Goal: Information Seeking & Learning: Check status

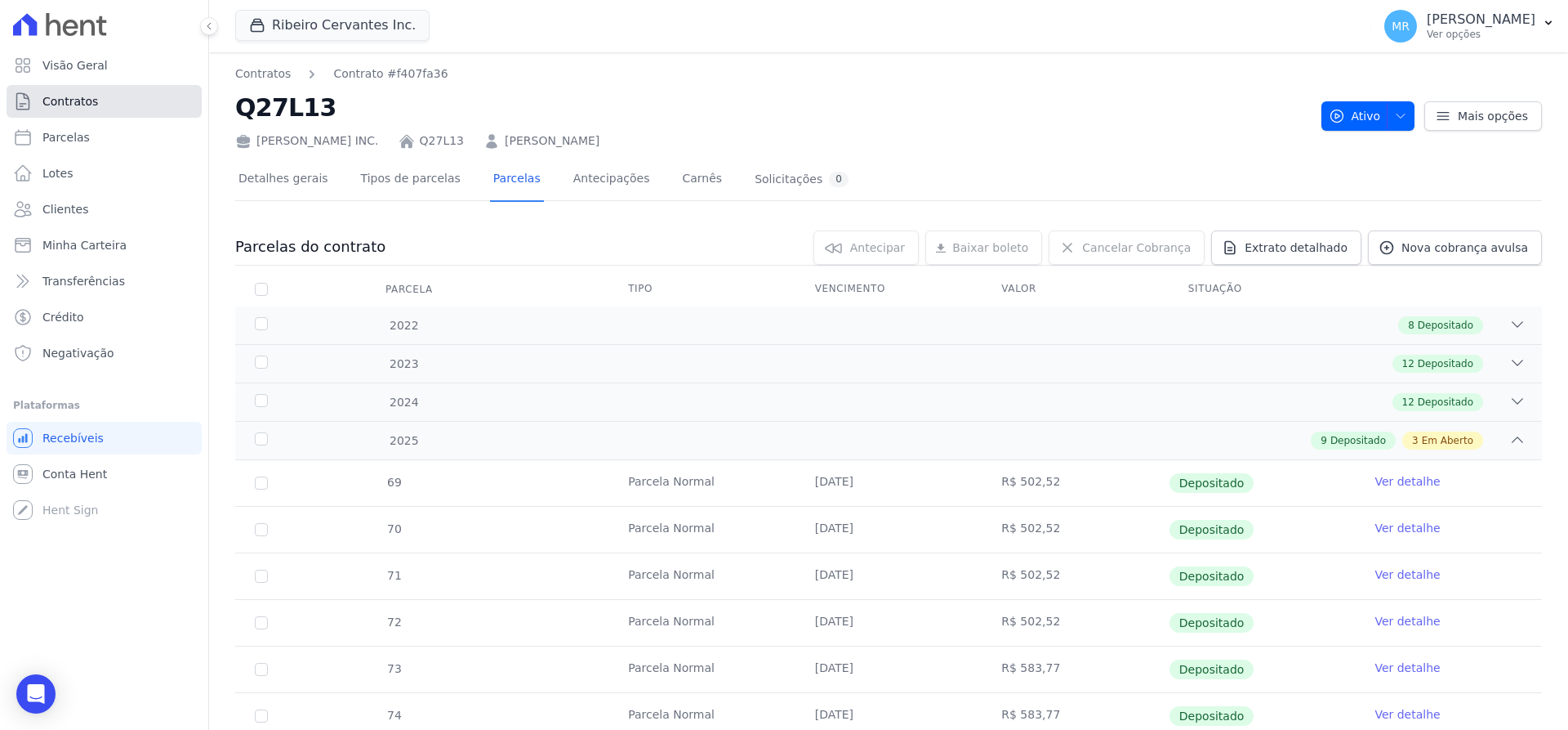
click at [93, 101] on link "Contratos" at bounding box center [104, 100] width 195 height 32
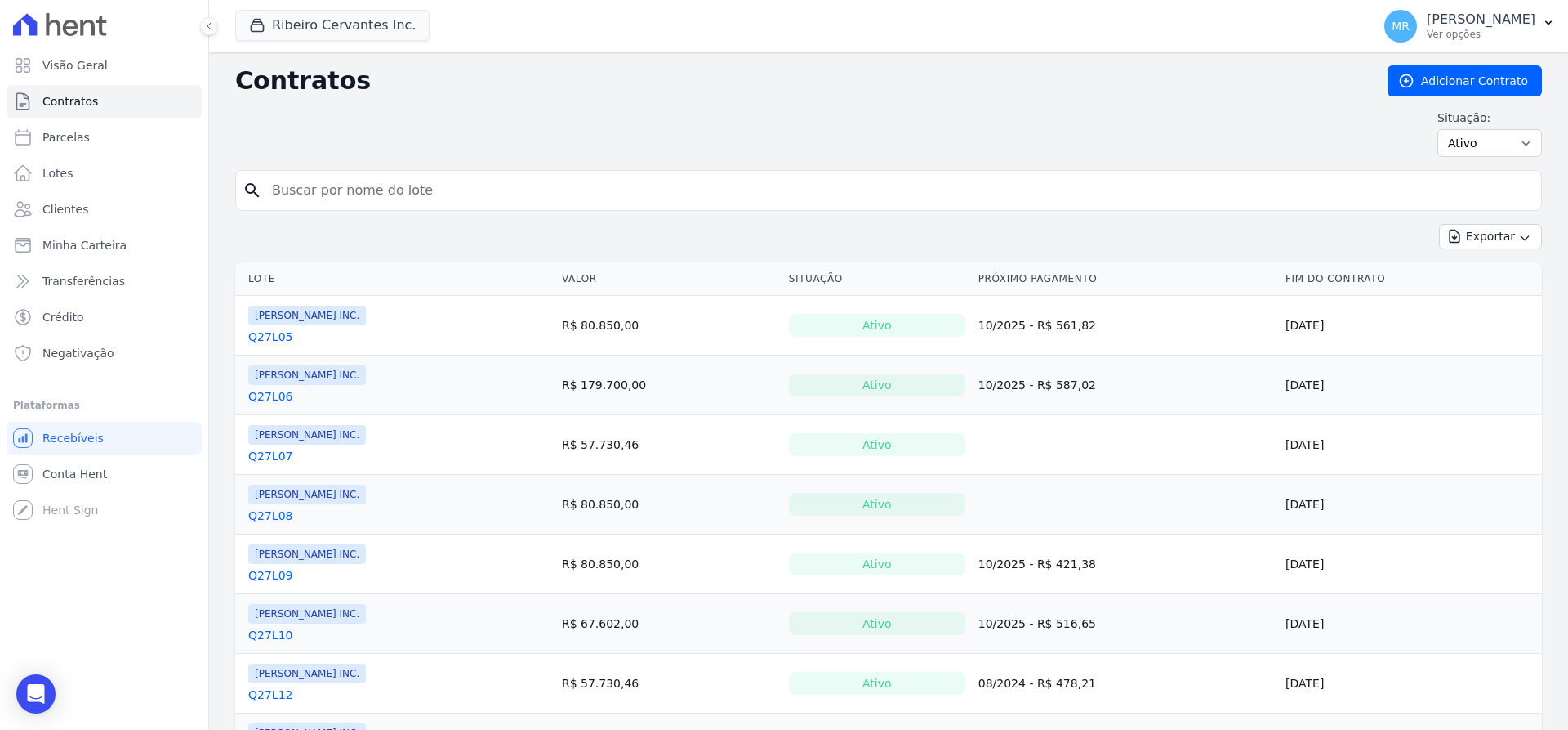
click at [356, 185] on input "search" at bounding box center [899, 190] width 1273 height 32
type input "q33l22"
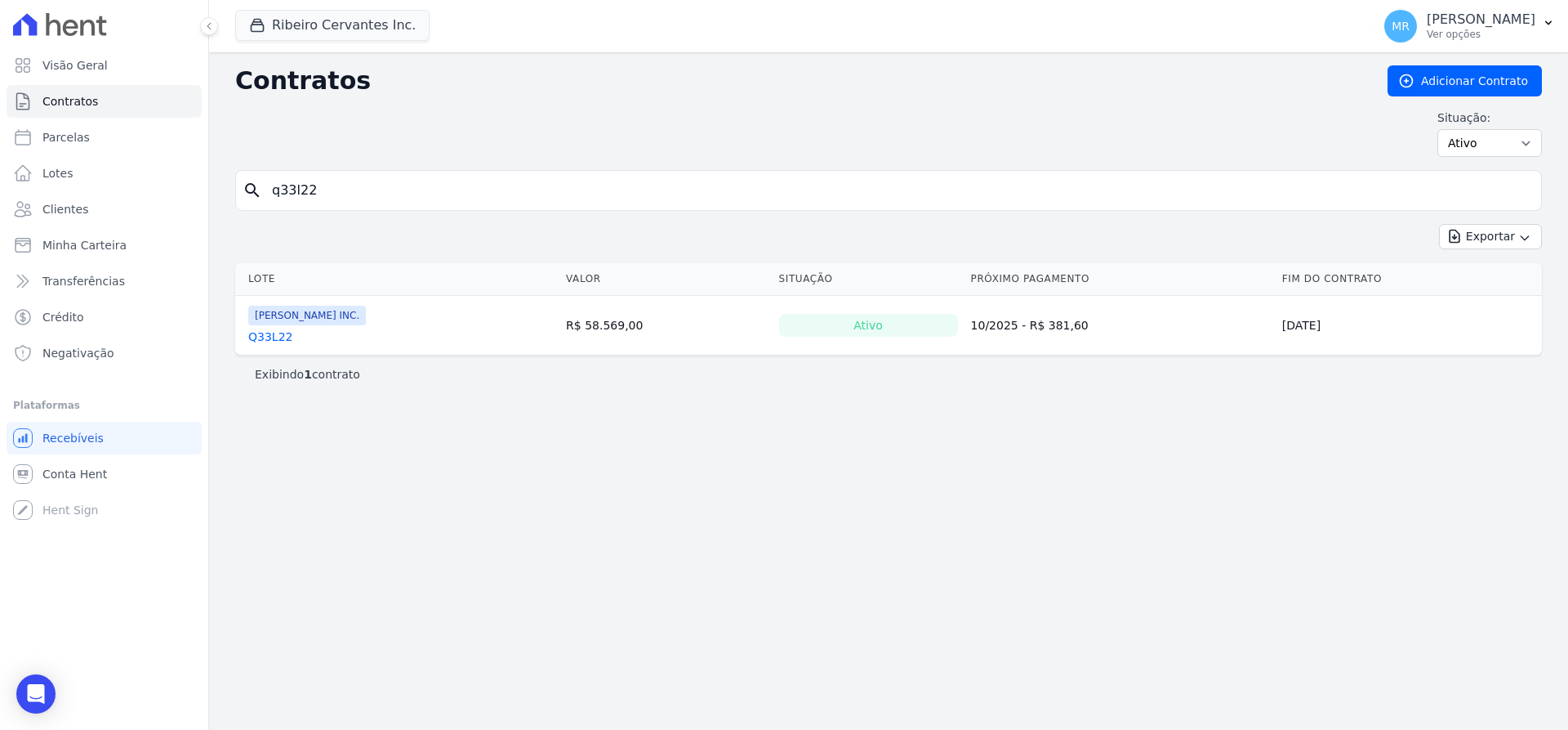
click at [257, 338] on link "Q33L22" at bounding box center [270, 337] width 44 height 17
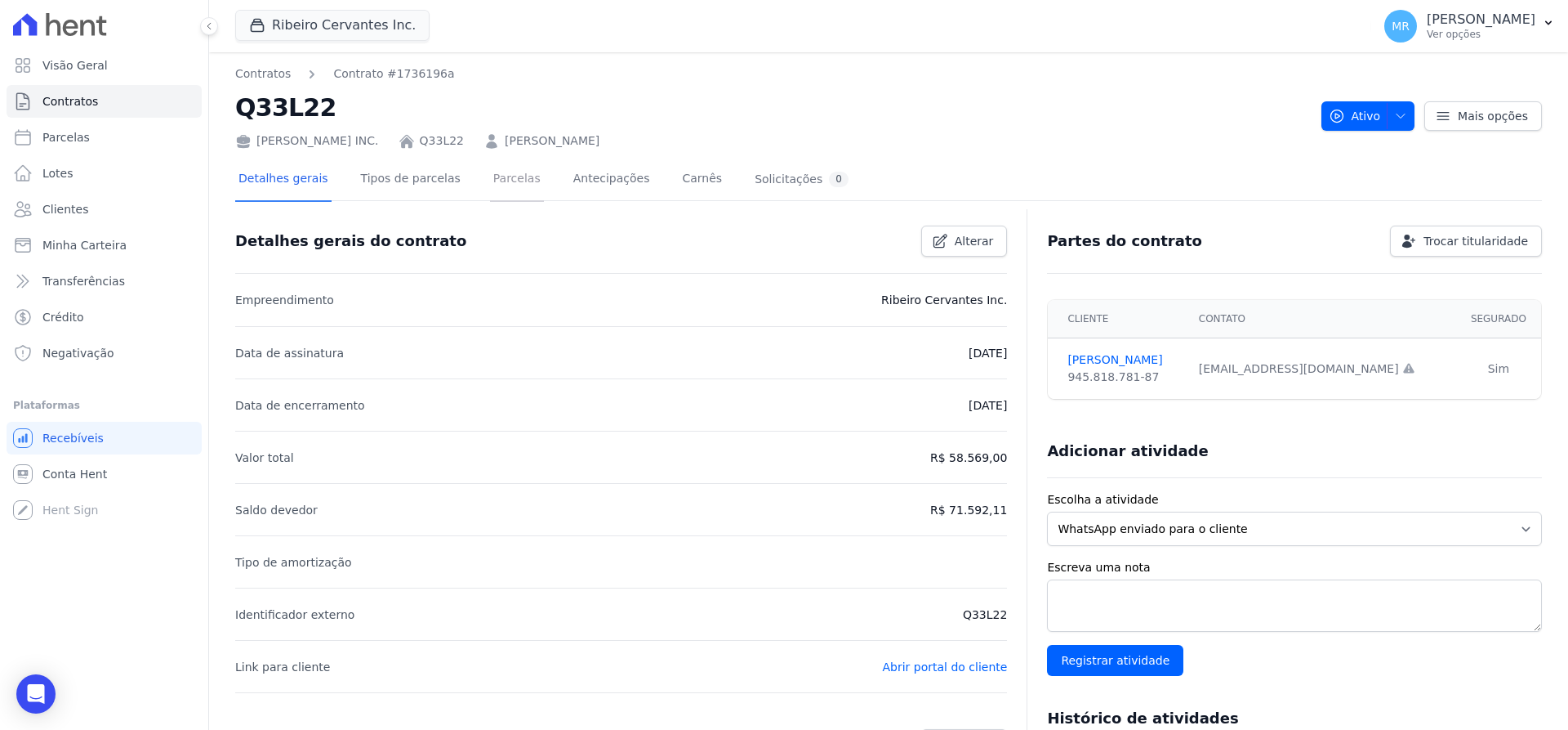
click at [499, 174] on link "Parcelas" at bounding box center [517, 181] width 54 height 44
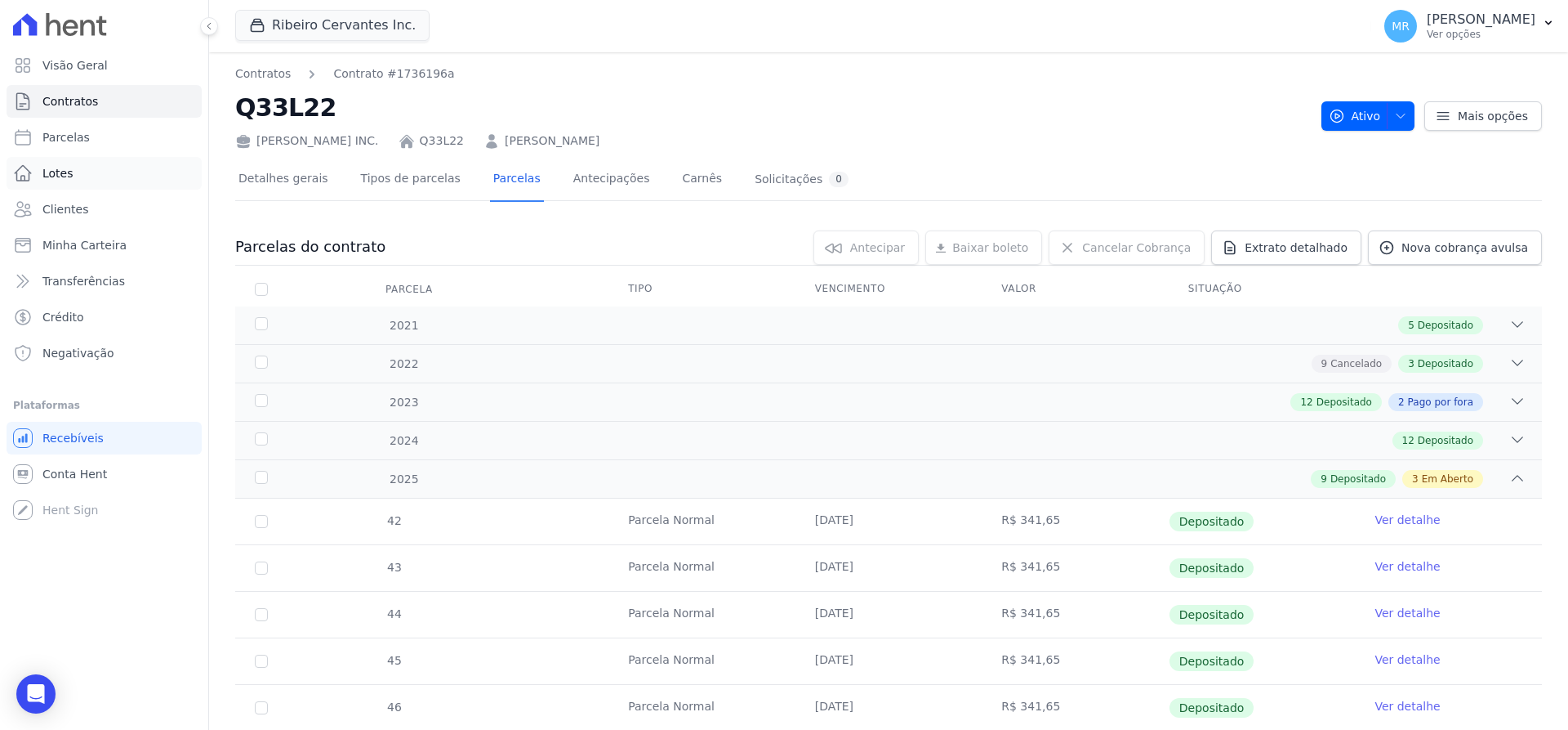
click at [63, 172] on span "Lotes" at bounding box center [58, 173] width 31 height 17
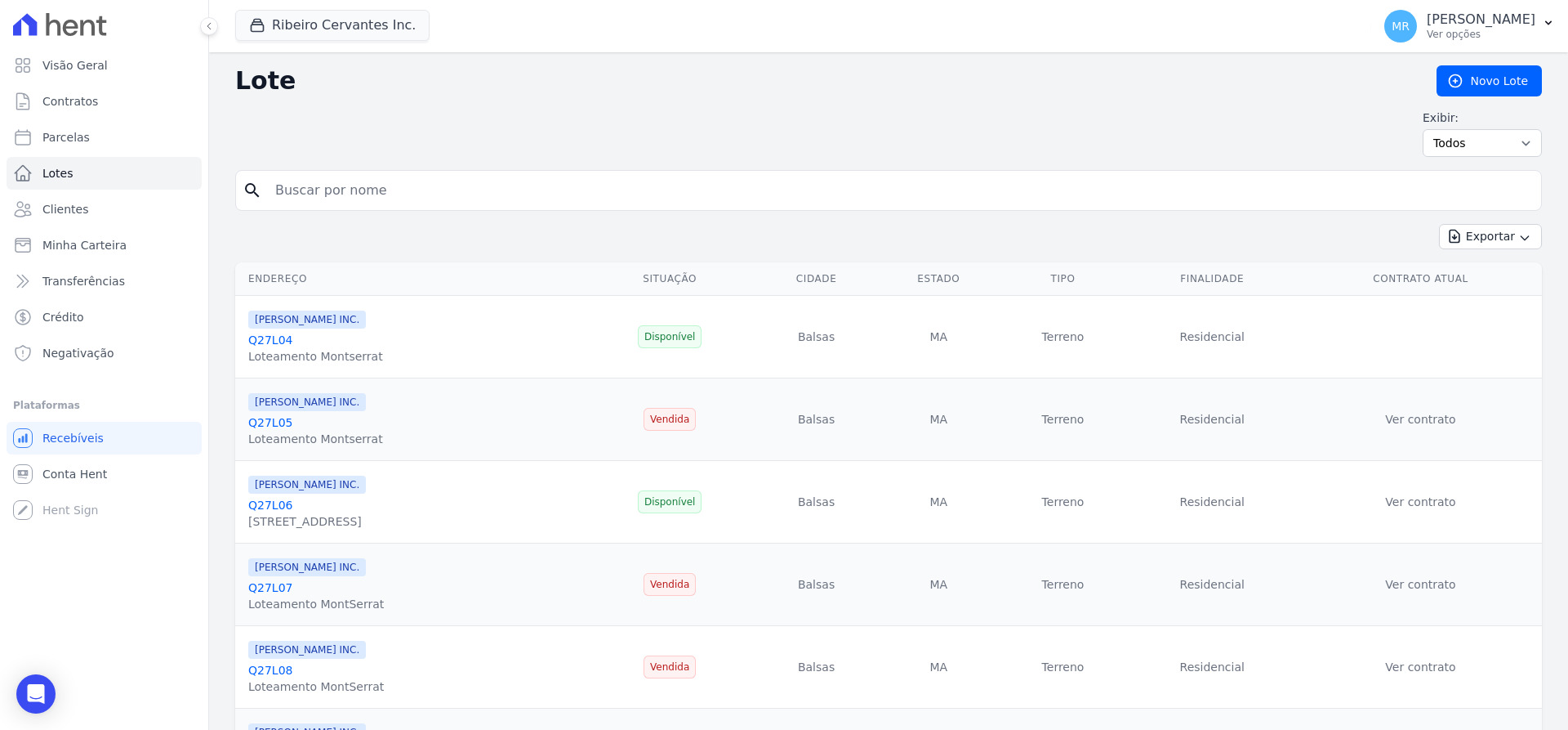
click at [491, 187] on input "search" at bounding box center [899, 190] width 1269 height 32
type input "q33l22"
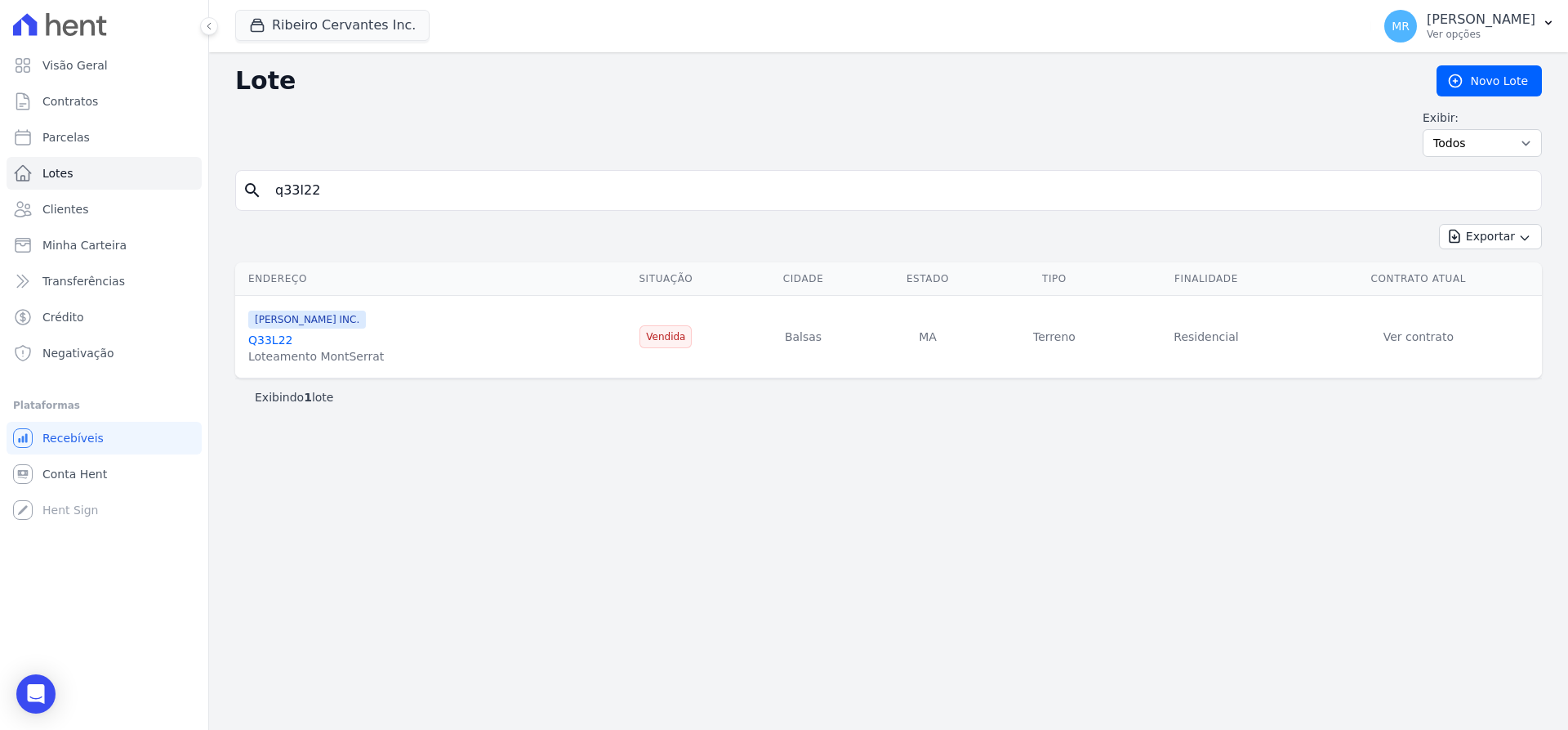
click at [1421, 339] on link "Ver contrato" at bounding box center [1418, 336] width 71 height 13
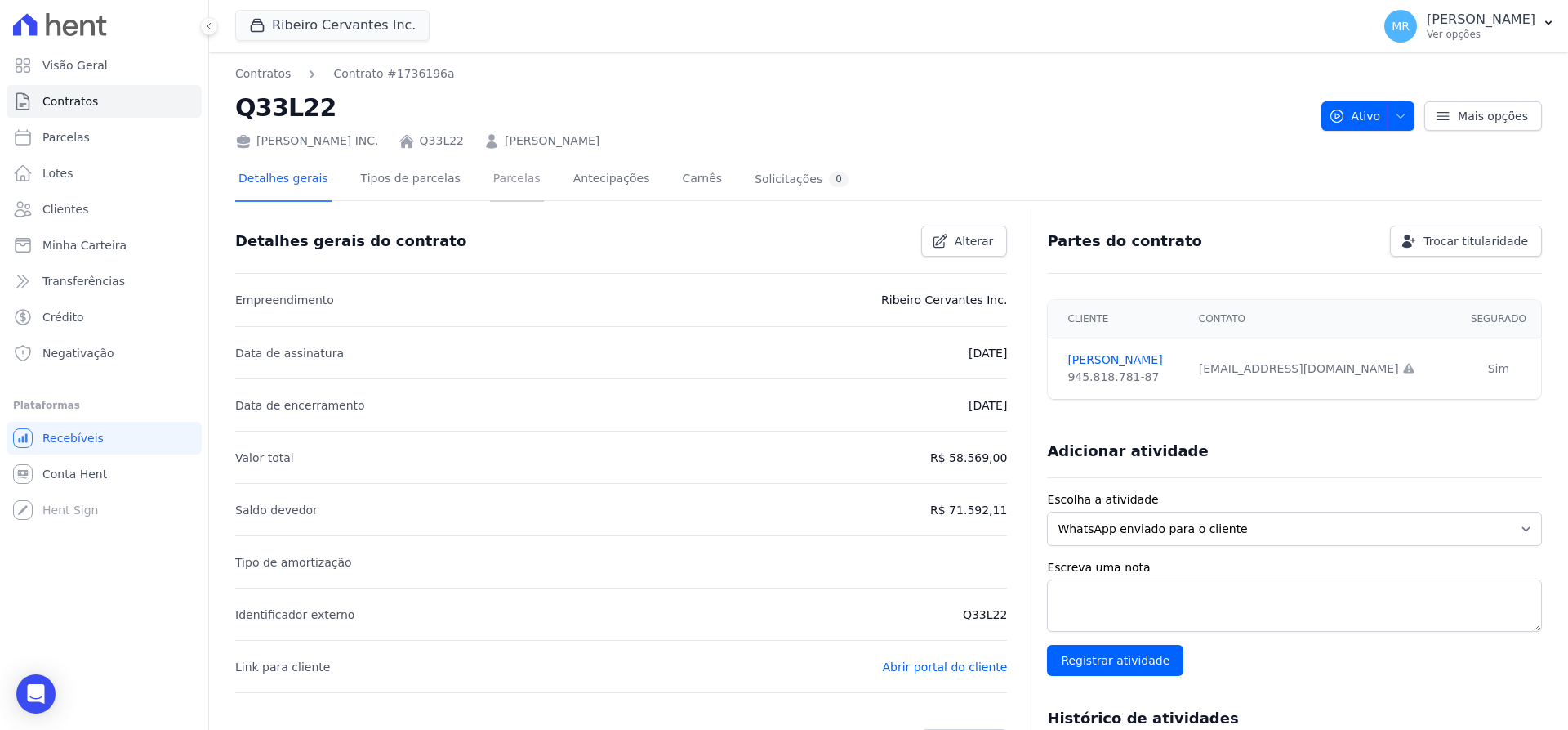
click at [490, 188] on link "Parcelas" at bounding box center [517, 181] width 54 height 44
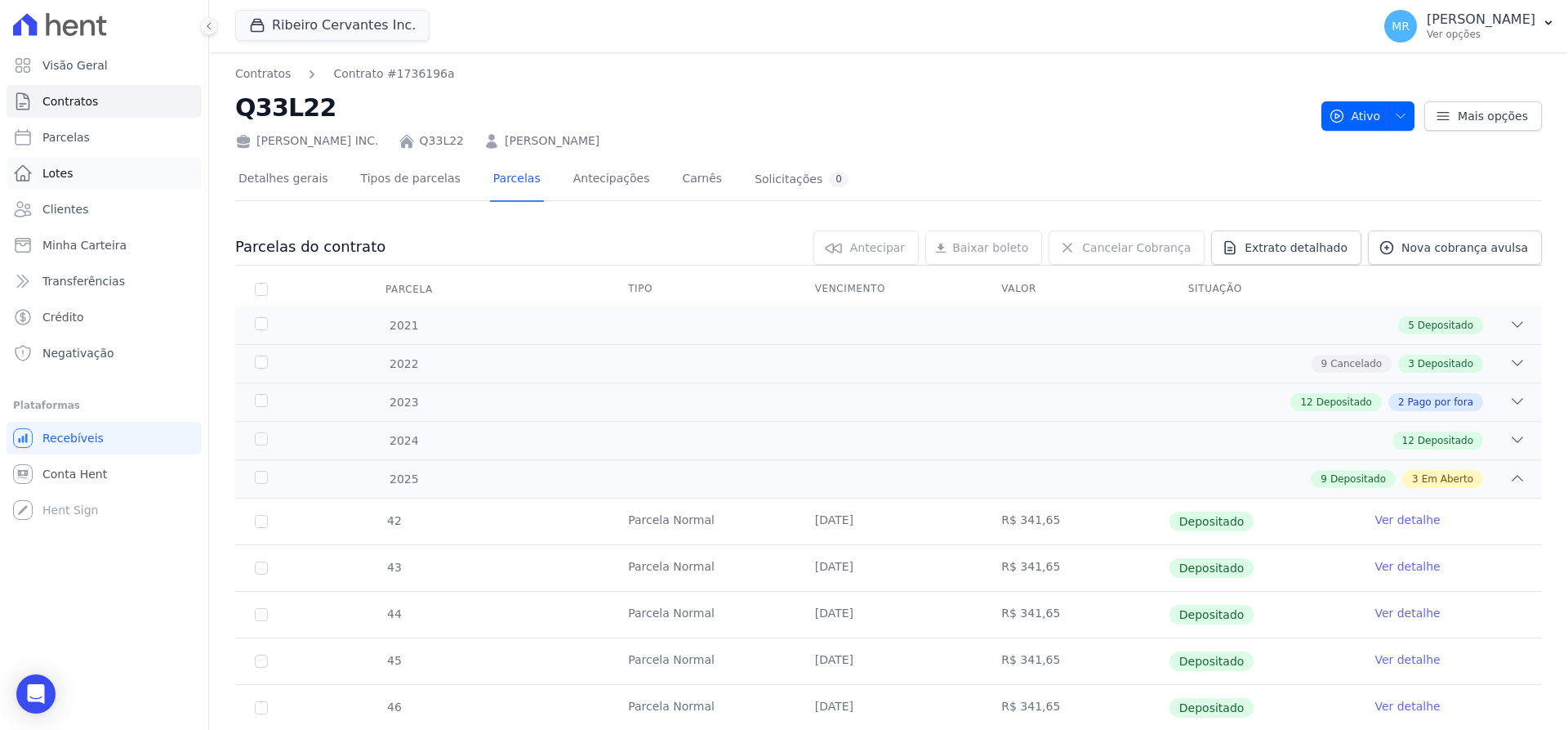
click at [64, 182] on link "Lotes" at bounding box center [104, 173] width 195 height 32
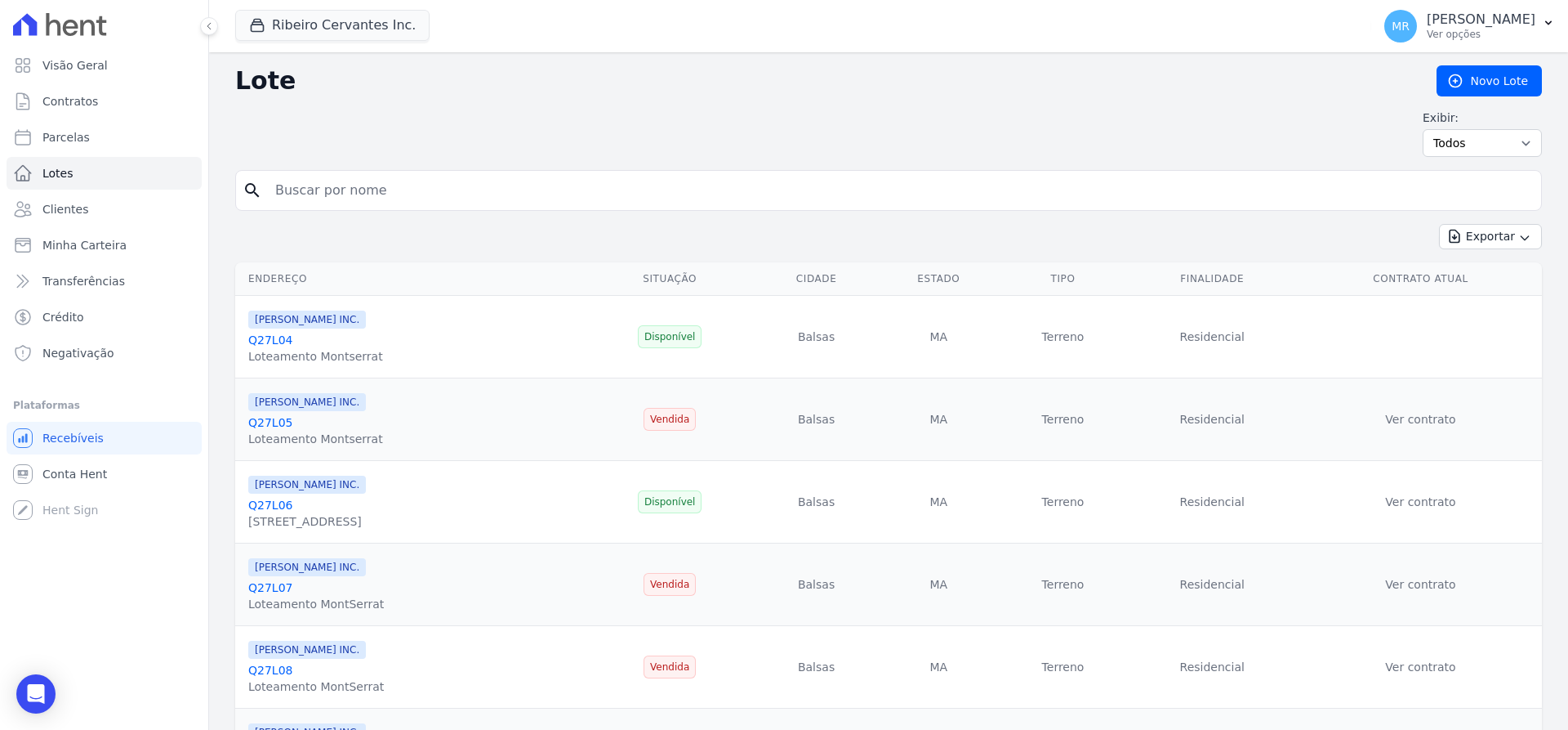
click at [341, 183] on input "search" at bounding box center [899, 190] width 1269 height 32
paste input "Q33L22"
type input "Q33L22"
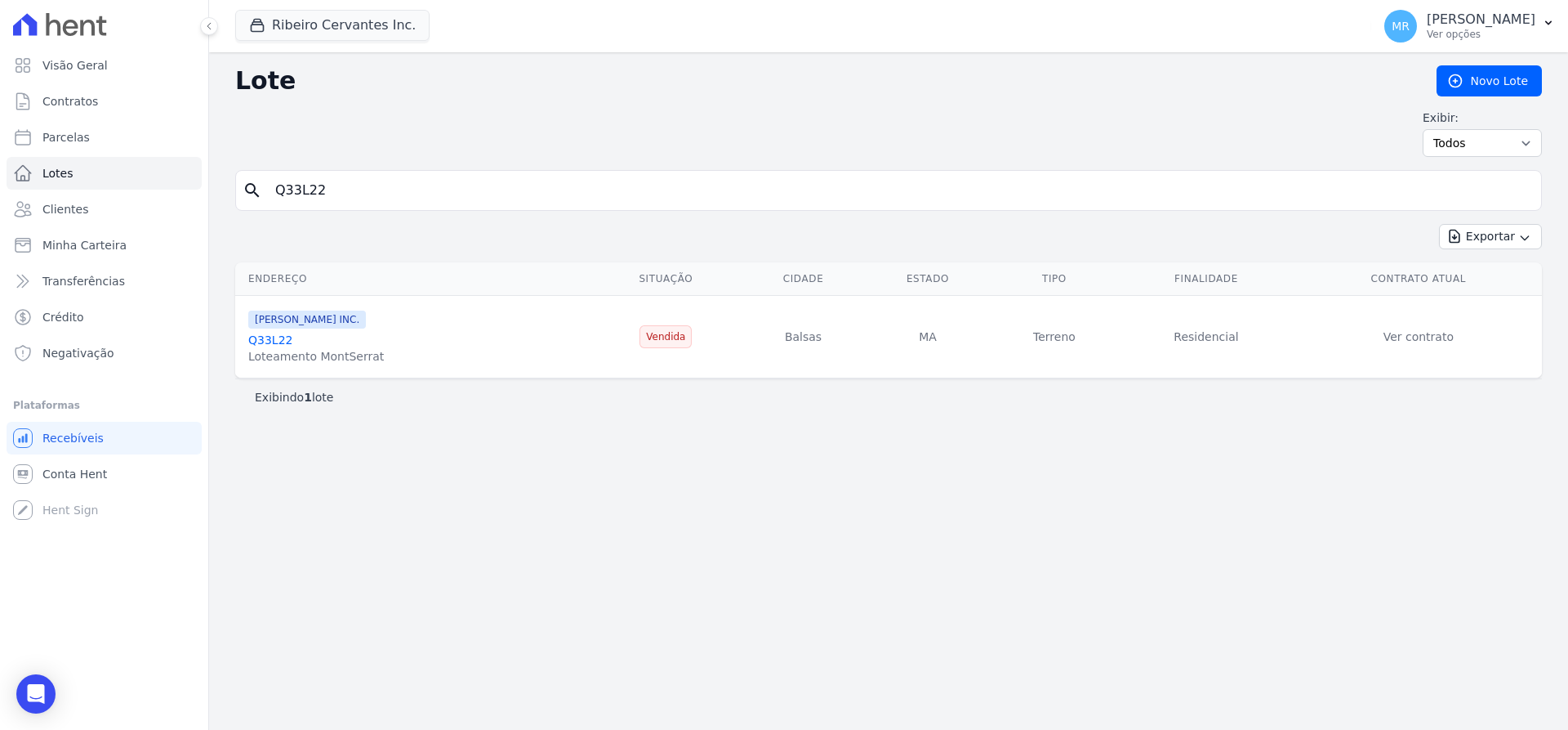
click at [1437, 335] on link "Ver contrato" at bounding box center [1418, 336] width 71 height 13
click at [294, 179] on input "Q33L22" at bounding box center [899, 190] width 1269 height 32
type input "Q32L22"
click at [1435, 348] on td "Ver contrato" at bounding box center [1418, 337] width 247 height 83
click at [1435, 343] on link "Ver contrato" at bounding box center [1418, 336] width 71 height 13
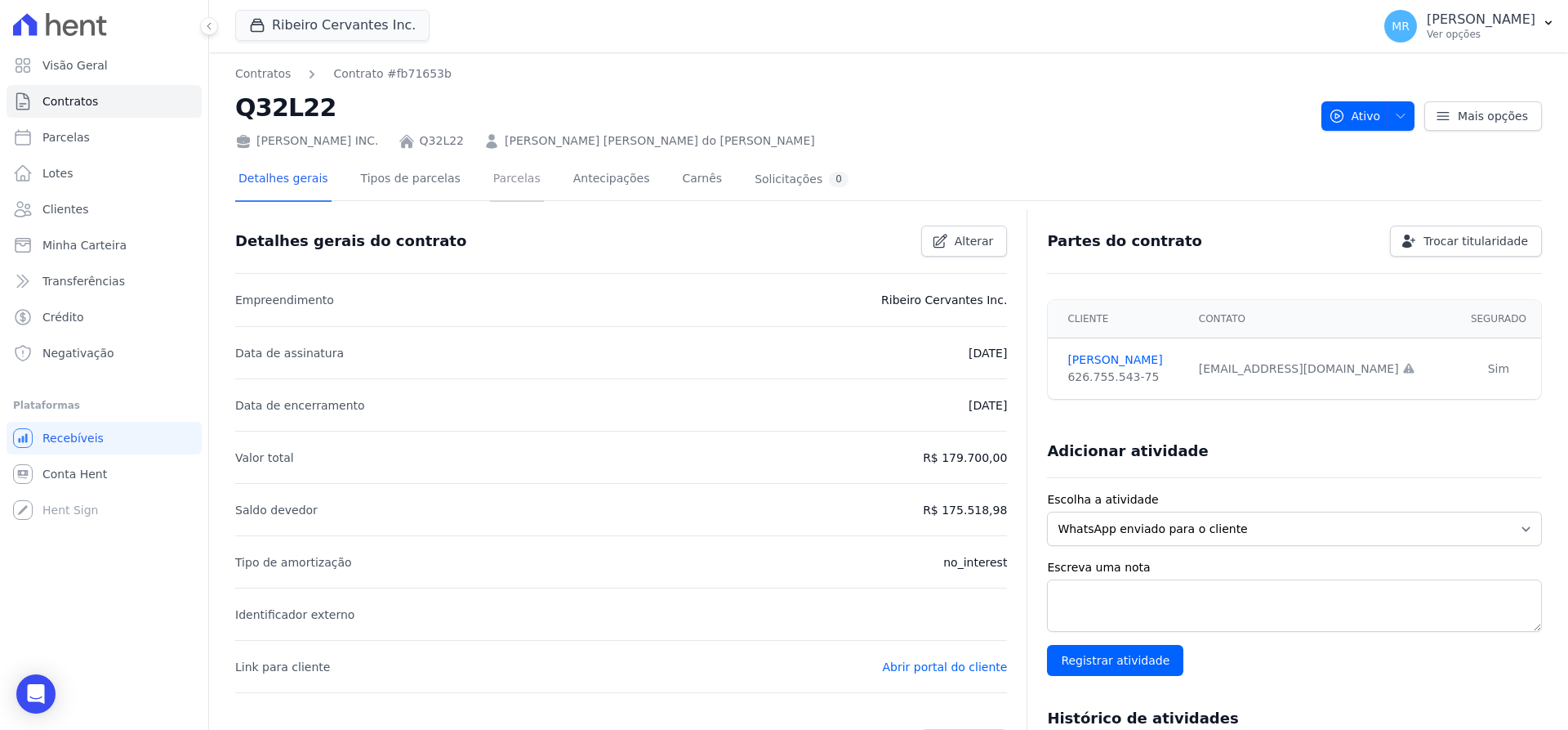
click at [490, 183] on link "Parcelas" at bounding box center [517, 181] width 54 height 44
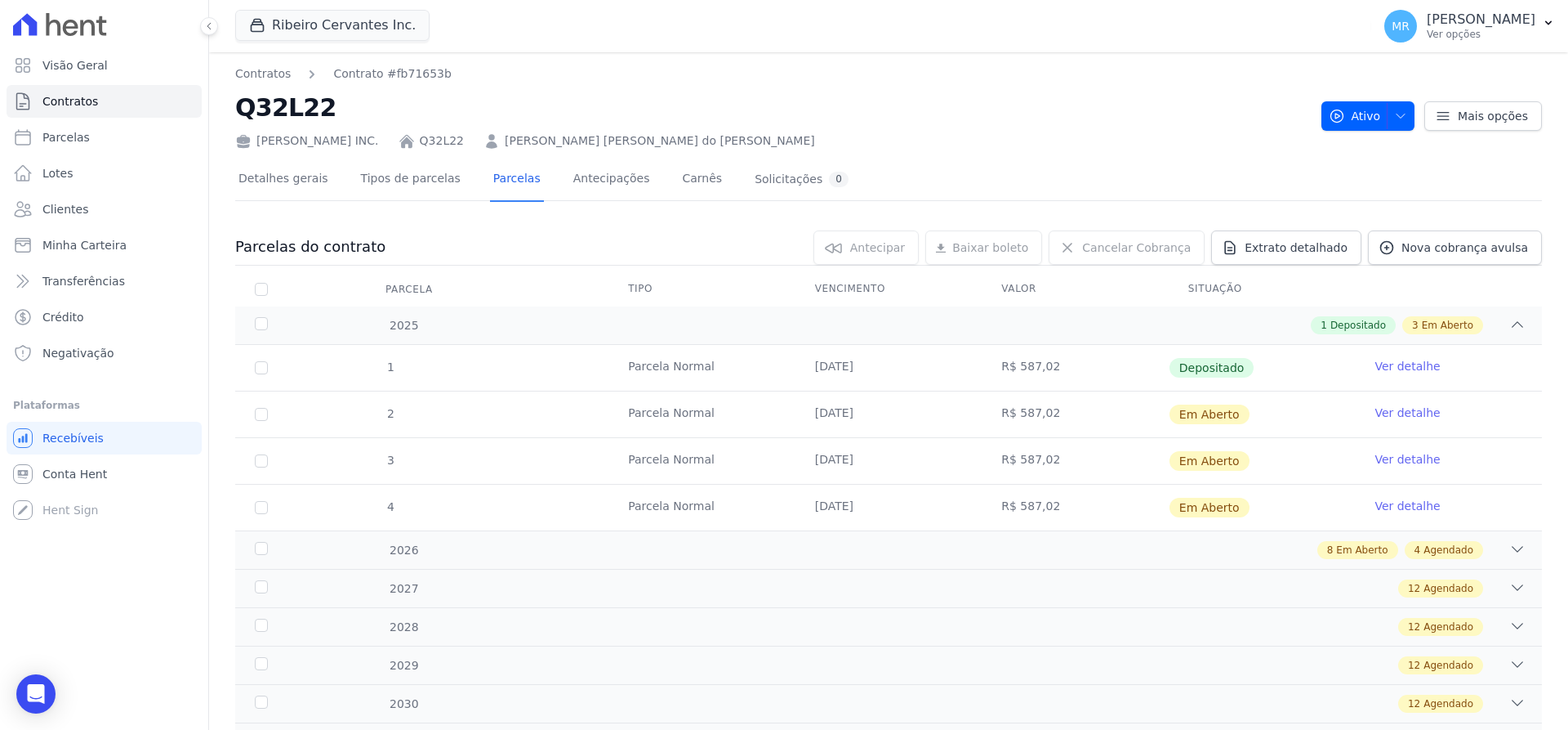
scroll to position [103, 0]
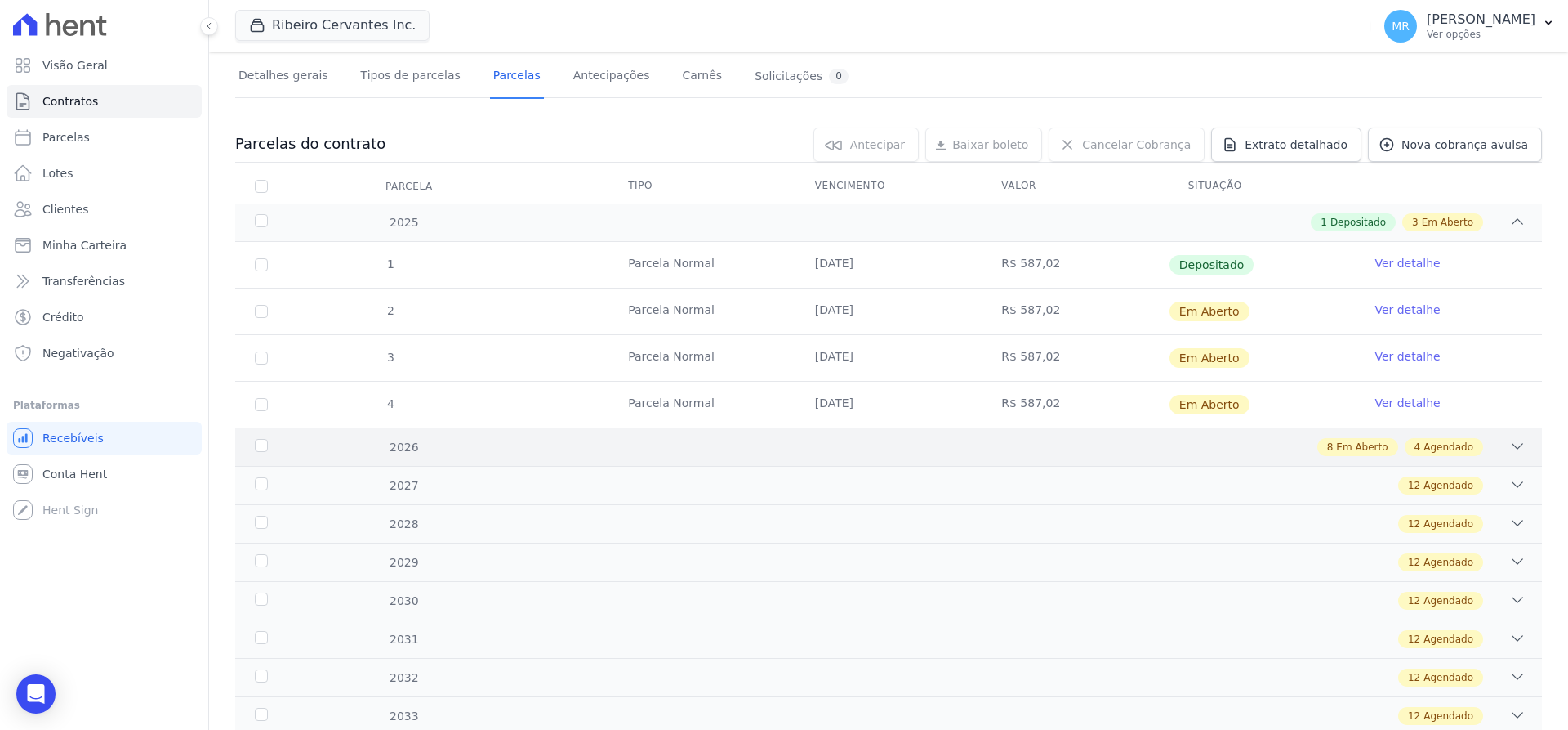
click at [1466, 447] on div "8 Em Aberto 4 Agendado" at bounding box center [953, 447] width 1145 height 18
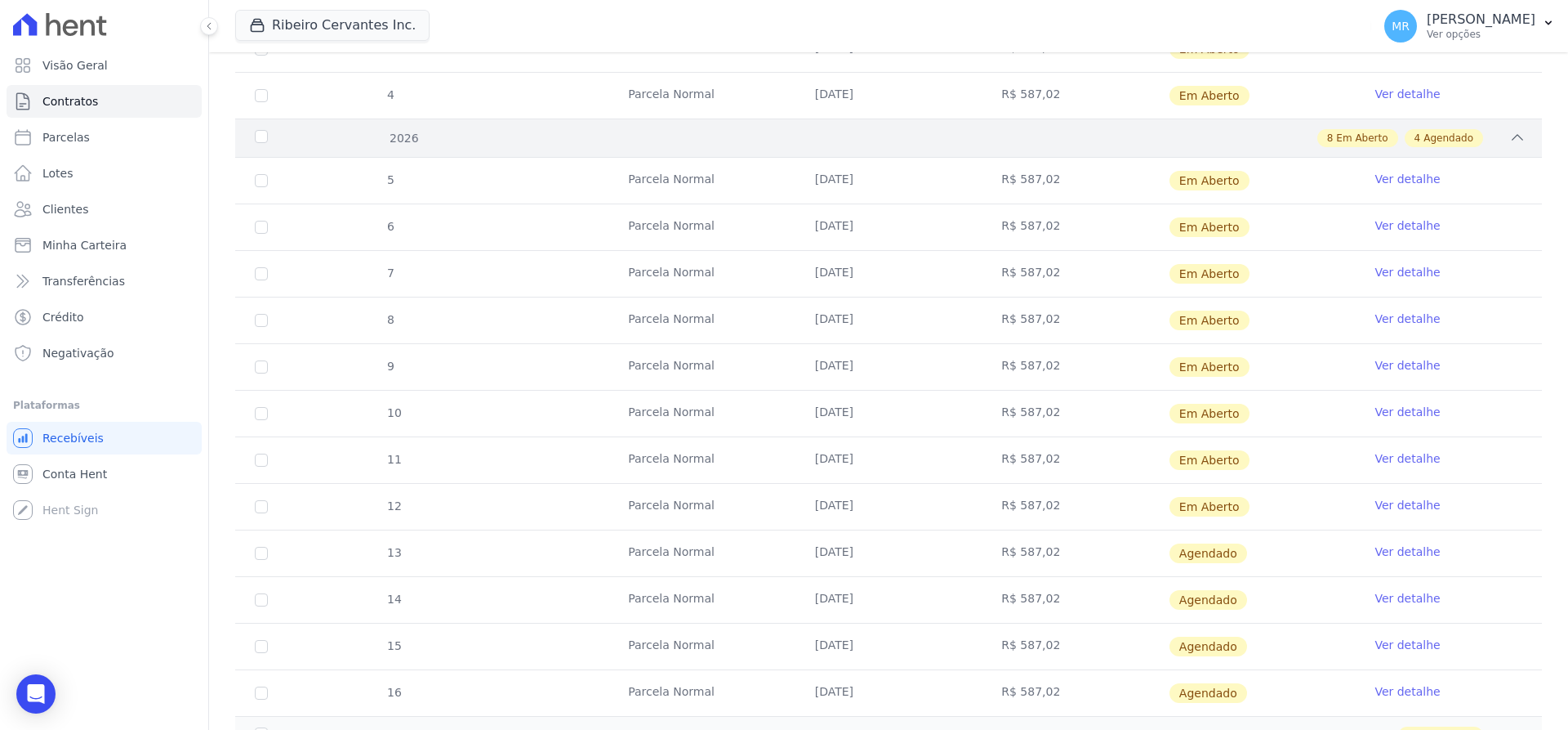
scroll to position [515, 0]
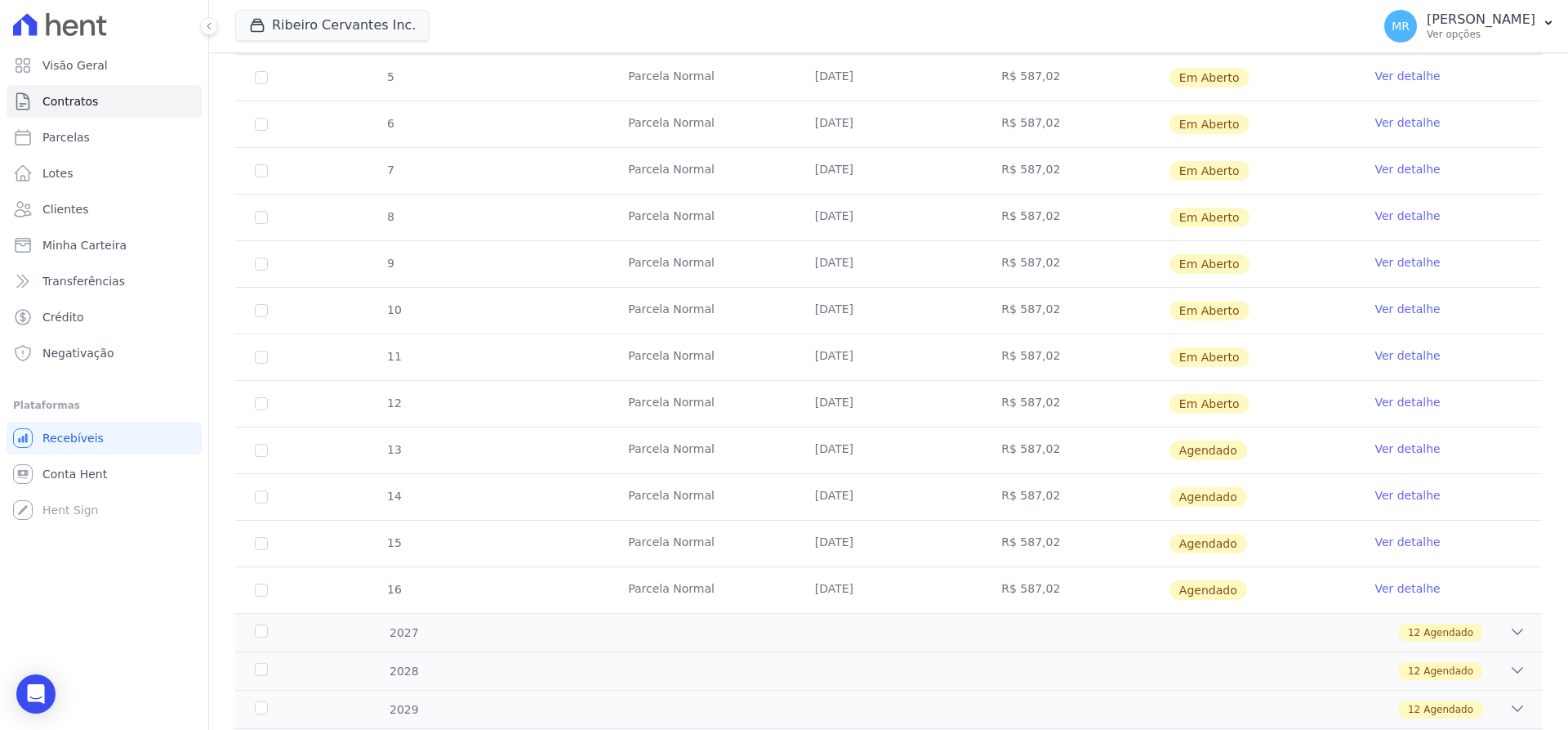
drag, startPoint x: 1038, startPoint y: 404, endPoint x: 986, endPoint y: 385, distance: 55.4
click at [986, 385] on td "R$ 587,02" at bounding box center [1075, 404] width 187 height 45
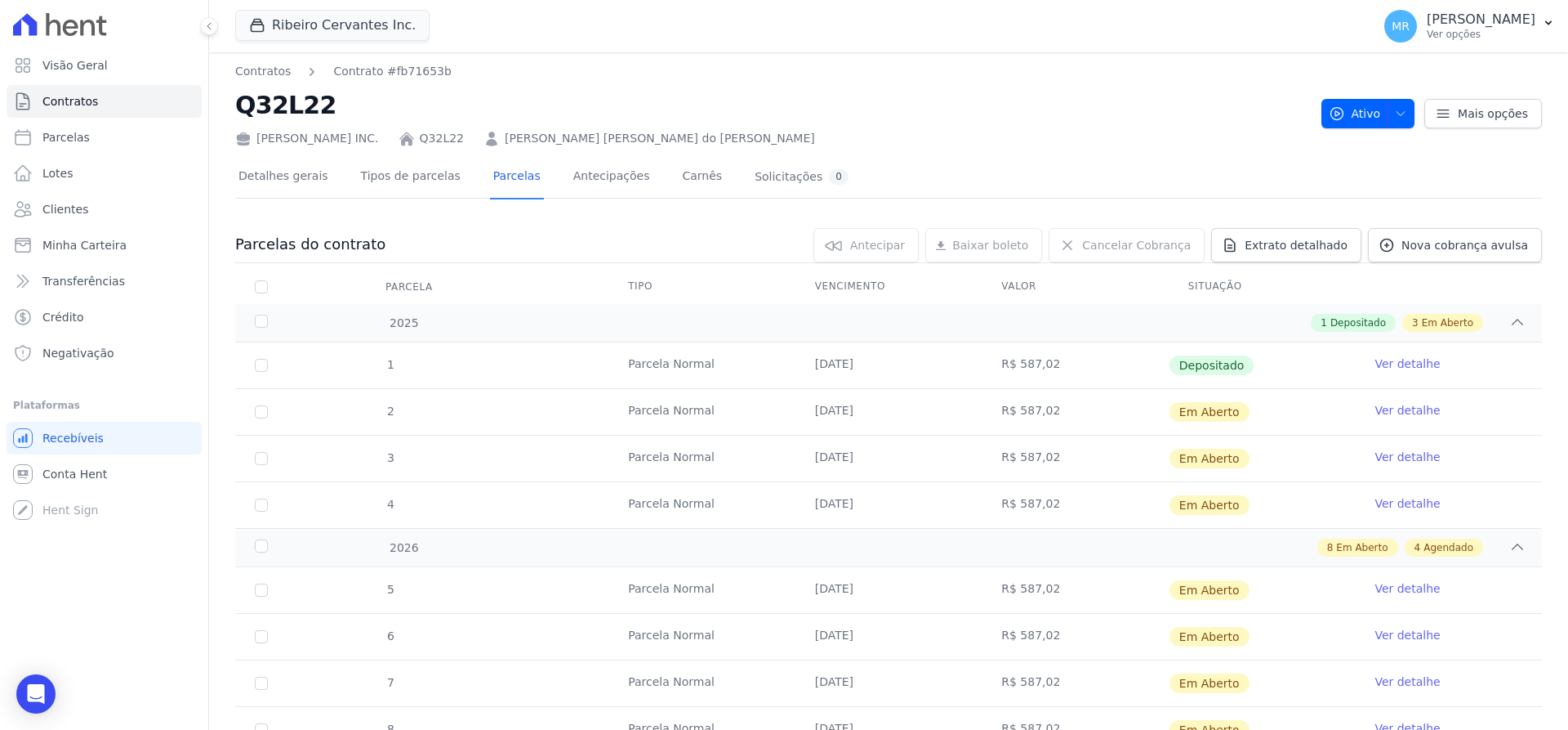
scroll to position [0, 0]
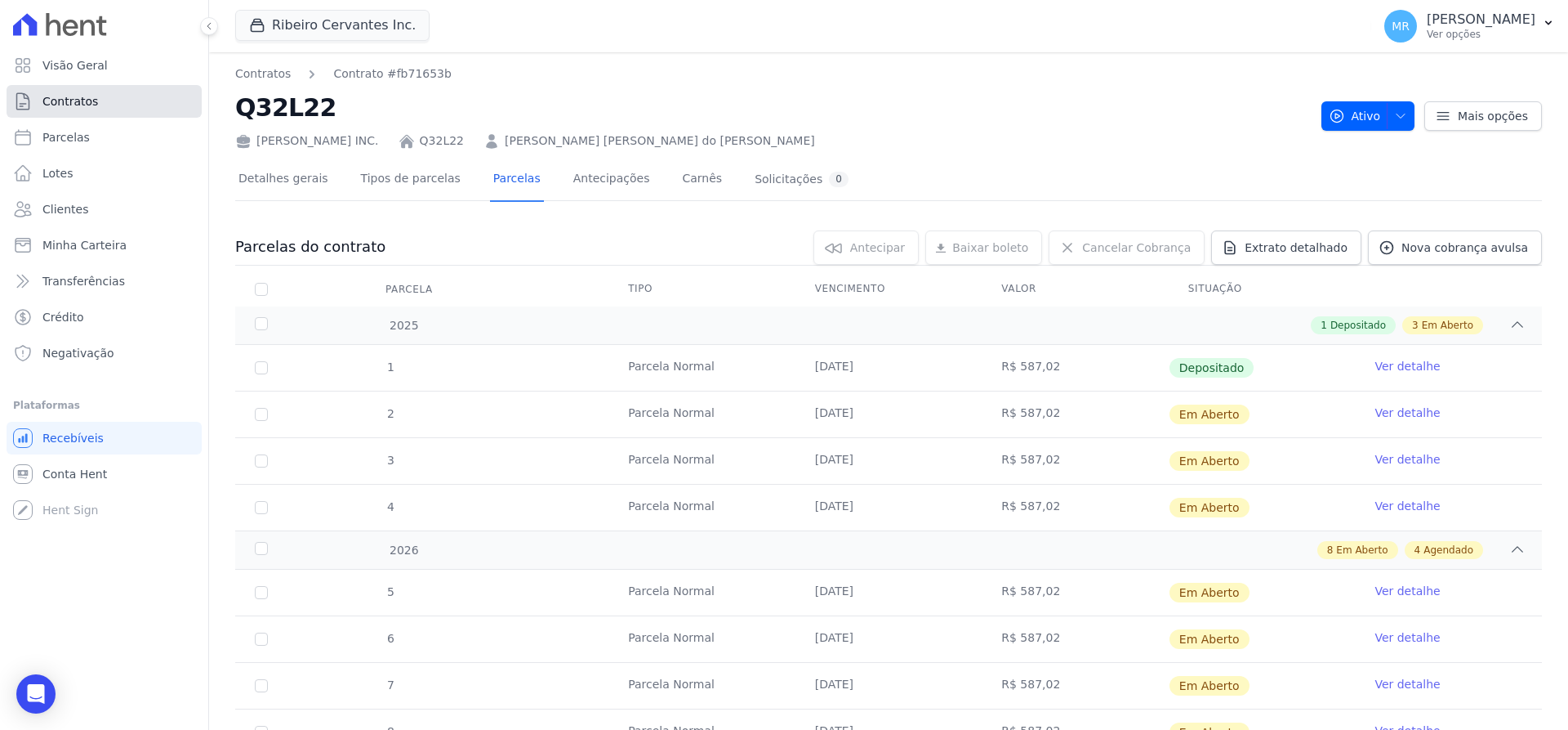
click at [78, 95] on span "Contratos" at bounding box center [71, 101] width 56 height 17
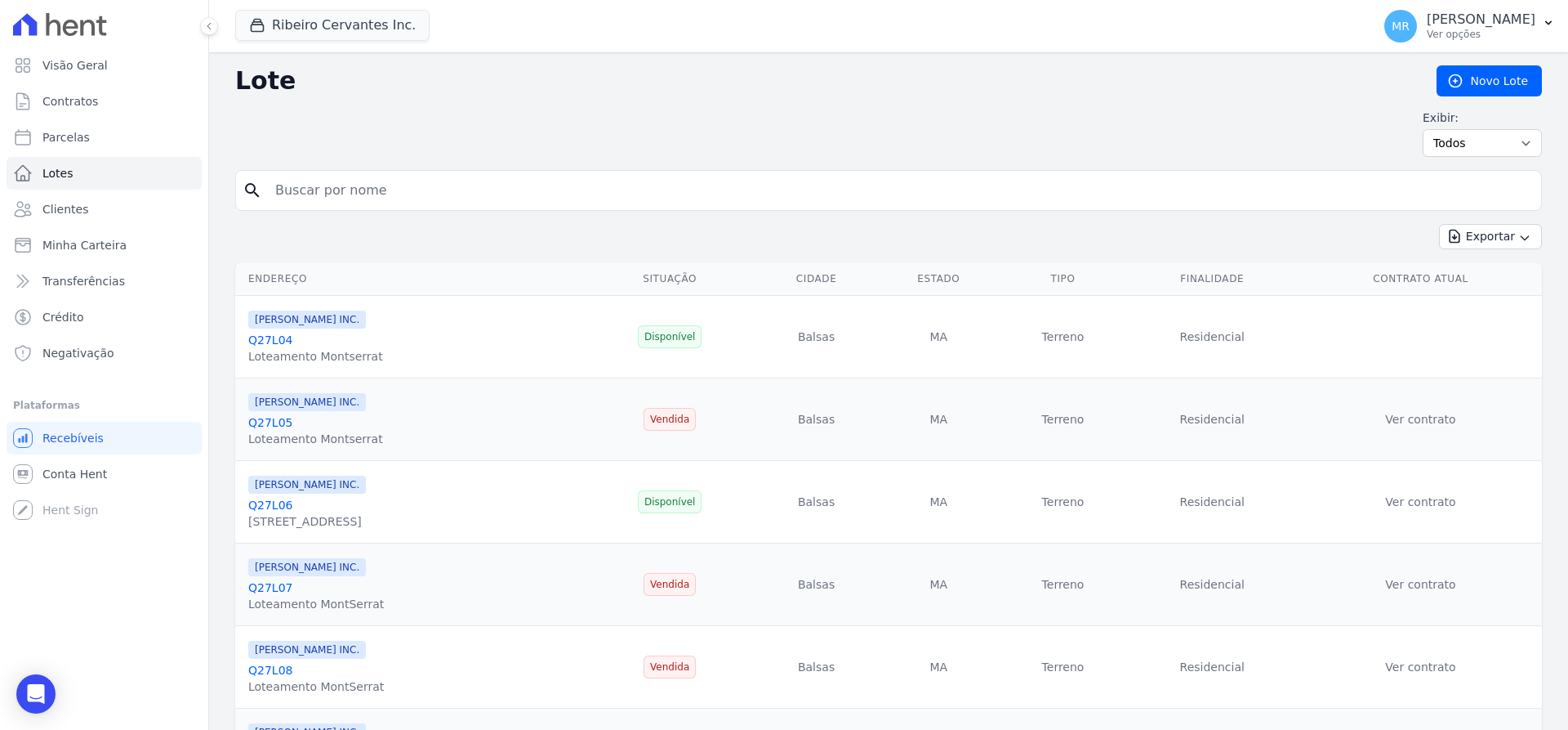
click at [363, 187] on input "search" at bounding box center [899, 190] width 1269 height 32
type input "q32l13"
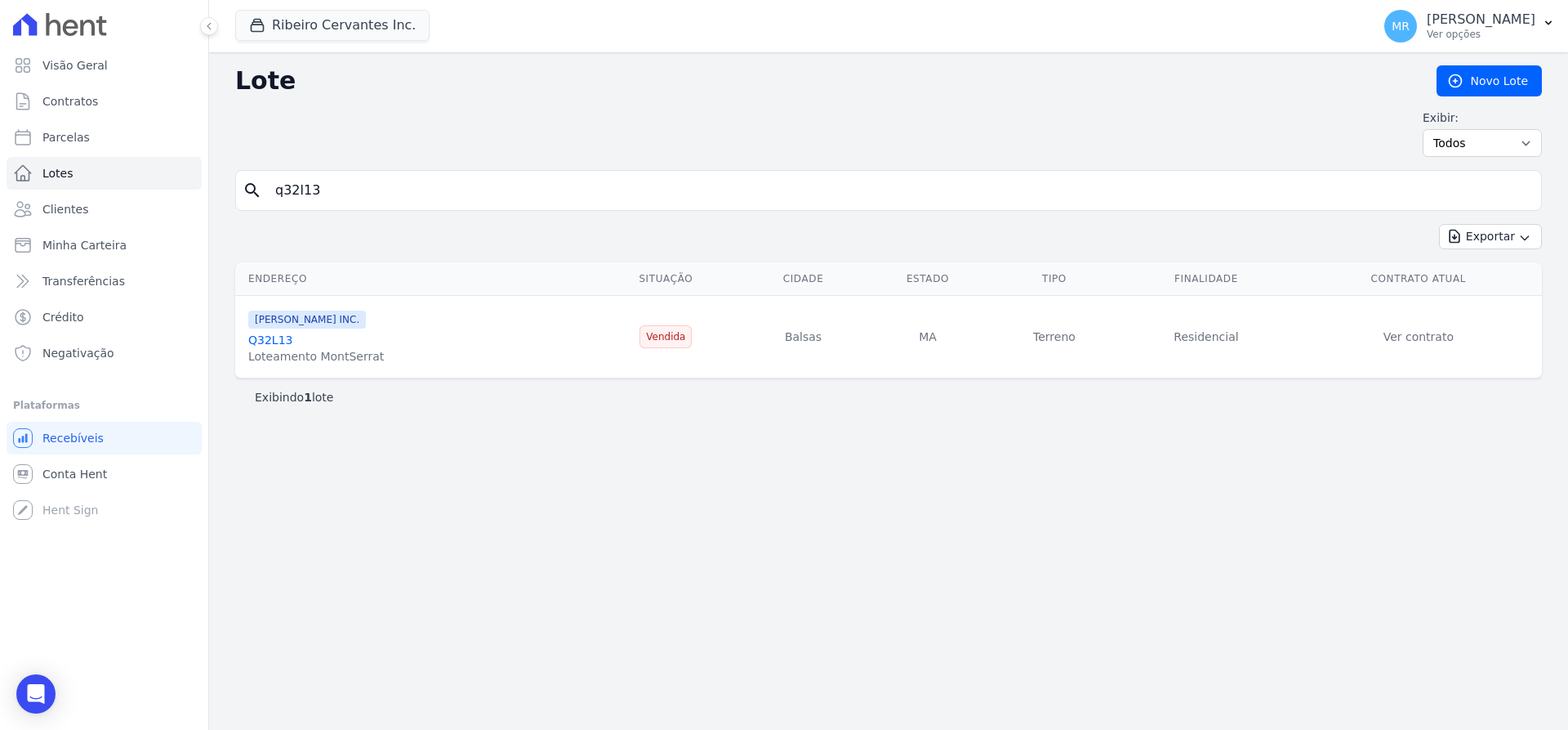
click at [1423, 328] on td "Ver contrato" at bounding box center [1418, 337] width 247 height 83
click at [1422, 332] on link "Ver contrato" at bounding box center [1418, 336] width 71 height 13
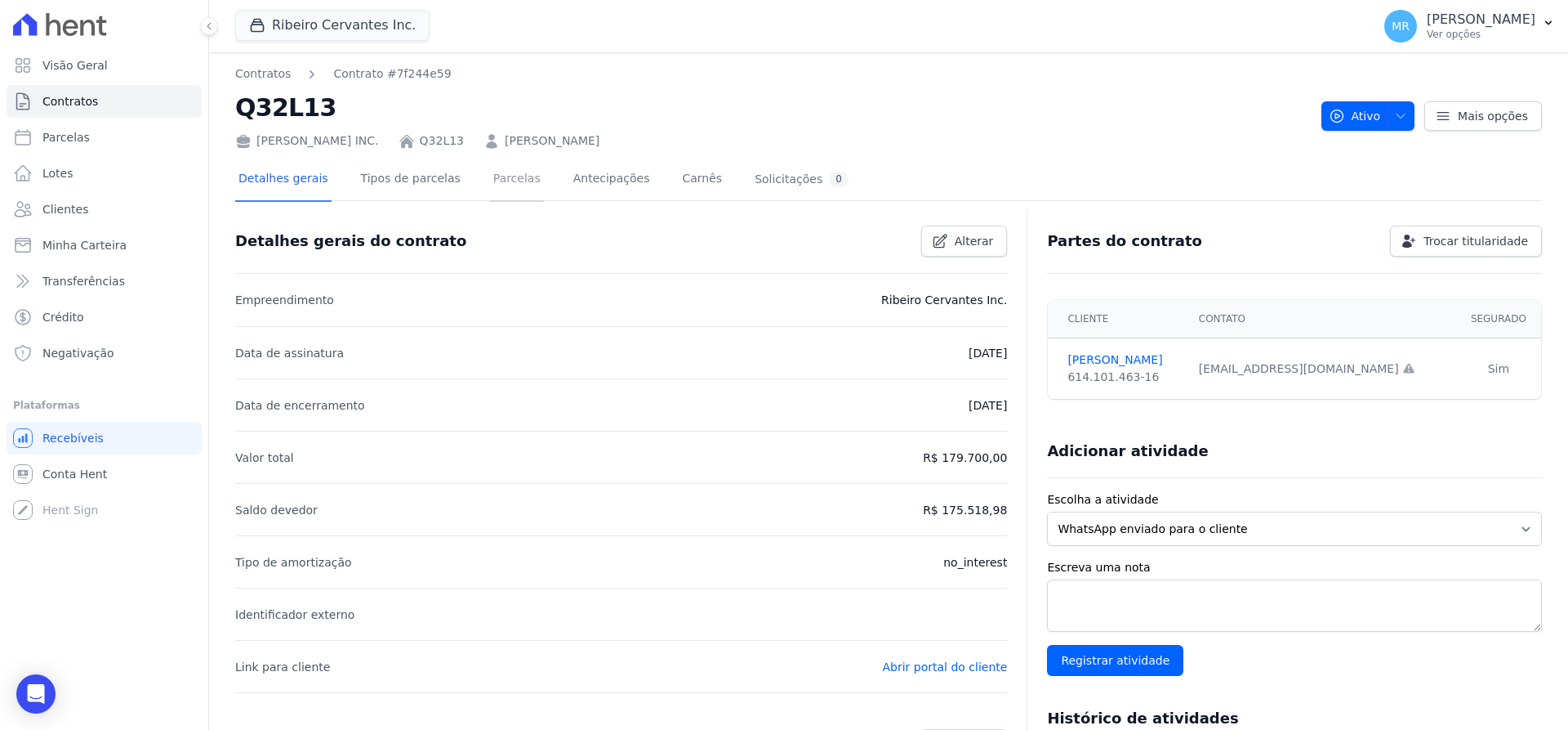
click at [500, 183] on link "Parcelas" at bounding box center [517, 181] width 54 height 44
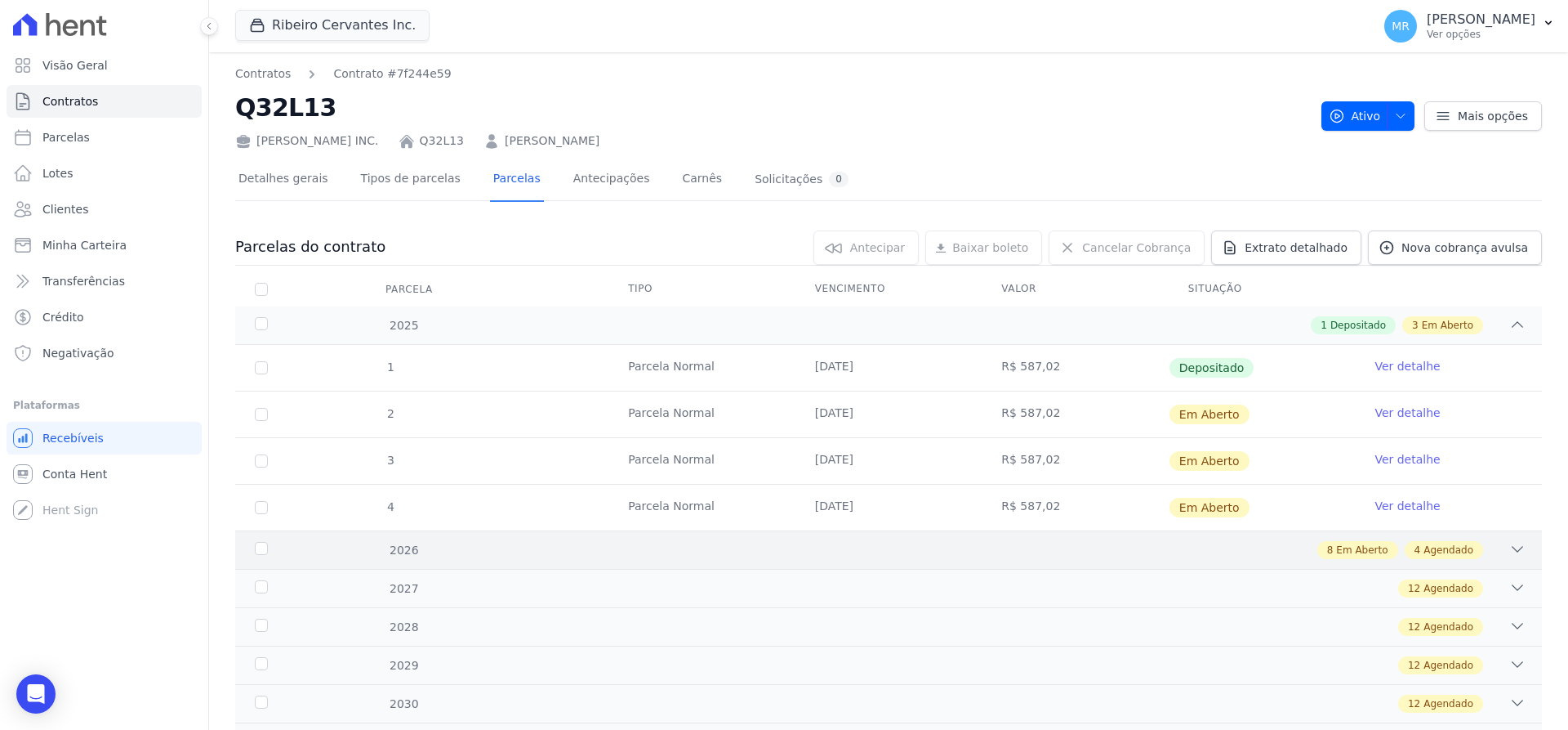
click at [1460, 549] on div "4 Agendado" at bounding box center [1443, 549] width 78 height 18
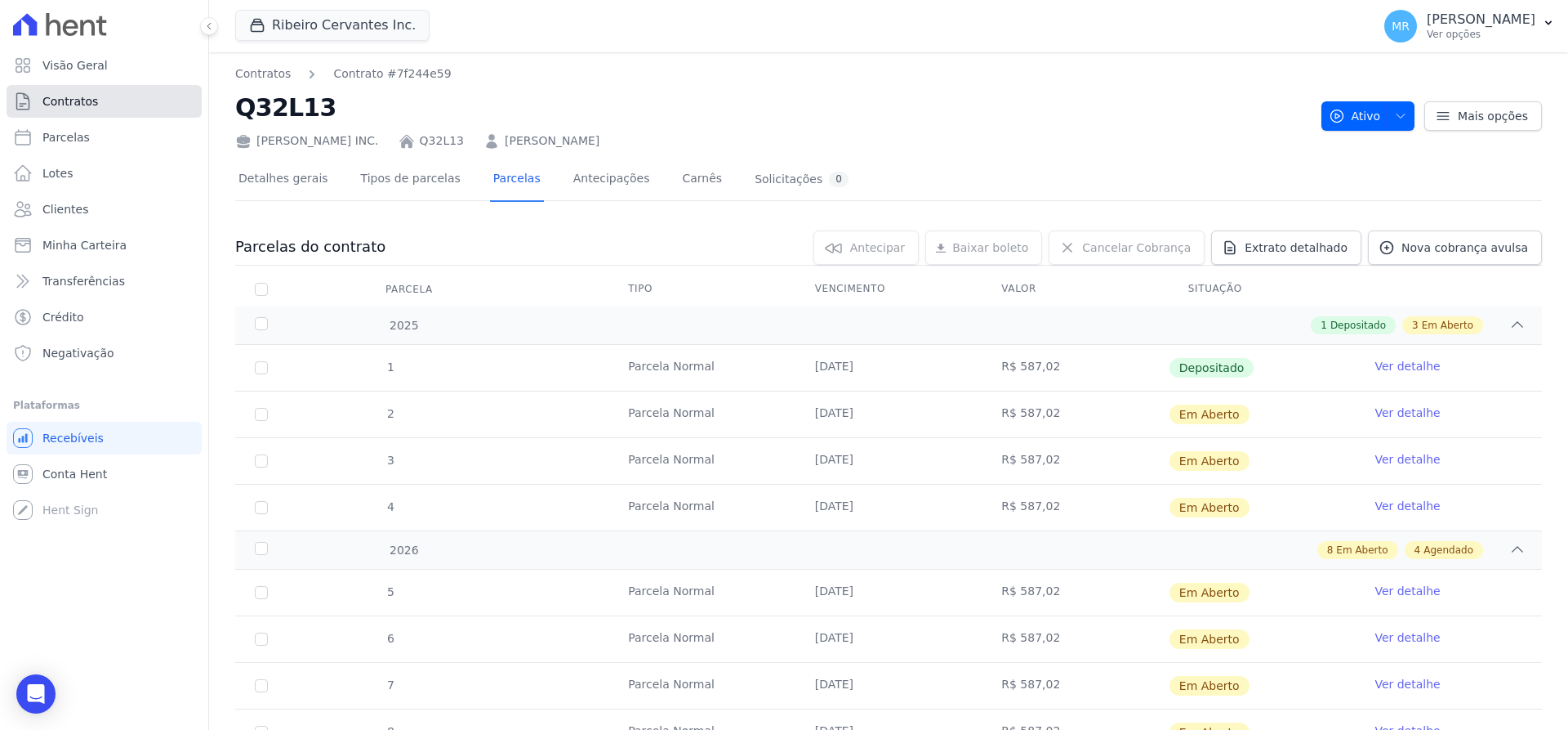
click at [66, 103] on span "Contratos" at bounding box center [71, 101] width 56 height 17
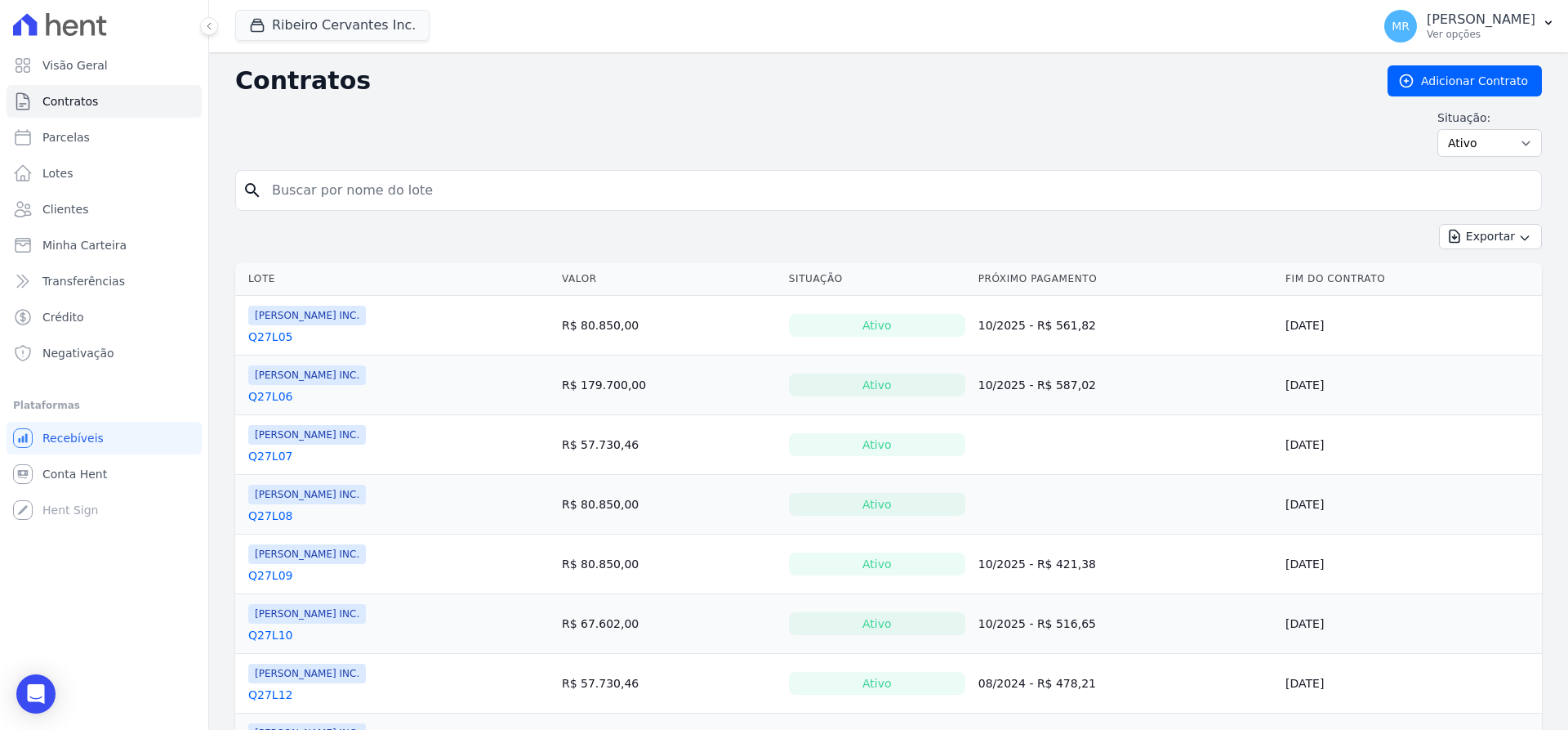
click at [372, 196] on input "search" at bounding box center [899, 190] width 1273 height 32
type input "q32l12"
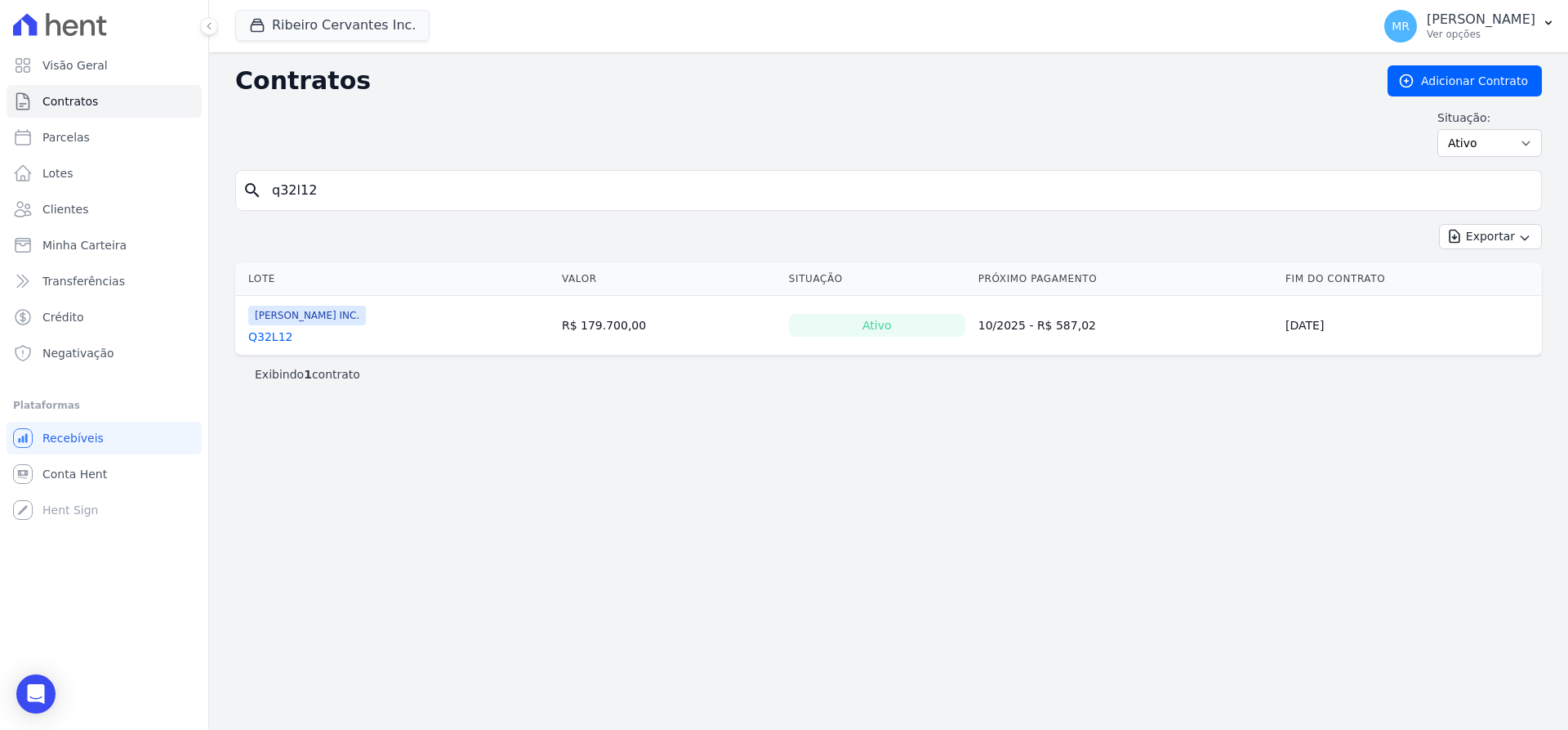
click at [263, 337] on link "Q32L12" at bounding box center [270, 337] width 44 height 17
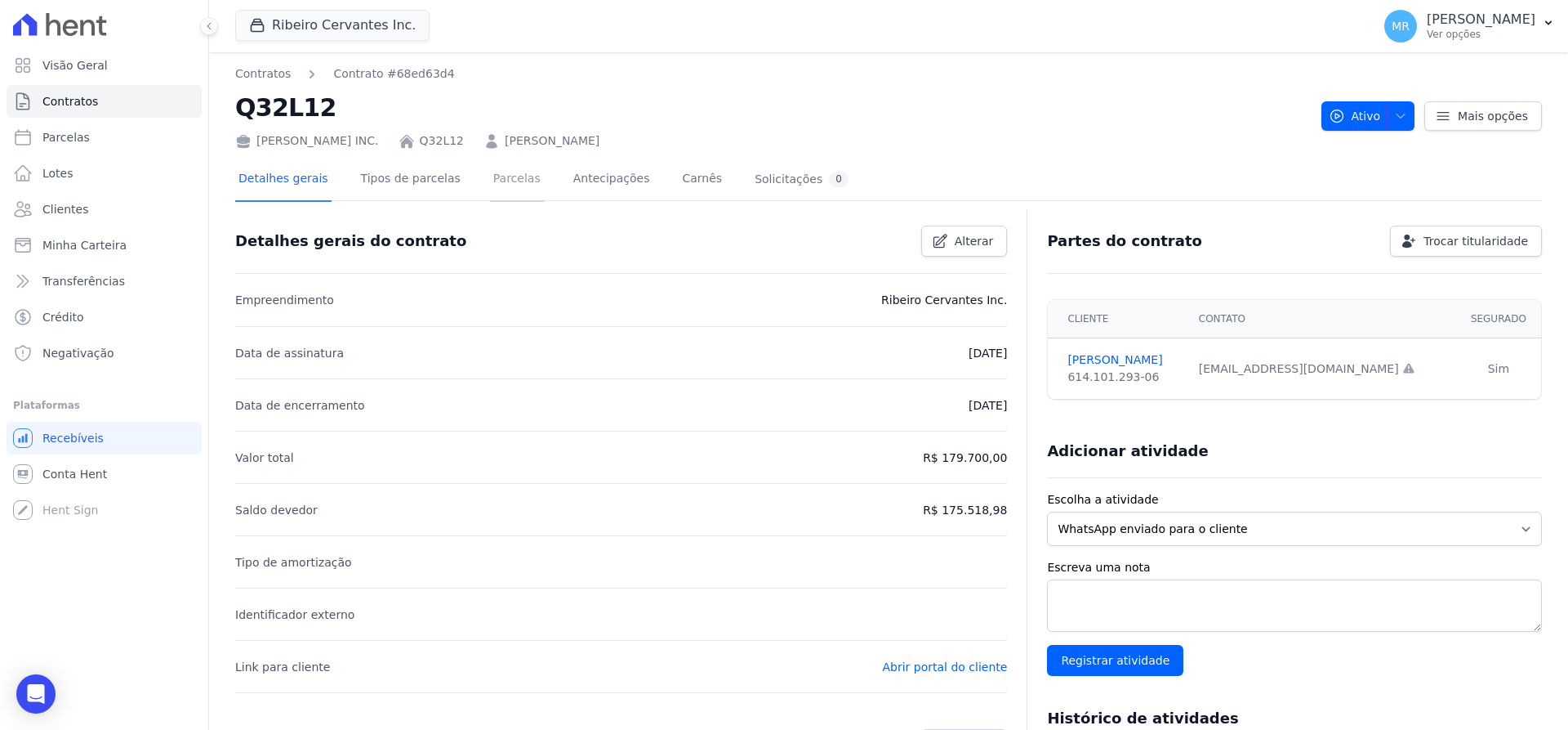
click at [490, 175] on link "Parcelas" at bounding box center [517, 181] width 54 height 44
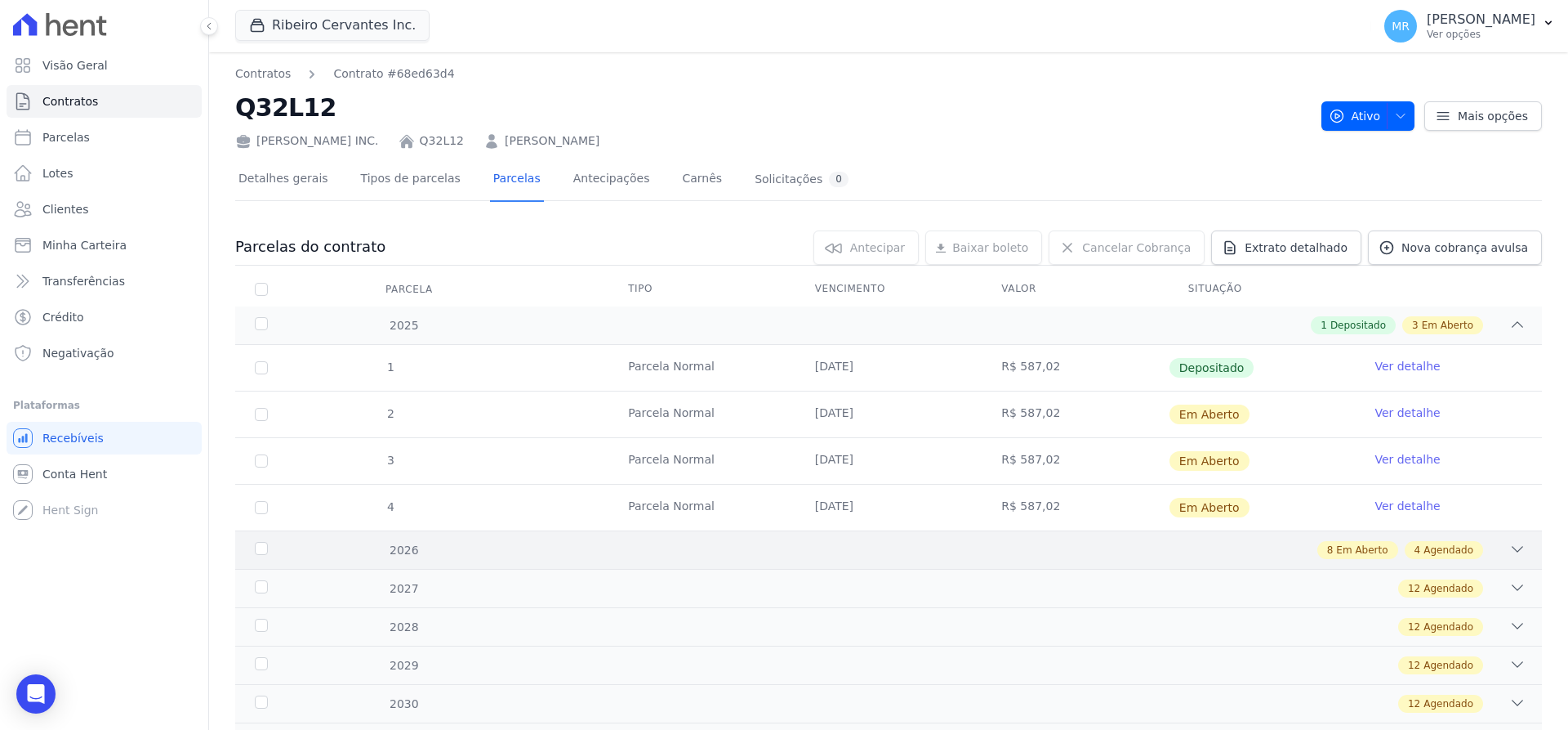
click at [1509, 547] on icon at bounding box center [1517, 549] width 17 height 17
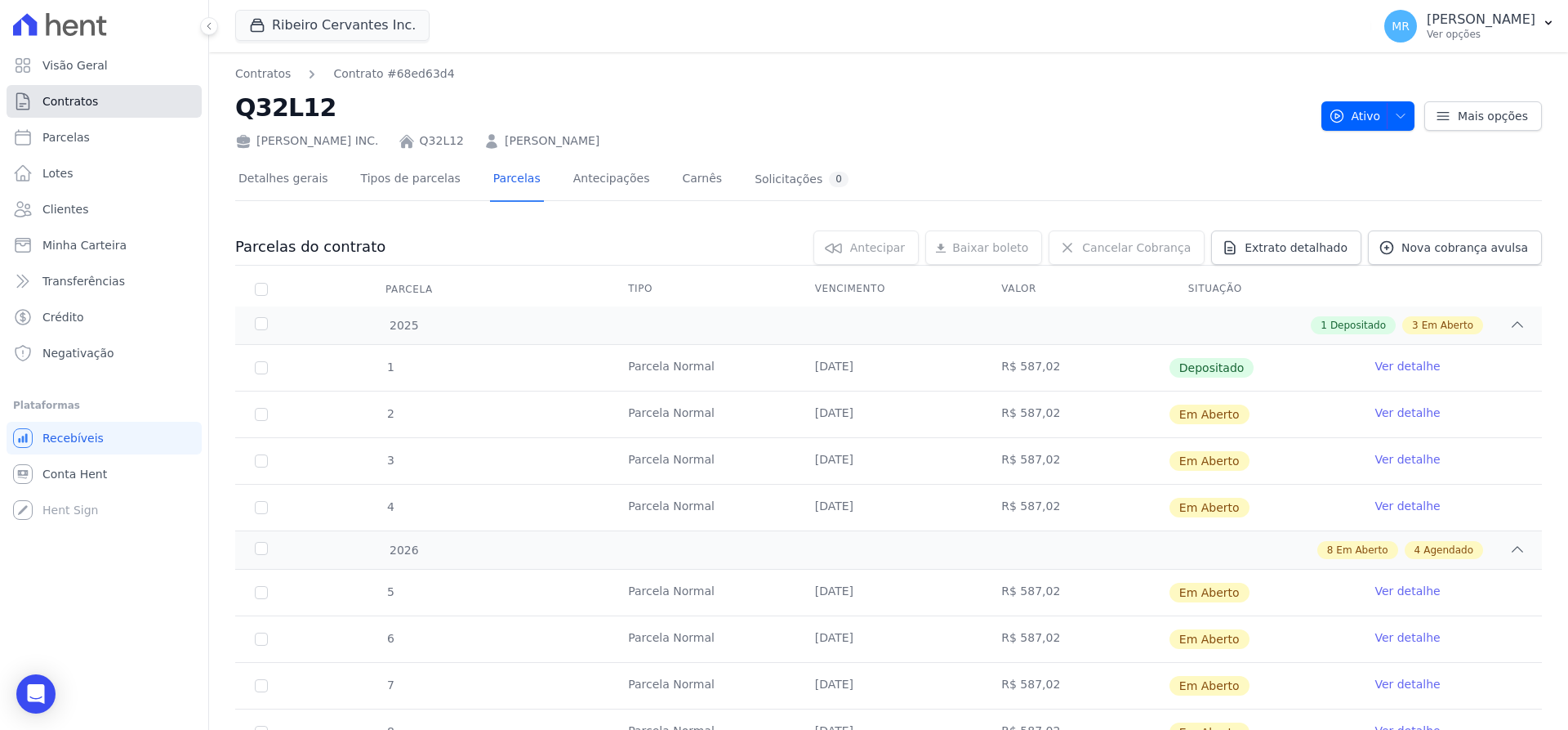
click at [87, 97] on span "Contratos" at bounding box center [71, 101] width 56 height 17
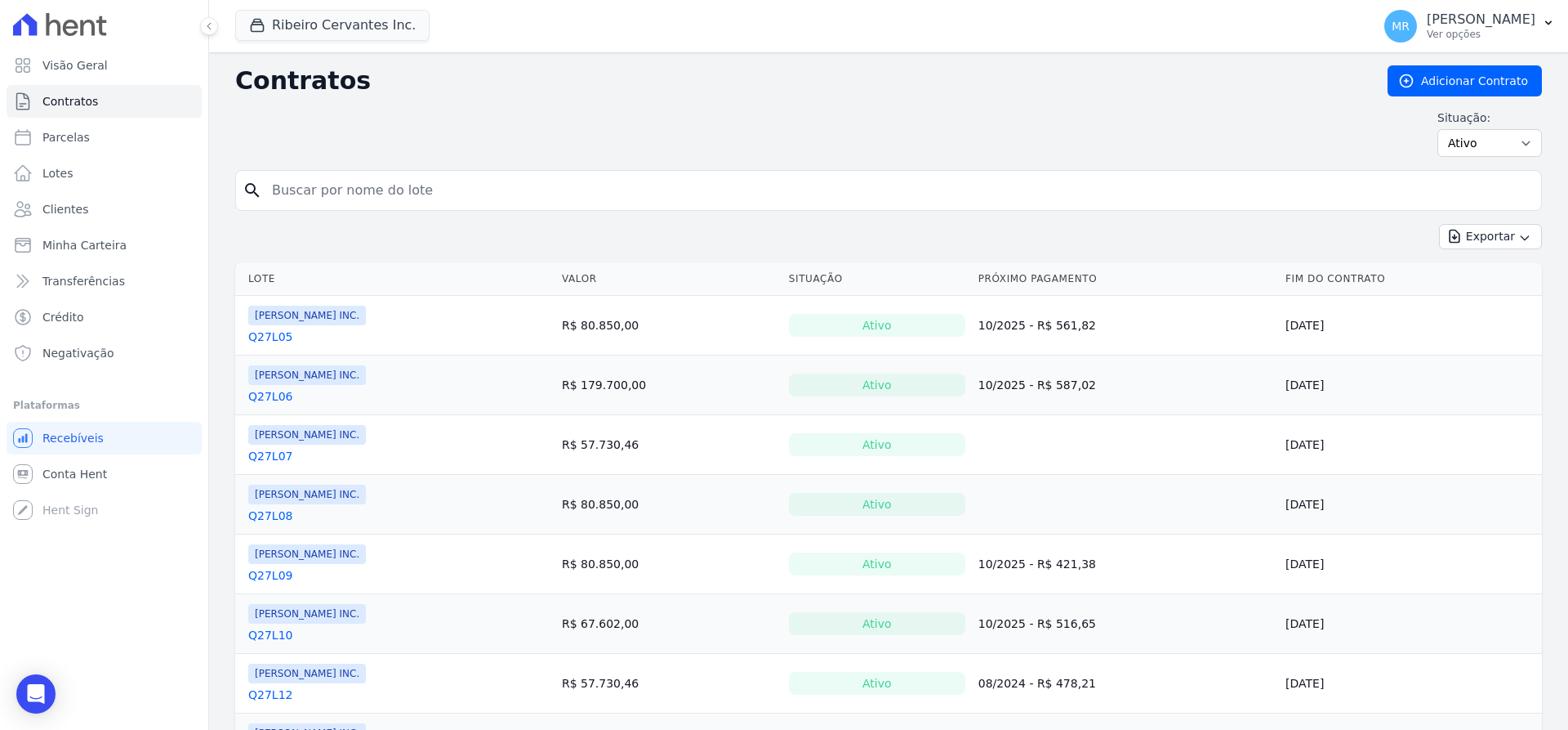
click at [411, 197] on input "search" at bounding box center [899, 190] width 1273 height 32
type input "q32l25"
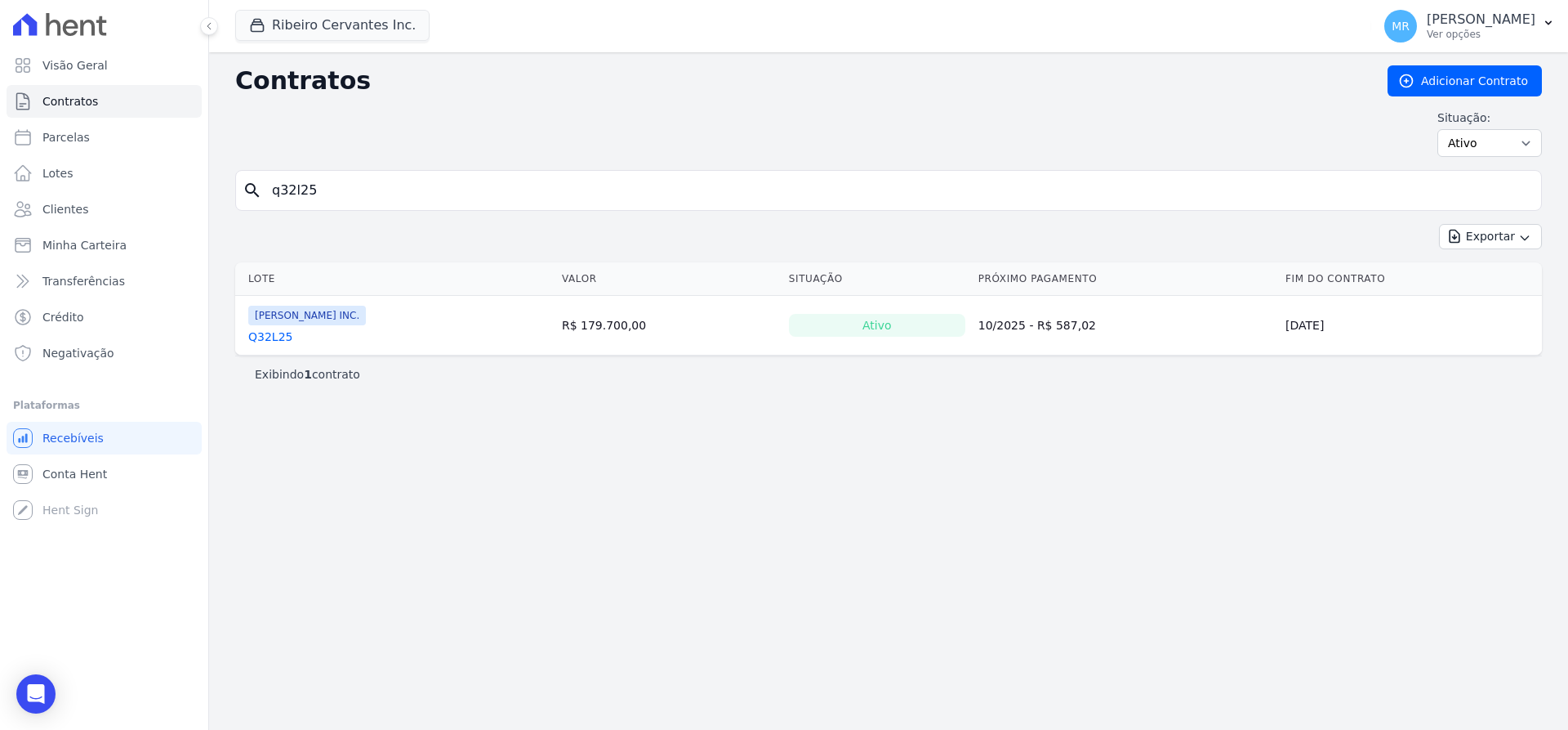
click at [279, 338] on link "Q32L25" at bounding box center [270, 337] width 44 height 17
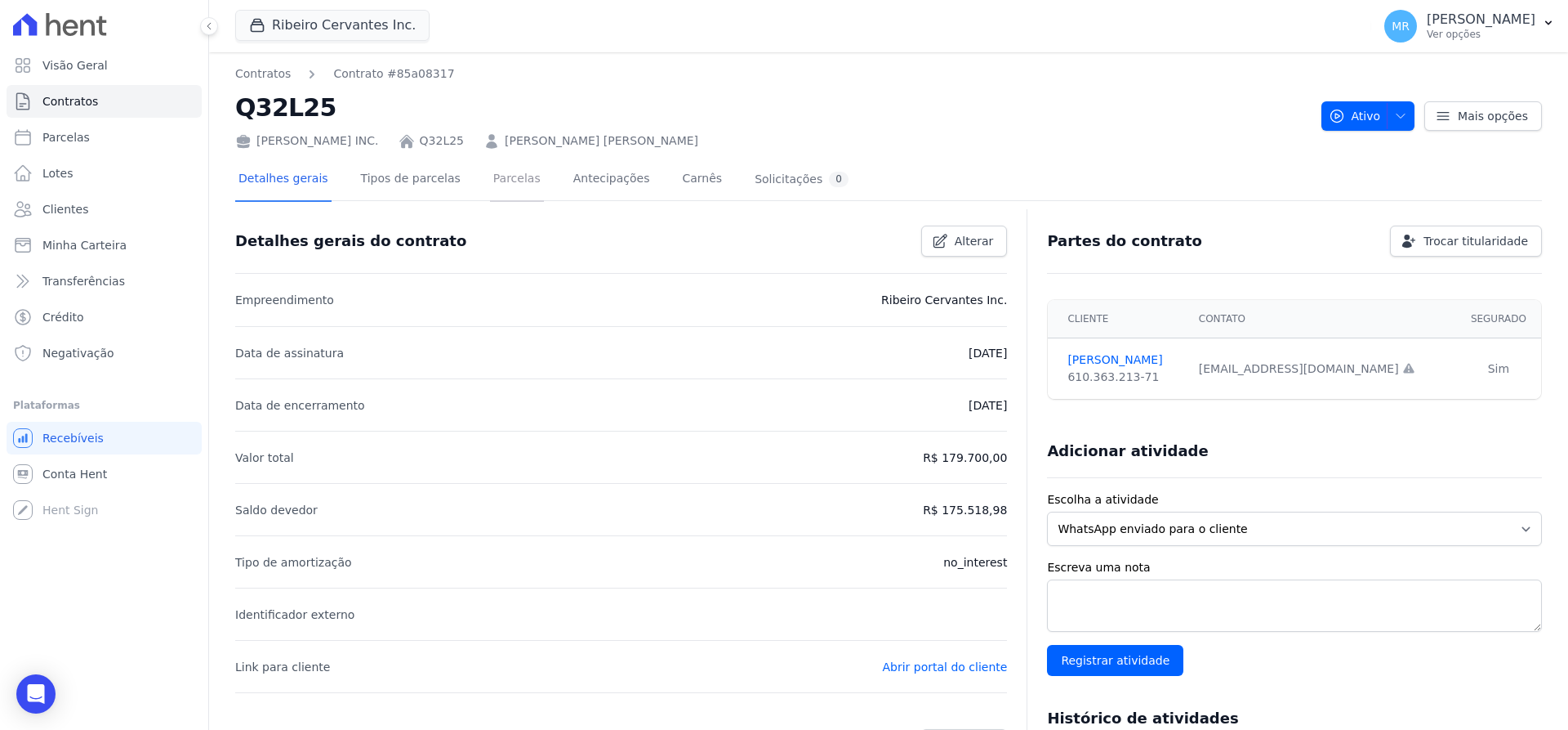
click at [497, 186] on link "Parcelas" at bounding box center [517, 181] width 54 height 44
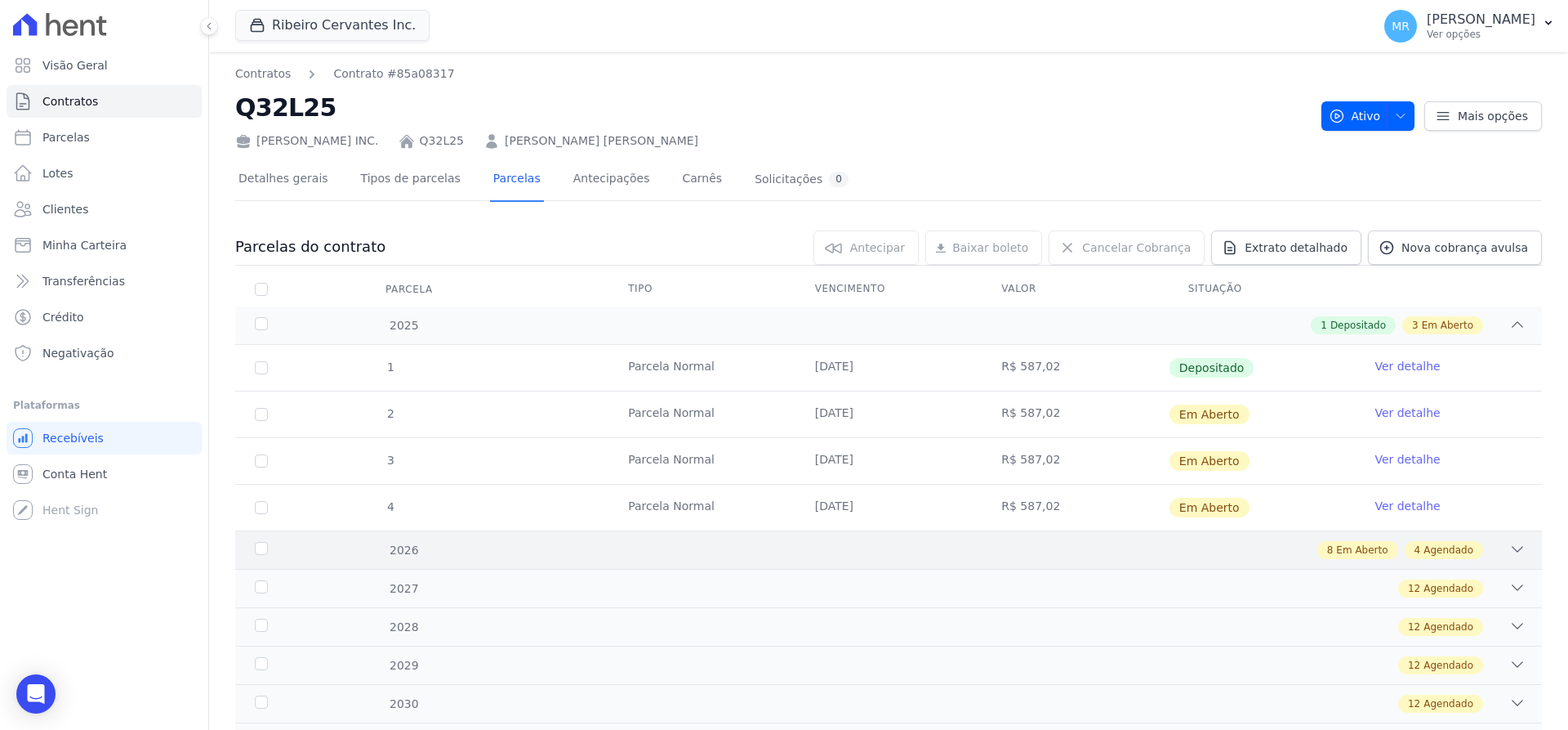
click at [1427, 549] on span "Agendado" at bounding box center [1448, 549] width 50 height 15
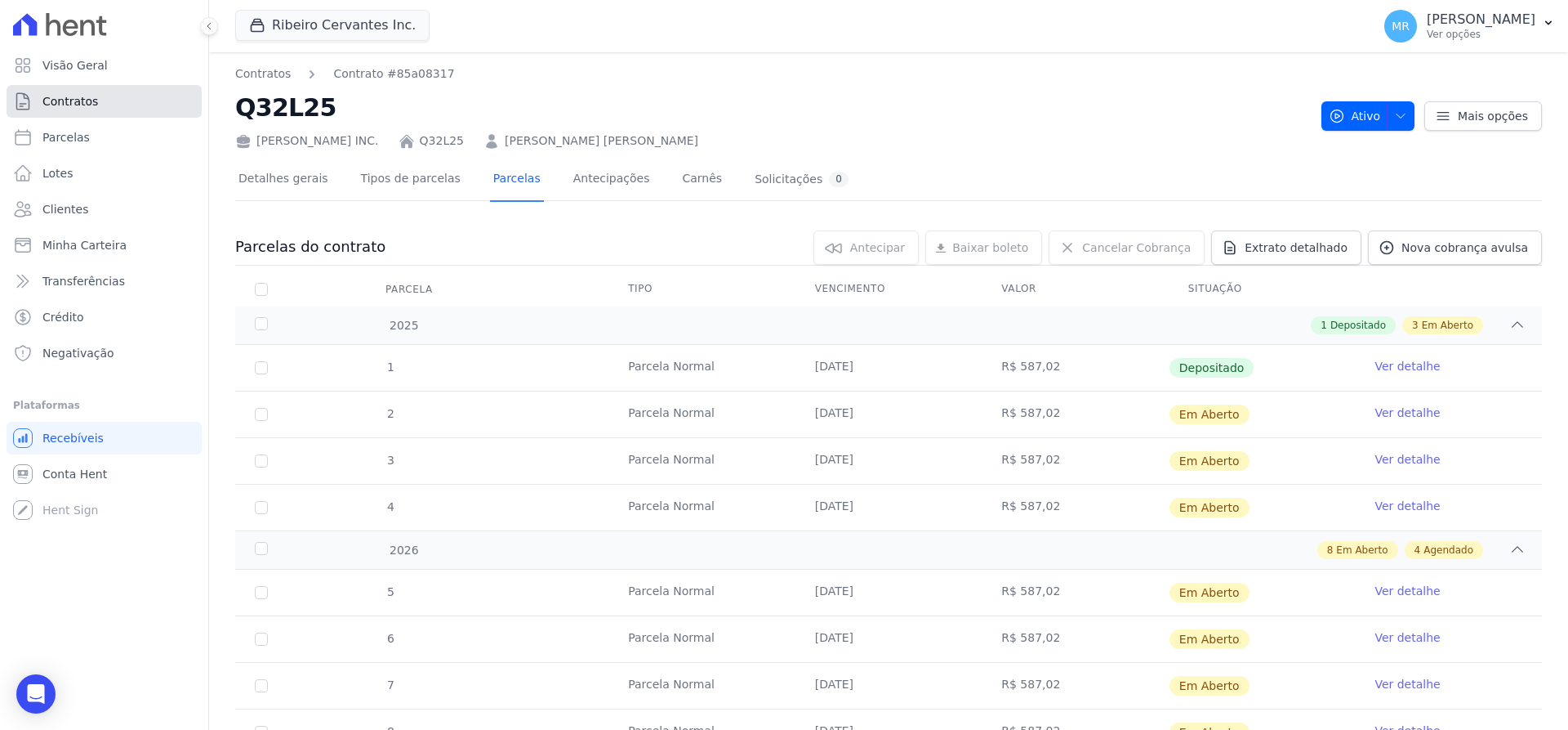
click at [79, 106] on span "Contratos" at bounding box center [71, 101] width 56 height 17
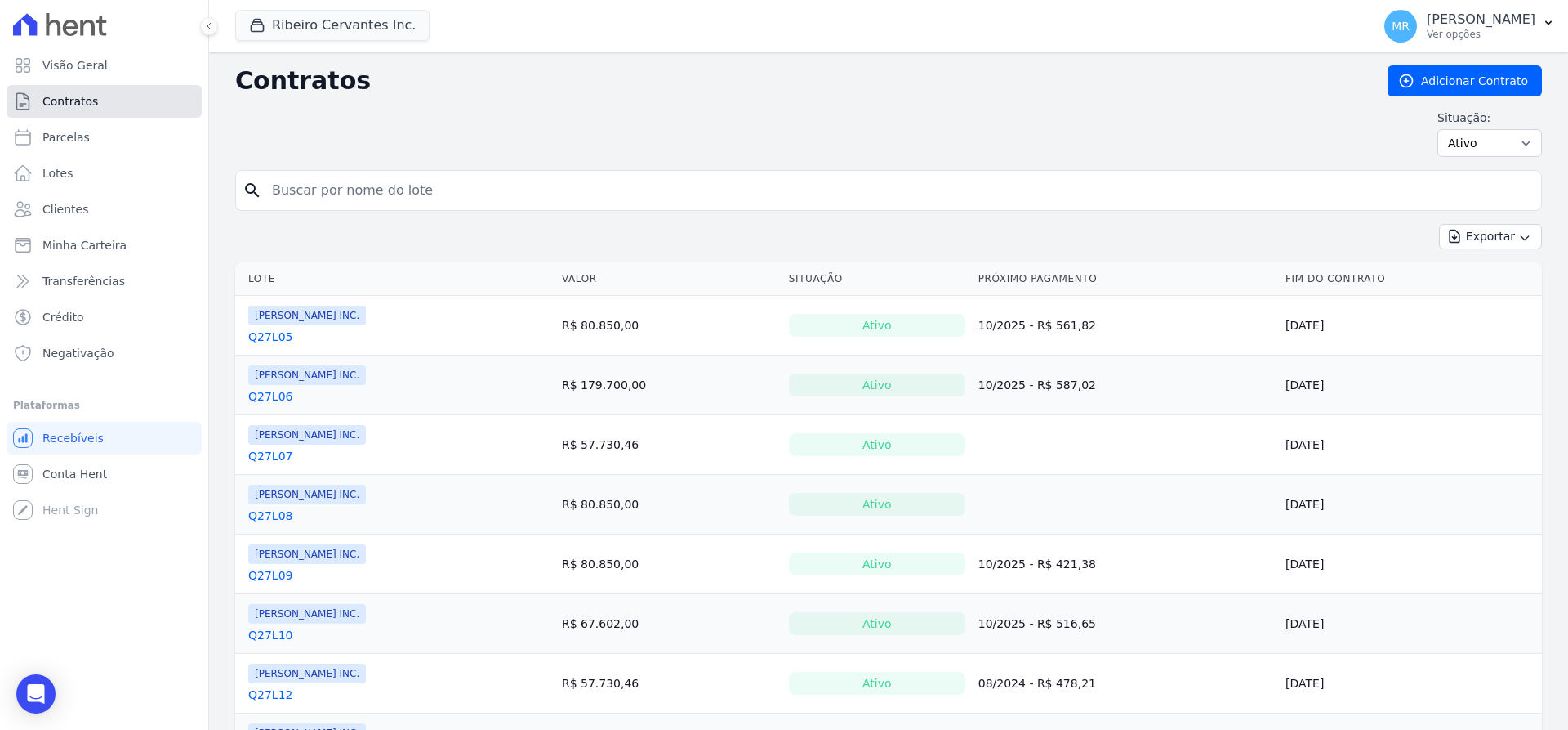
click at [79, 105] on span "Contratos" at bounding box center [71, 101] width 56 height 17
drag, startPoint x: 336, startPoint y: 188, endPoint x: 268, endPoint y: 191, distance: 68.1
click at [410, 200] on input "search" at bounding box center [899, 190] width 1273 height 32
type input "q27l06"
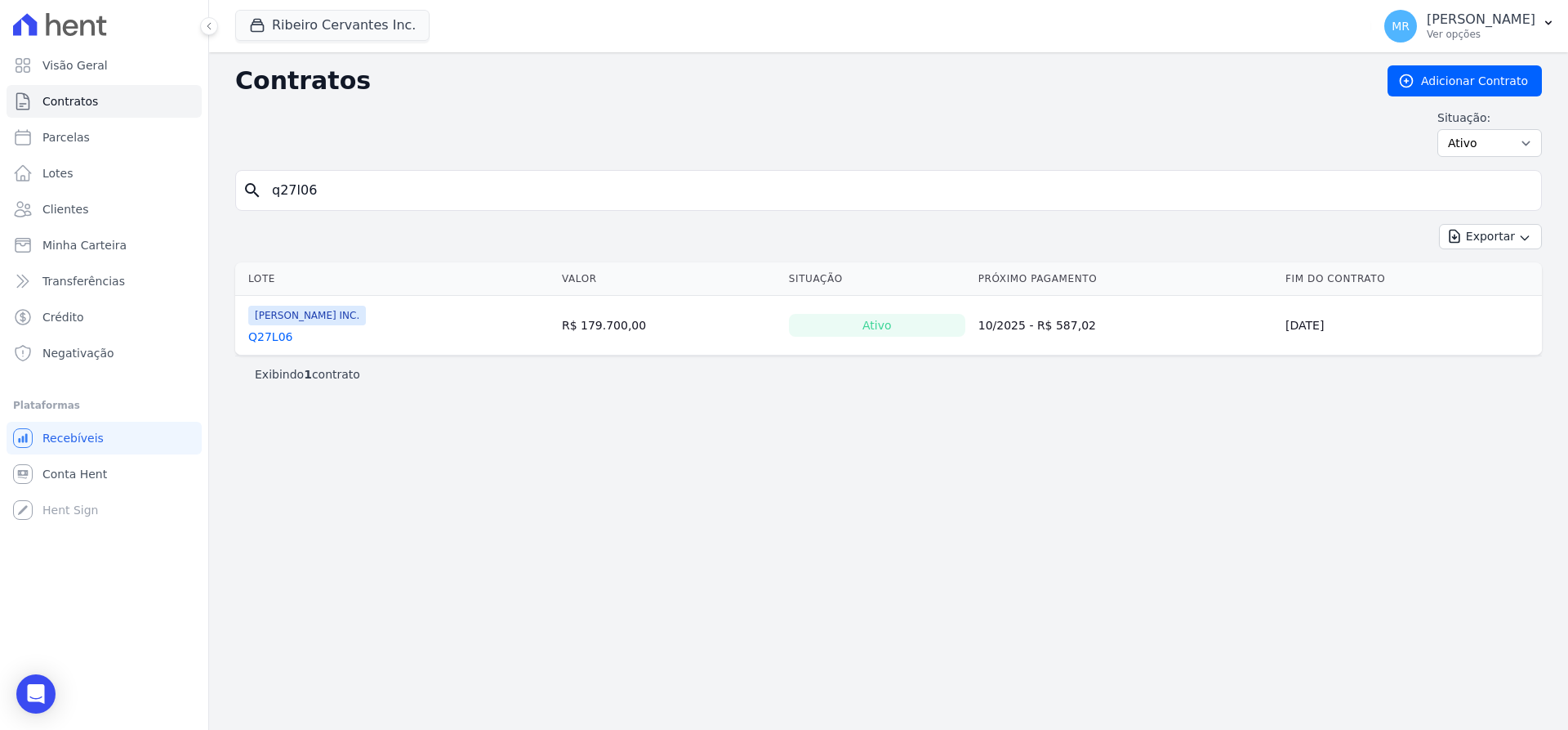
click at [278, 334] on link "Q27L06" at bounding box center [270, 337] width 44 height 17
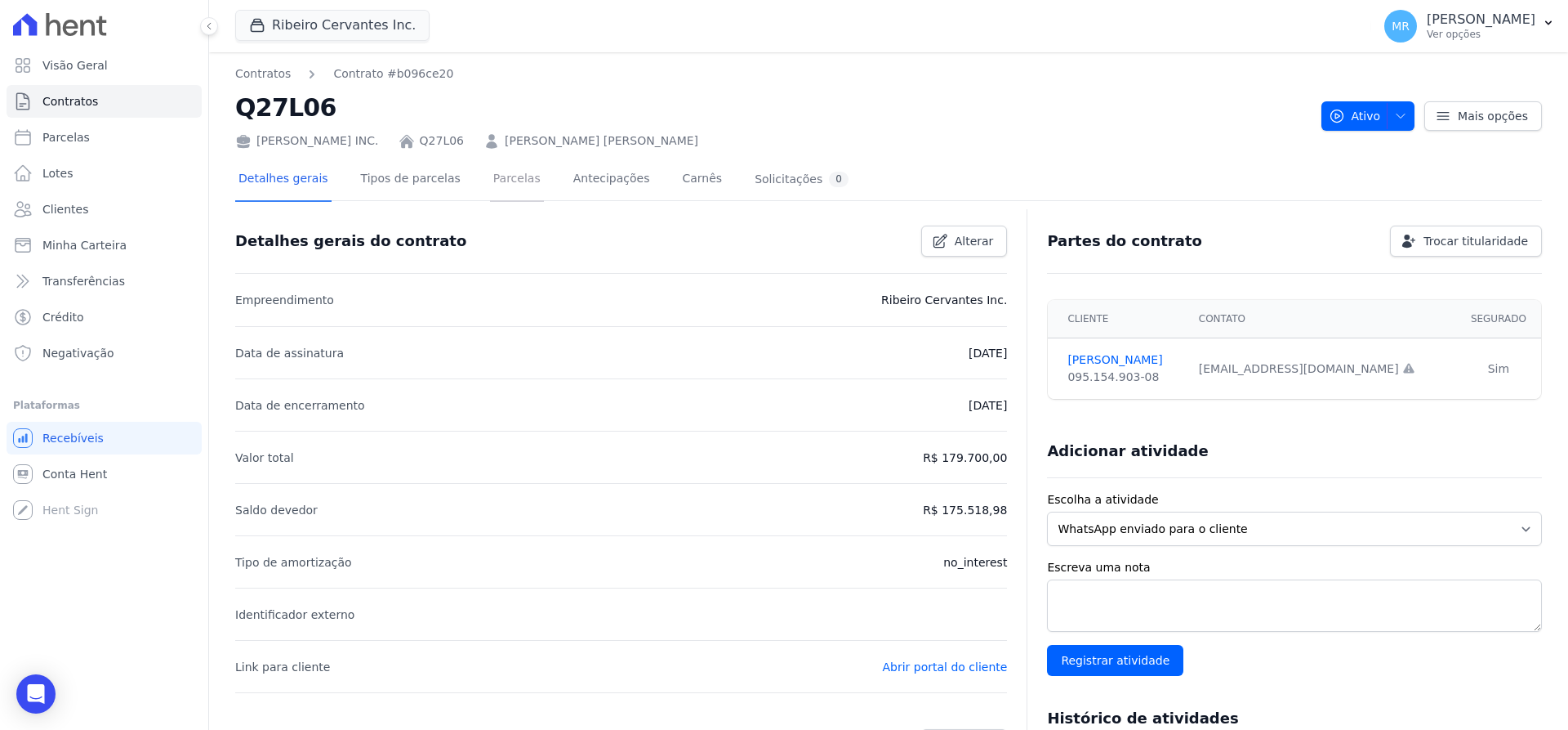
click at [506, 179] on link "Parcelas" at bounding box center [517, 181] width 54 height 44
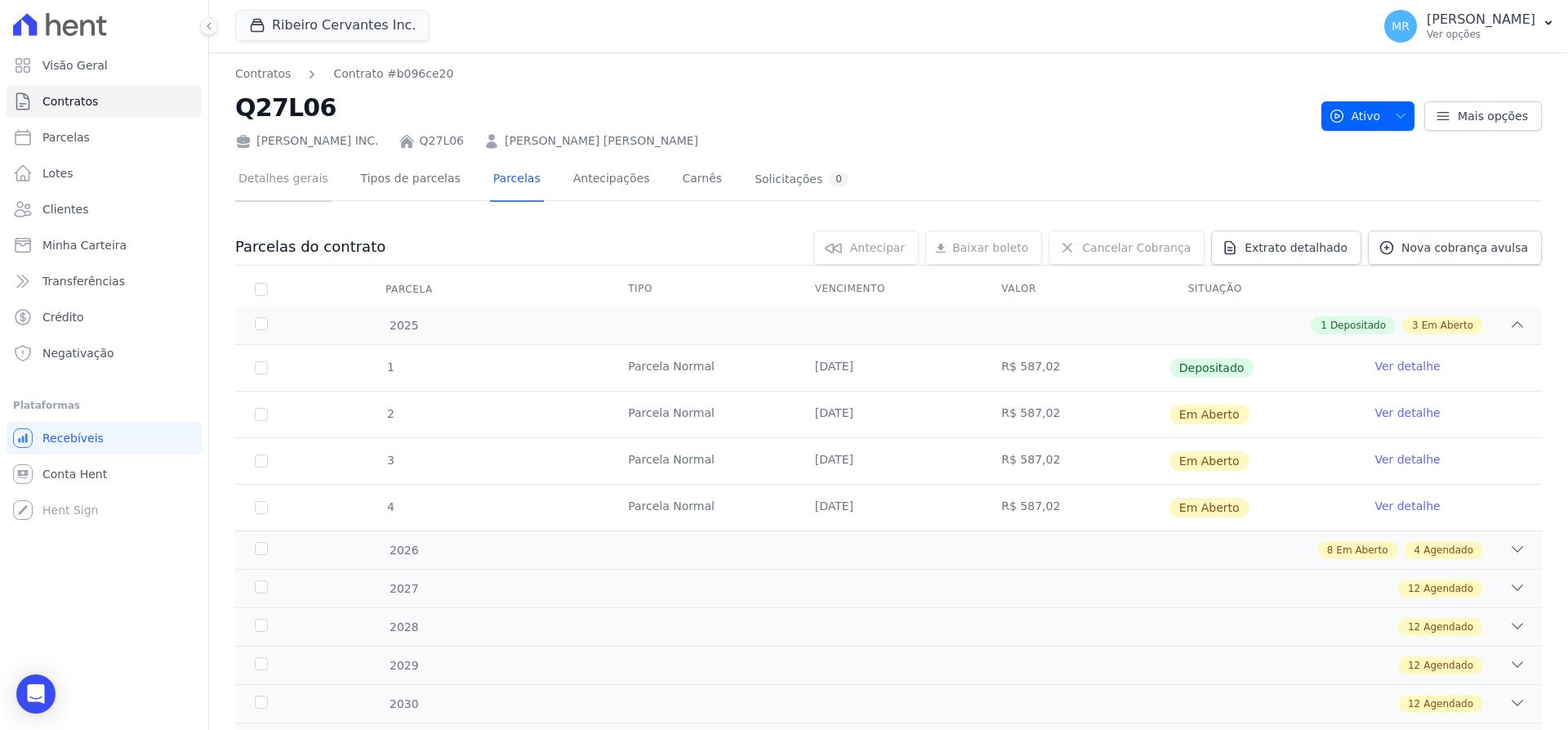
click at [284, 172] on link "Detalhes gerais" at bounding box center [283, 181] width 97 height 44
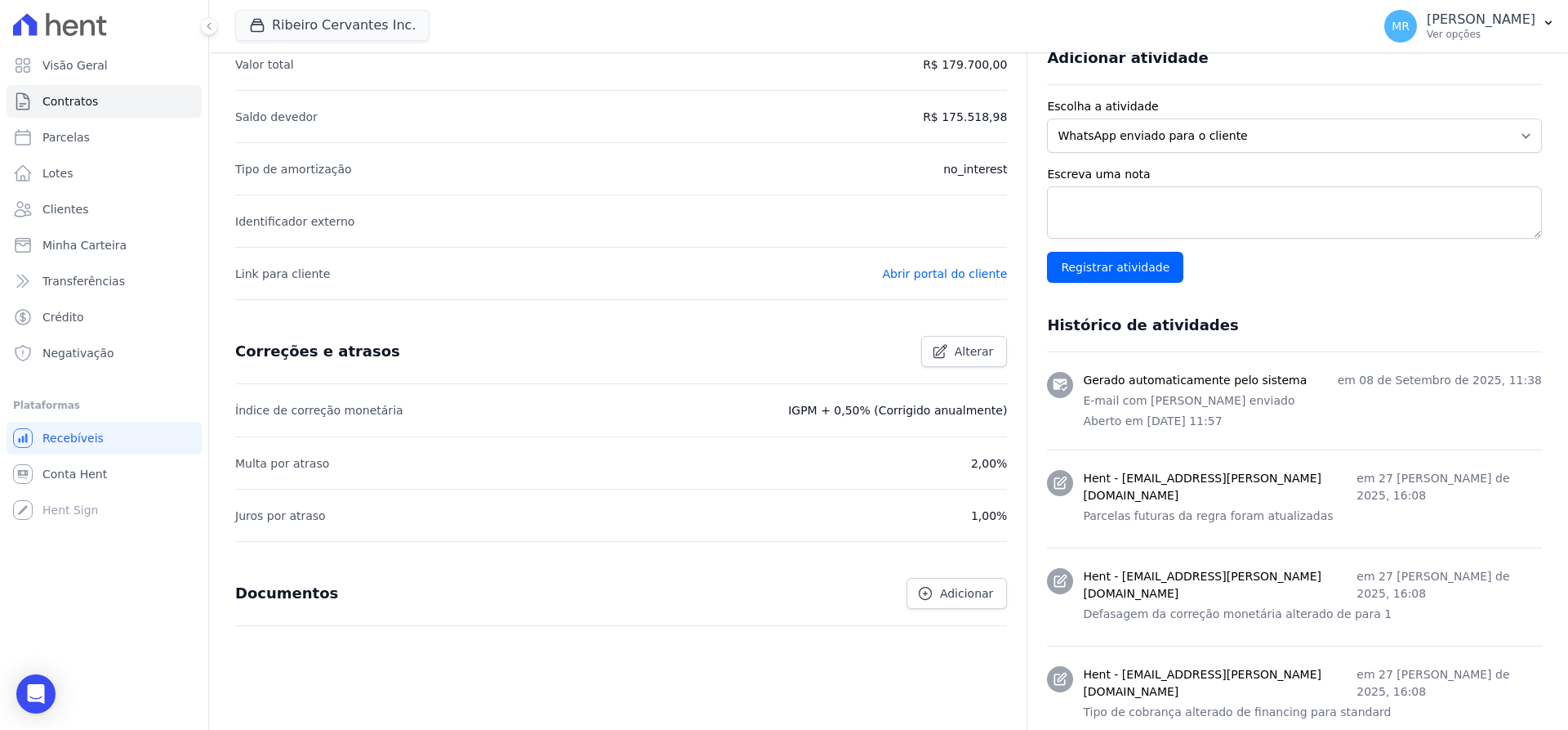
scroll to position [412, 0]
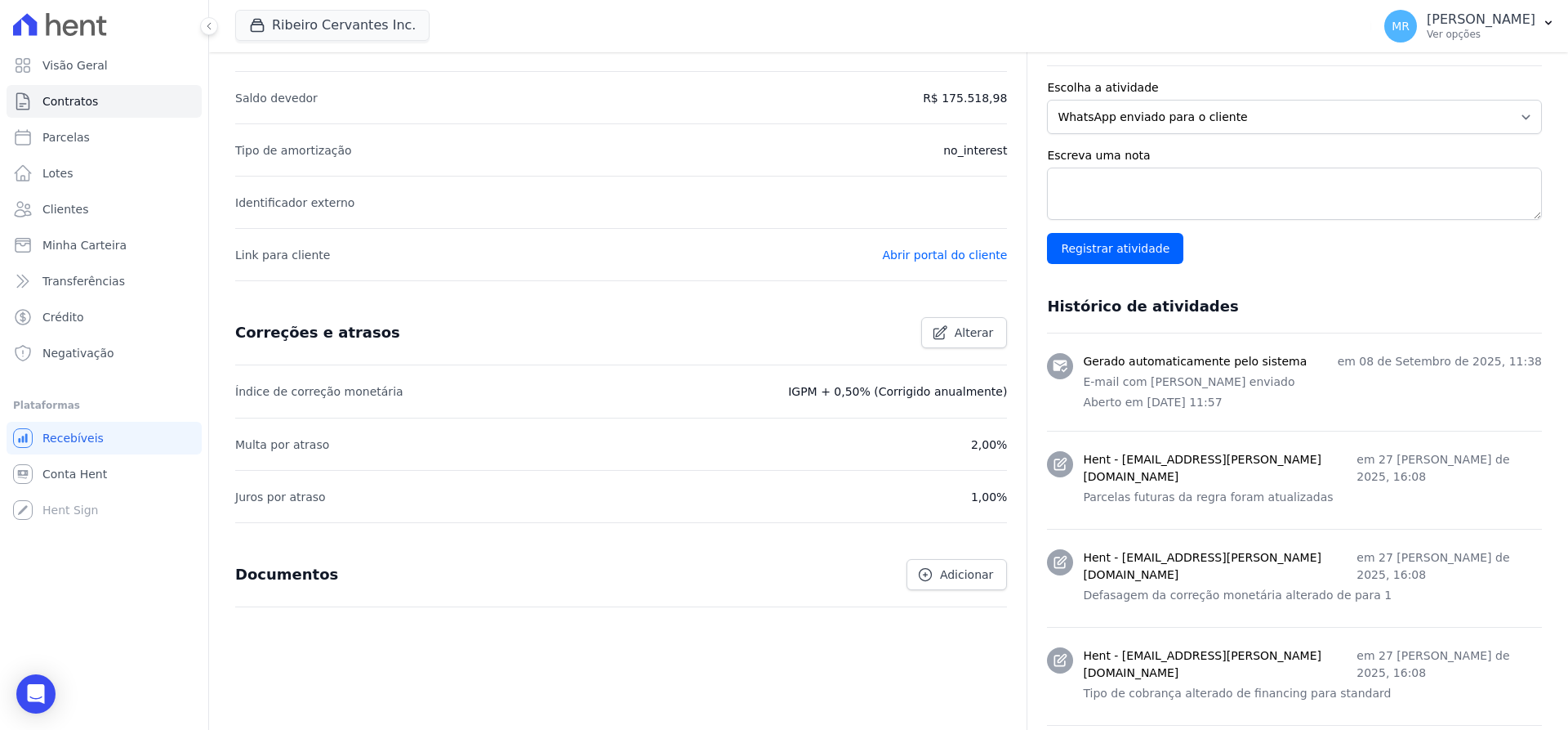
click at [955, 152] on p "no_interest" at bounding box center [974, 150] width 64 height 19
click at [31, 705] on div "Open Intercom Messenger" at bounding box center [37, 694] width 44 height 44
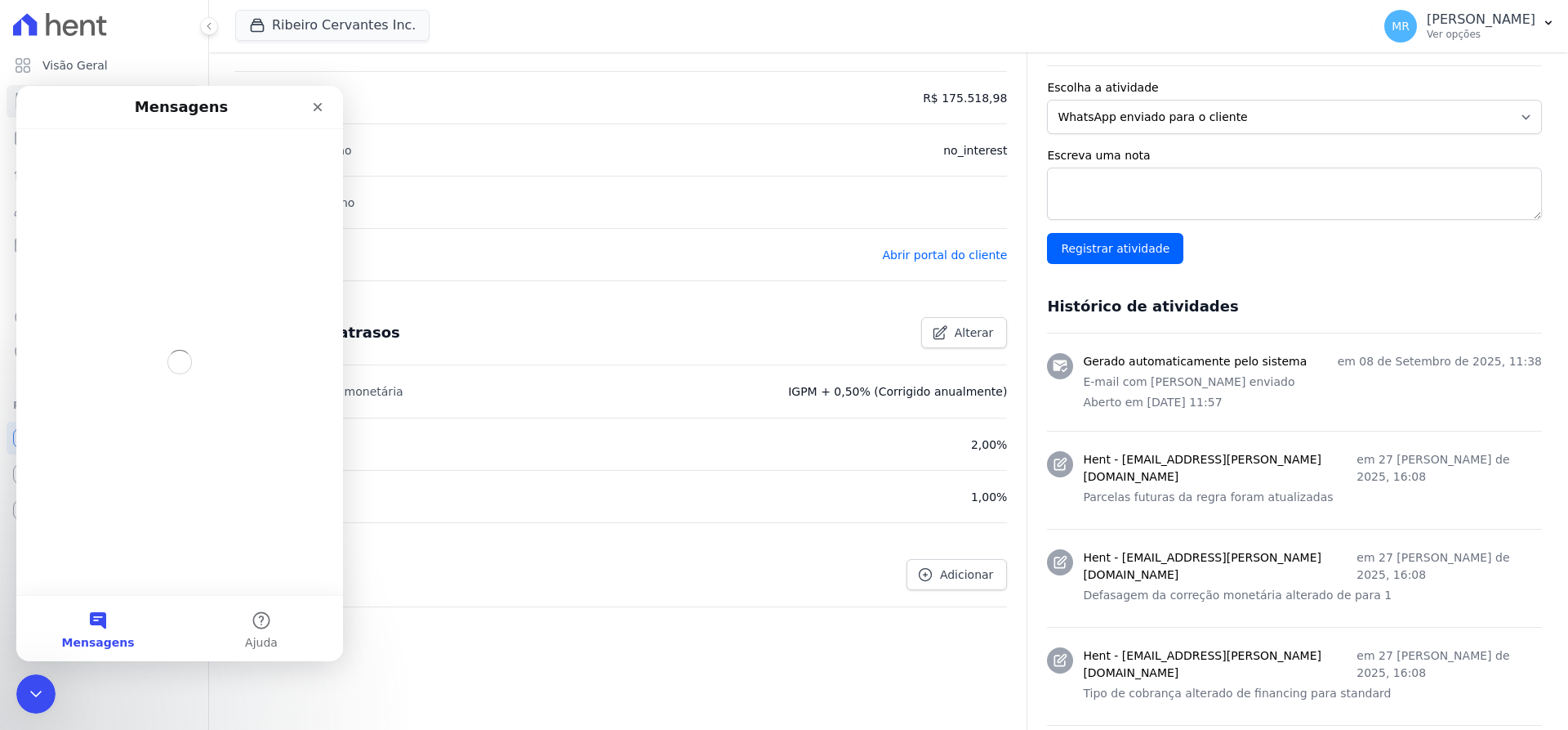
scroll to position [0, 0]
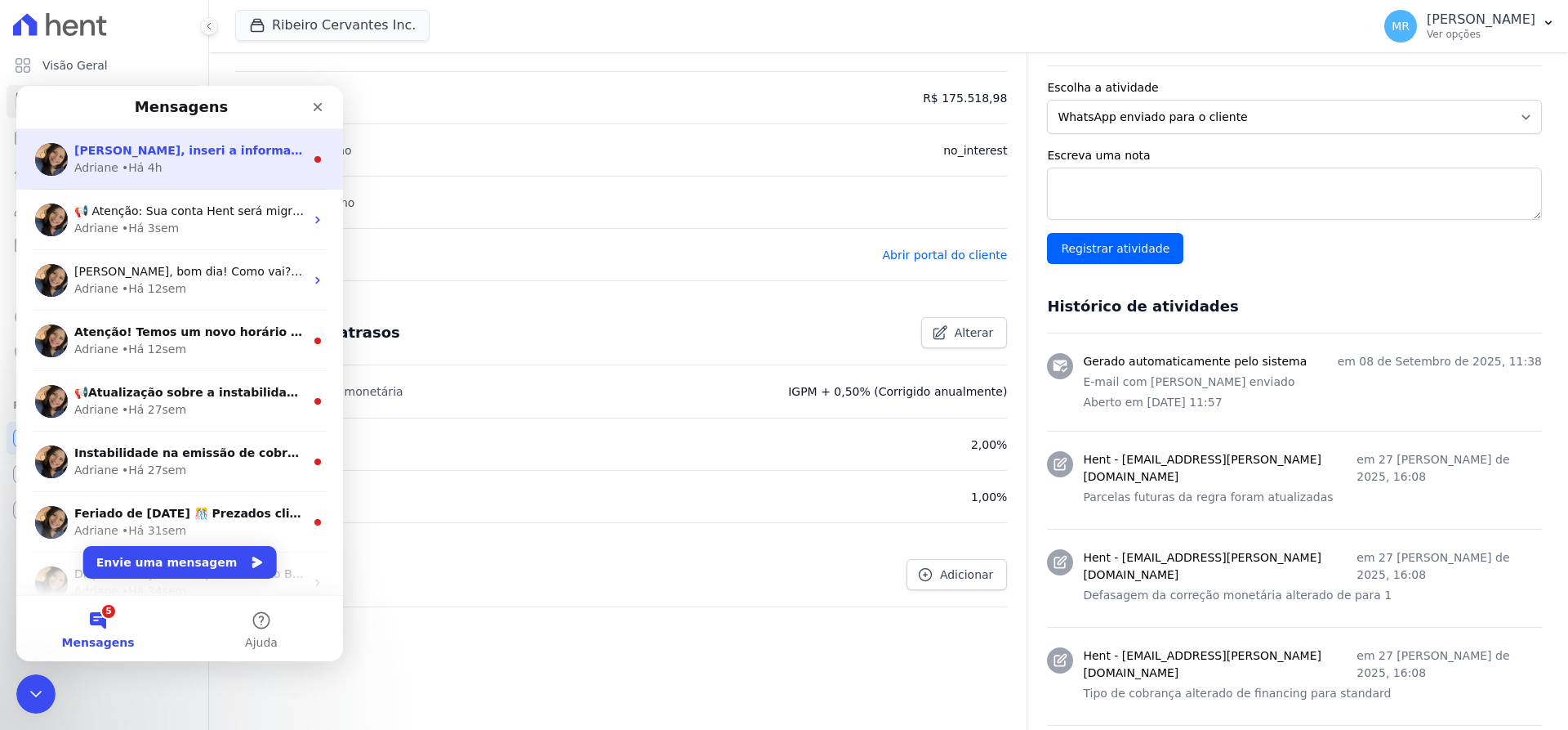
click at [187, 155] on span "[PERSON_NAME], inseri a informação do juros remuneratório no contrato." at bounding box center [312, 150] width 476 height 13
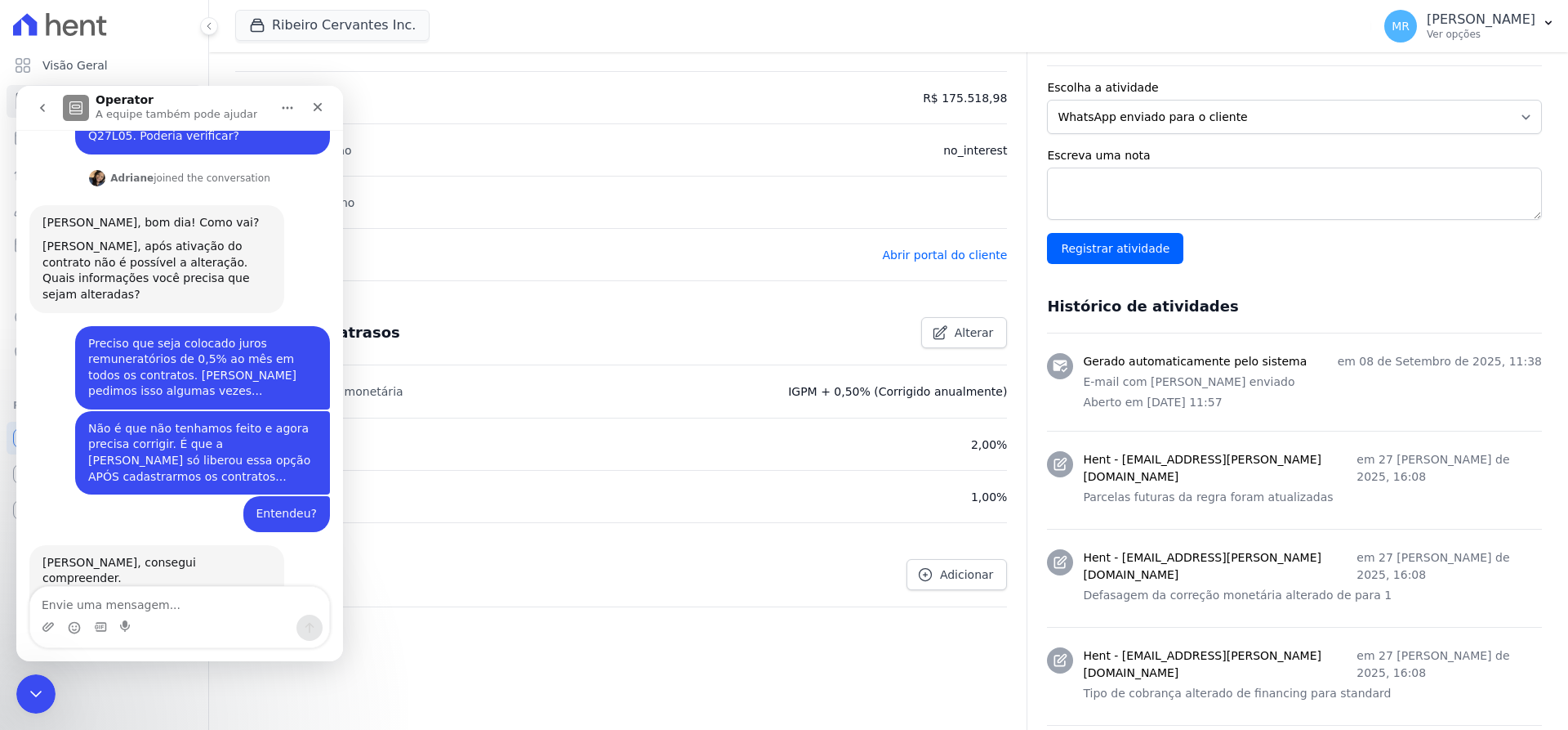
scroll to position [298, 0]
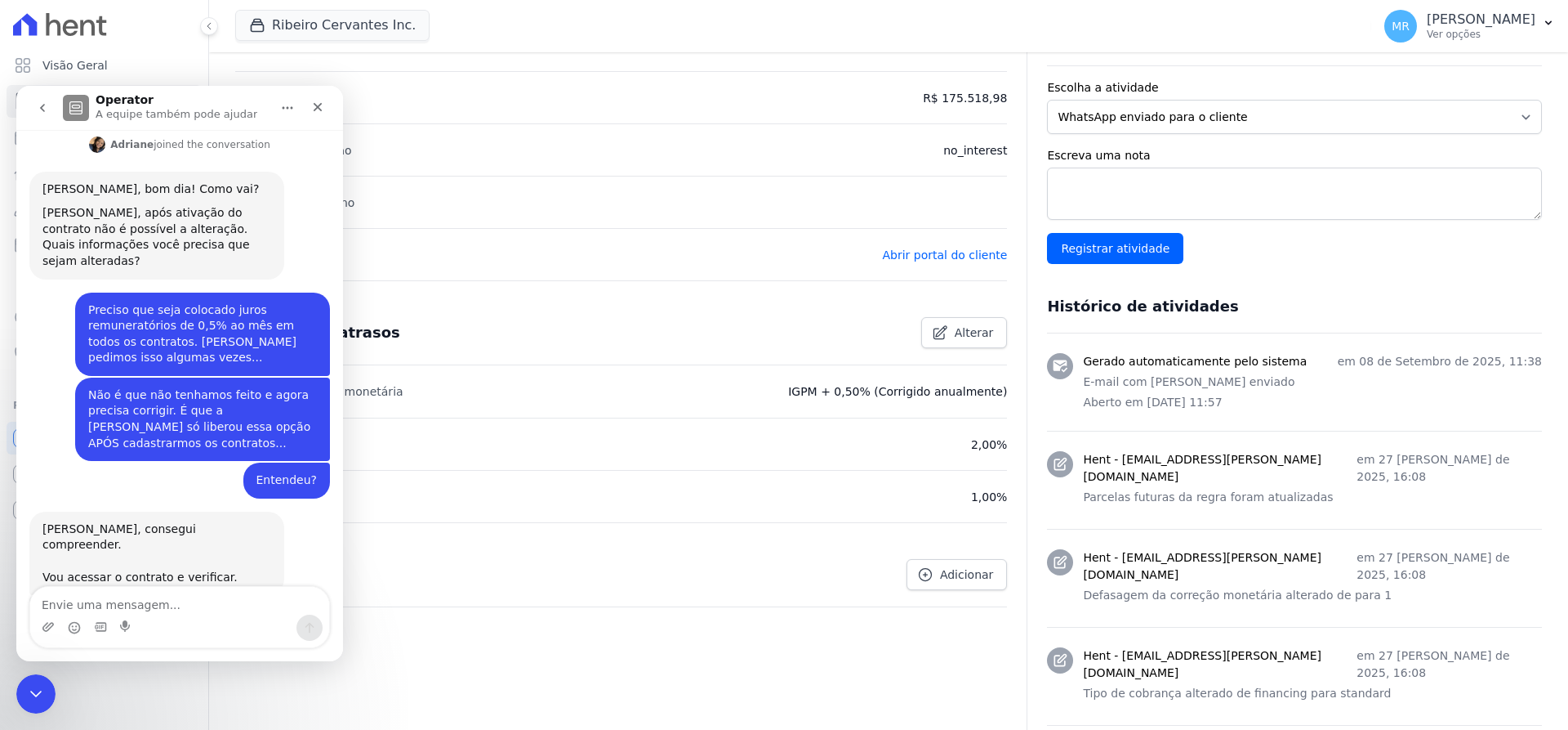
click at [155, 623] on div "Messenger da Intercom" at bounding box center [180, 628] width 299 height 26
click at [136, 606] on textarea "Envie uma mensagem..." at bounding box center [180, 601] width 299 height 28
type textarea "certo, obrigado."
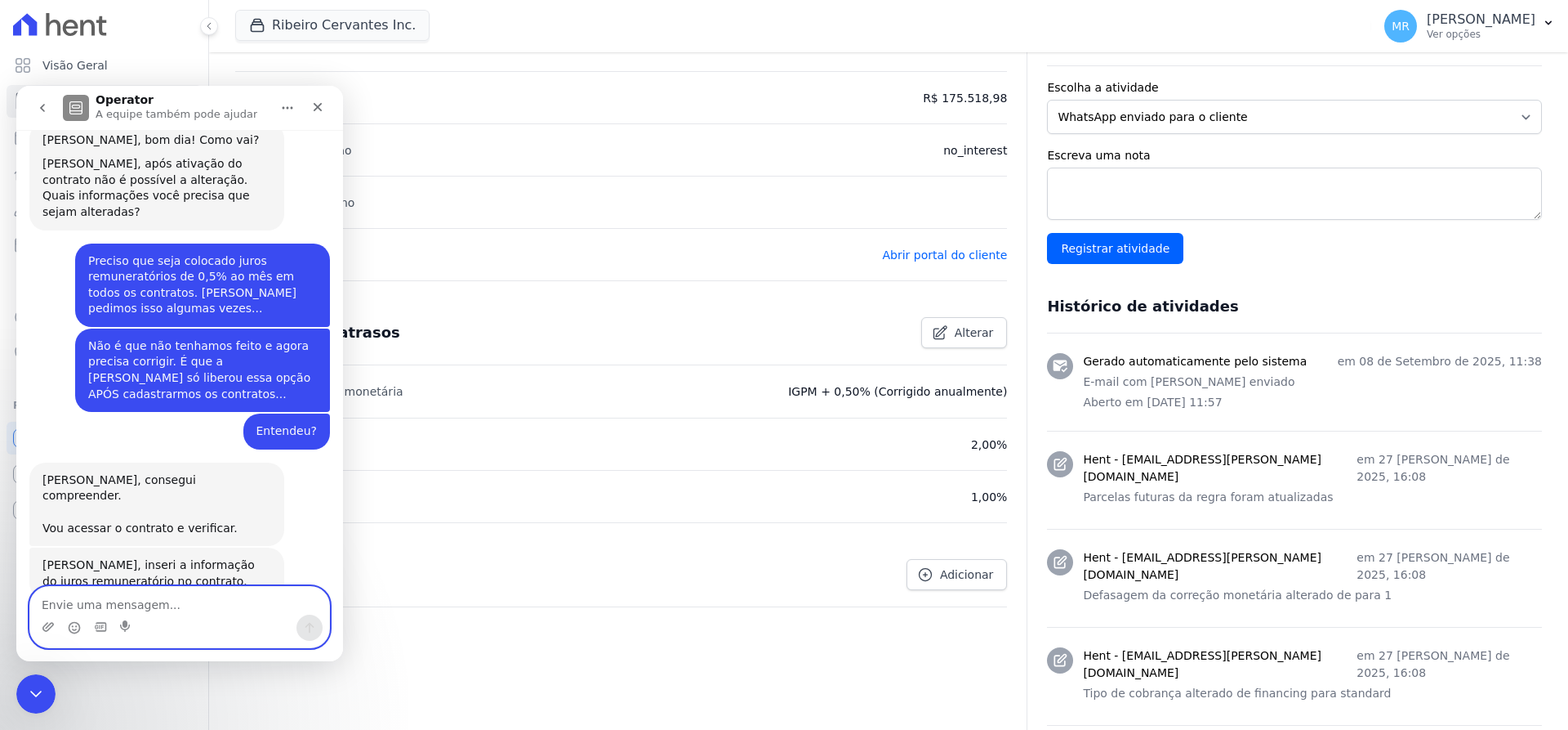
type textarea "O"
type textarea "E nos outros contratos? Como faremos?"
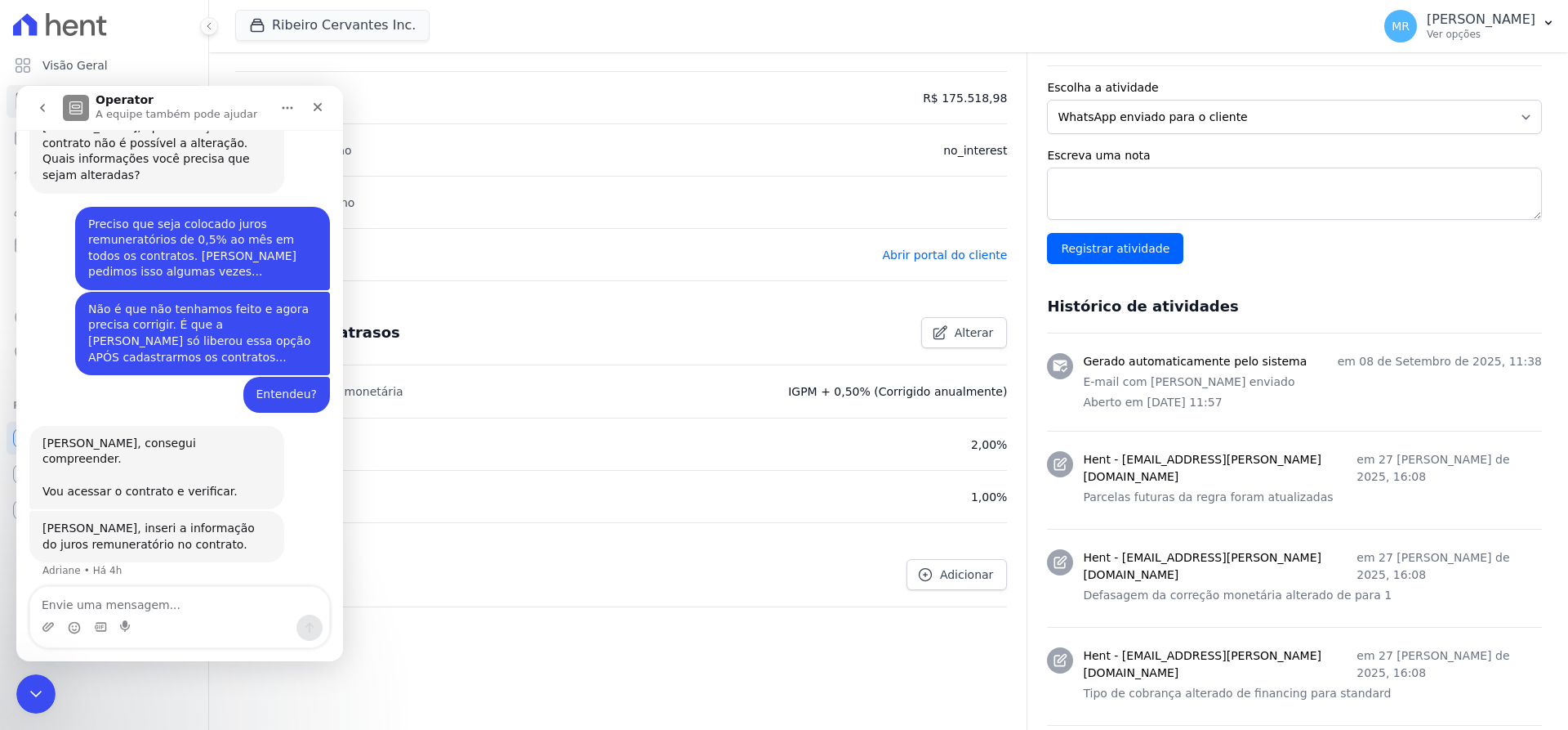
click at [977, 143] on p "no_interest" at bounding box center [974, 150] width 64 height 19
click at [45, 666] on div "Visão Geral Contratos [GEOGRAPHIC_DATA] Lotes Clientes Minha Carteira Transferê…" at bounding box center [104, 365] width 208 height 730
click at [30, 700] on icon "Encerramento do Messenger da Intercom" at bounding box center [33, 691] width 19 height 19
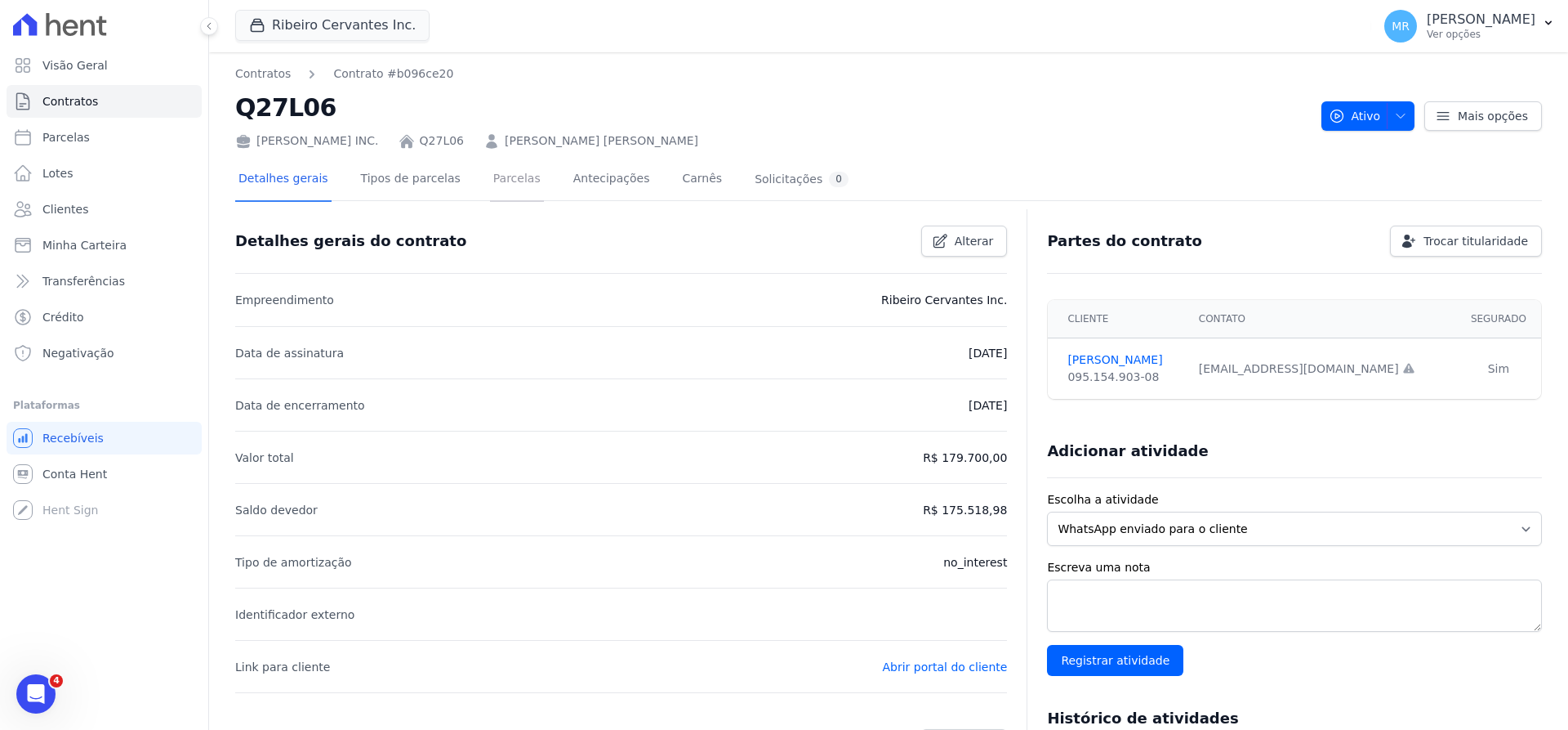
click at [490, 181] on link "Parcelas" at bounding box center [517, 181] width 54 height 44
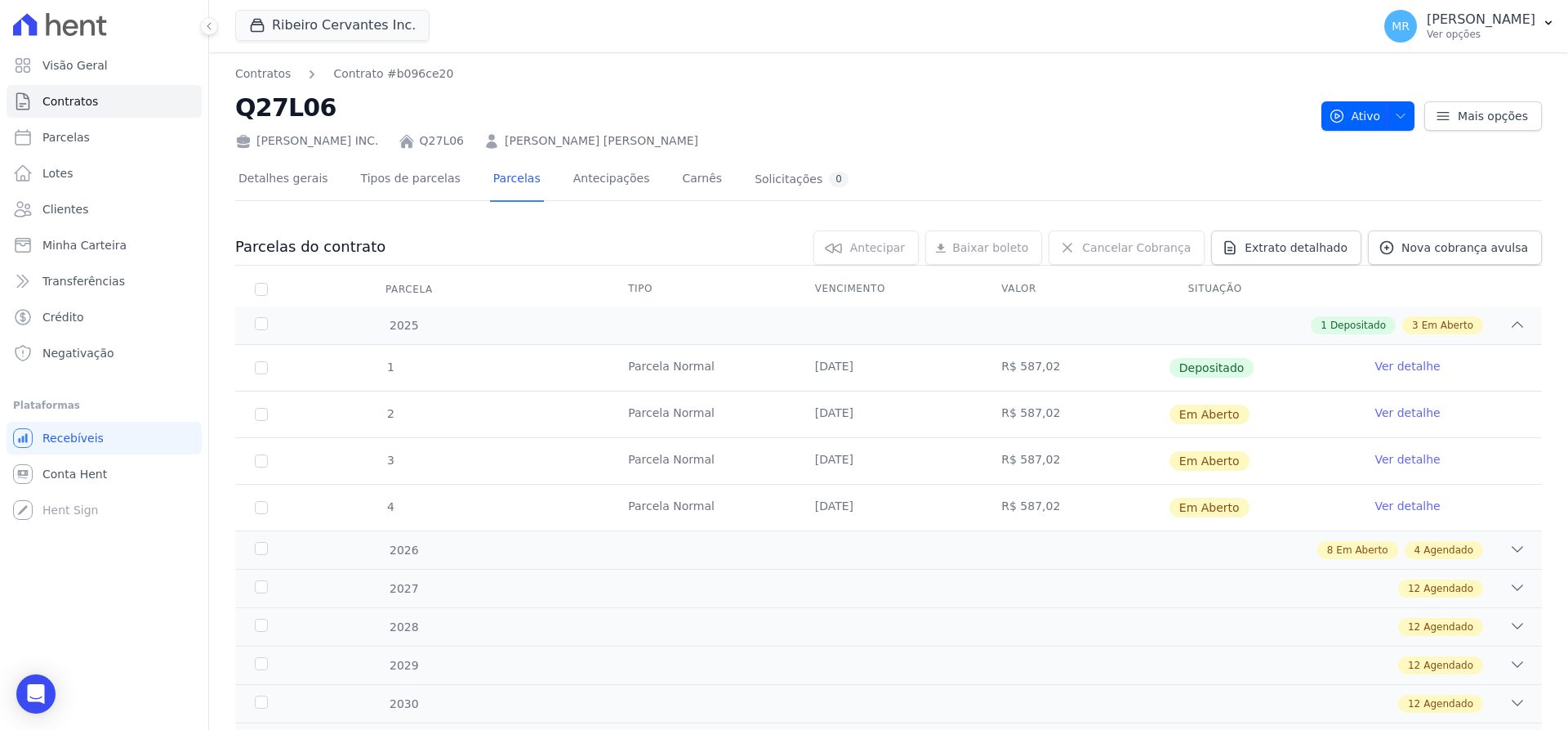
click at [1509, 549] on icon at bounding box center [1517, 549] width 17 height 17
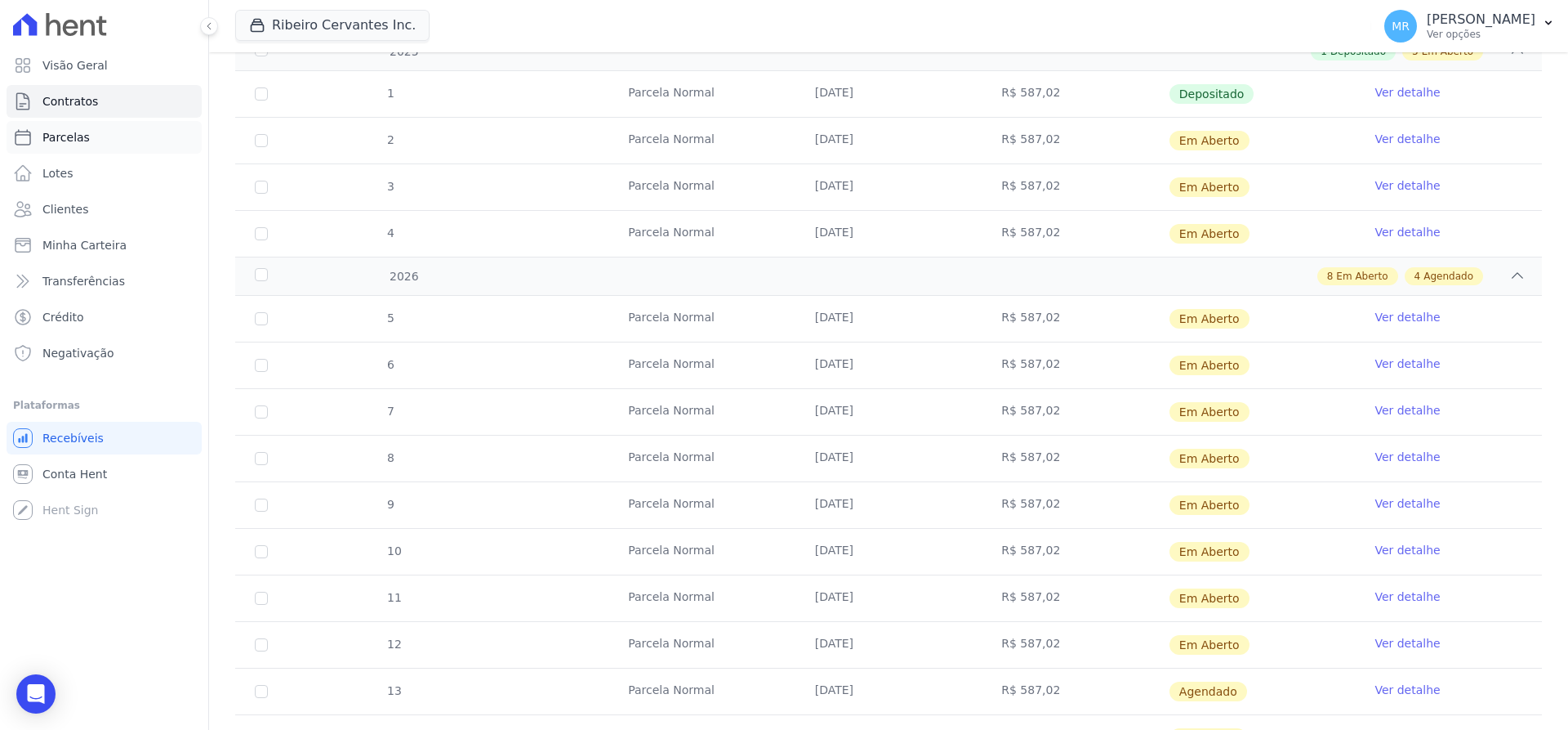
scroll to position [103, 0]
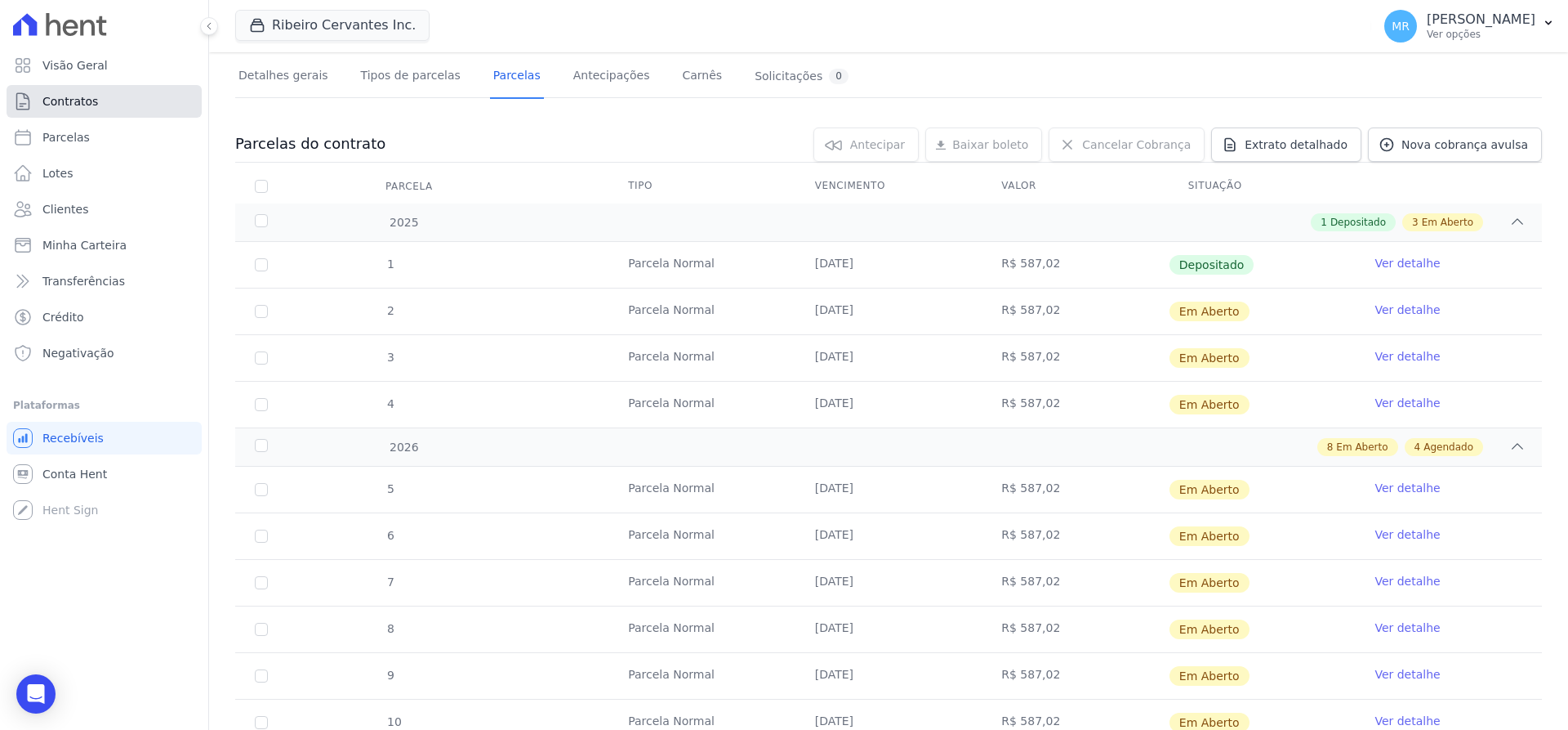
click at [73, 105] on span "Contratos" at bounding box center [71, 101] width 56 height 17
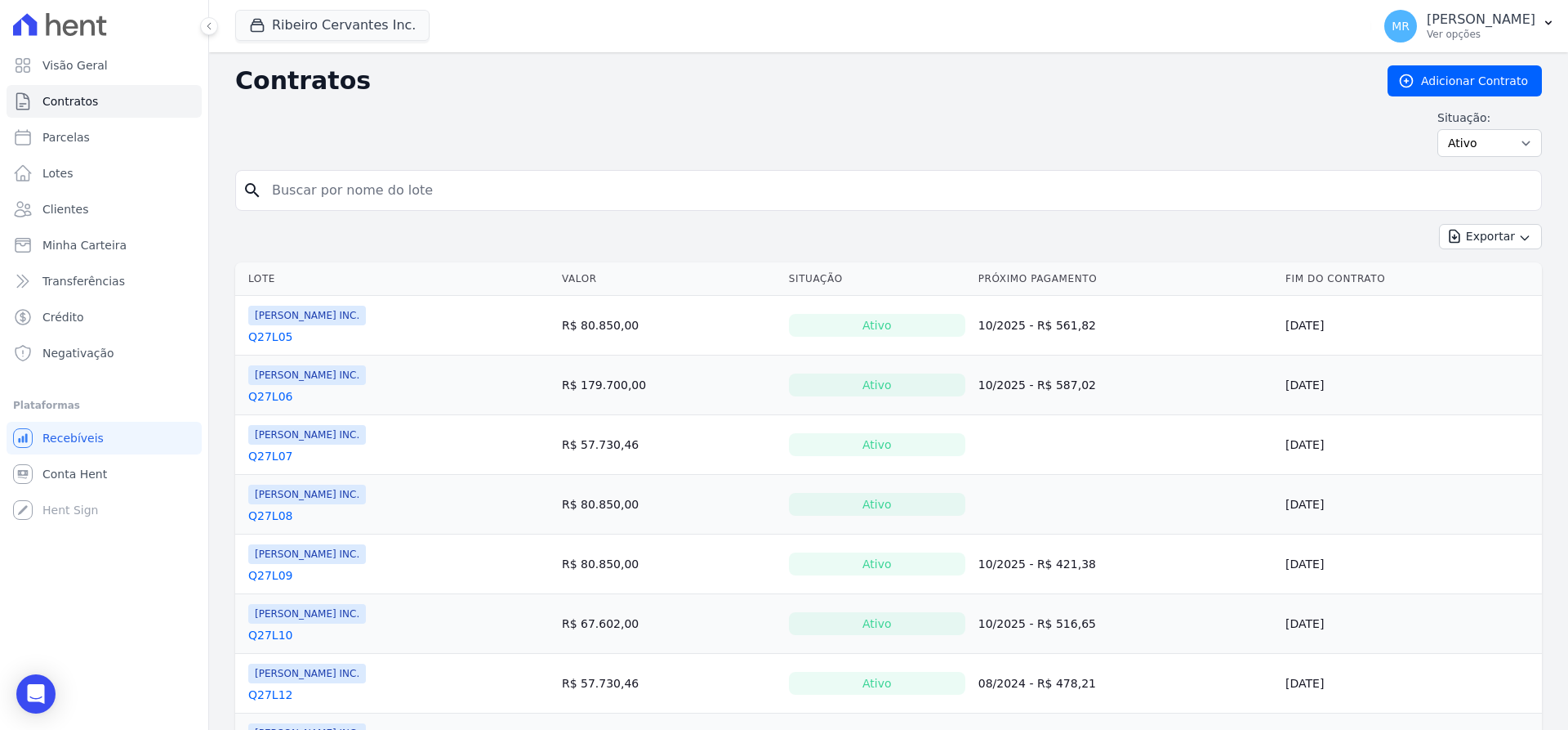
click at [275, 335] on link "Q27L05" at bounding box center [270, 337] width 44 height 17
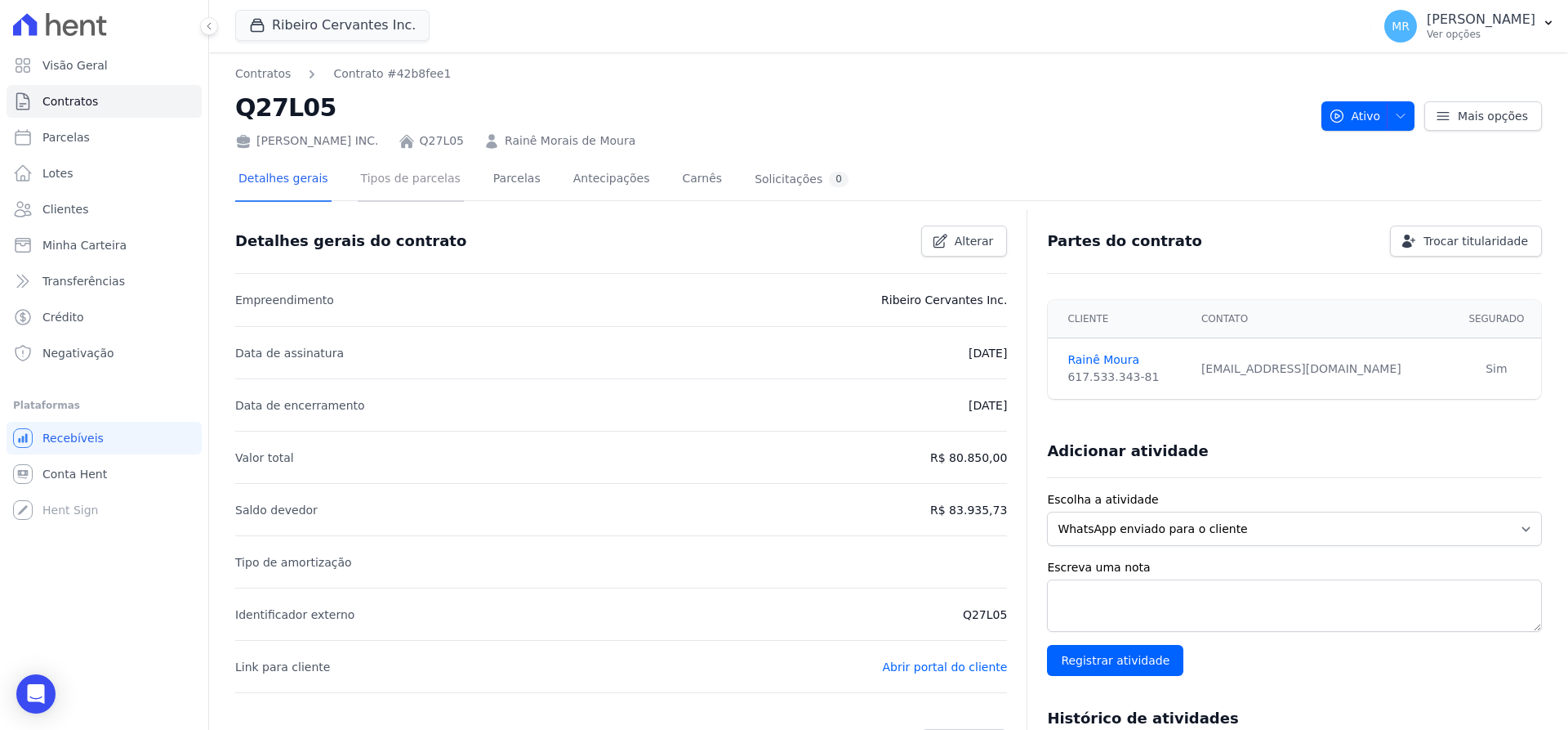
click at [384, 174] on link "Tipos de parcelas" at bounding box center [411, 181] width 106 height 44
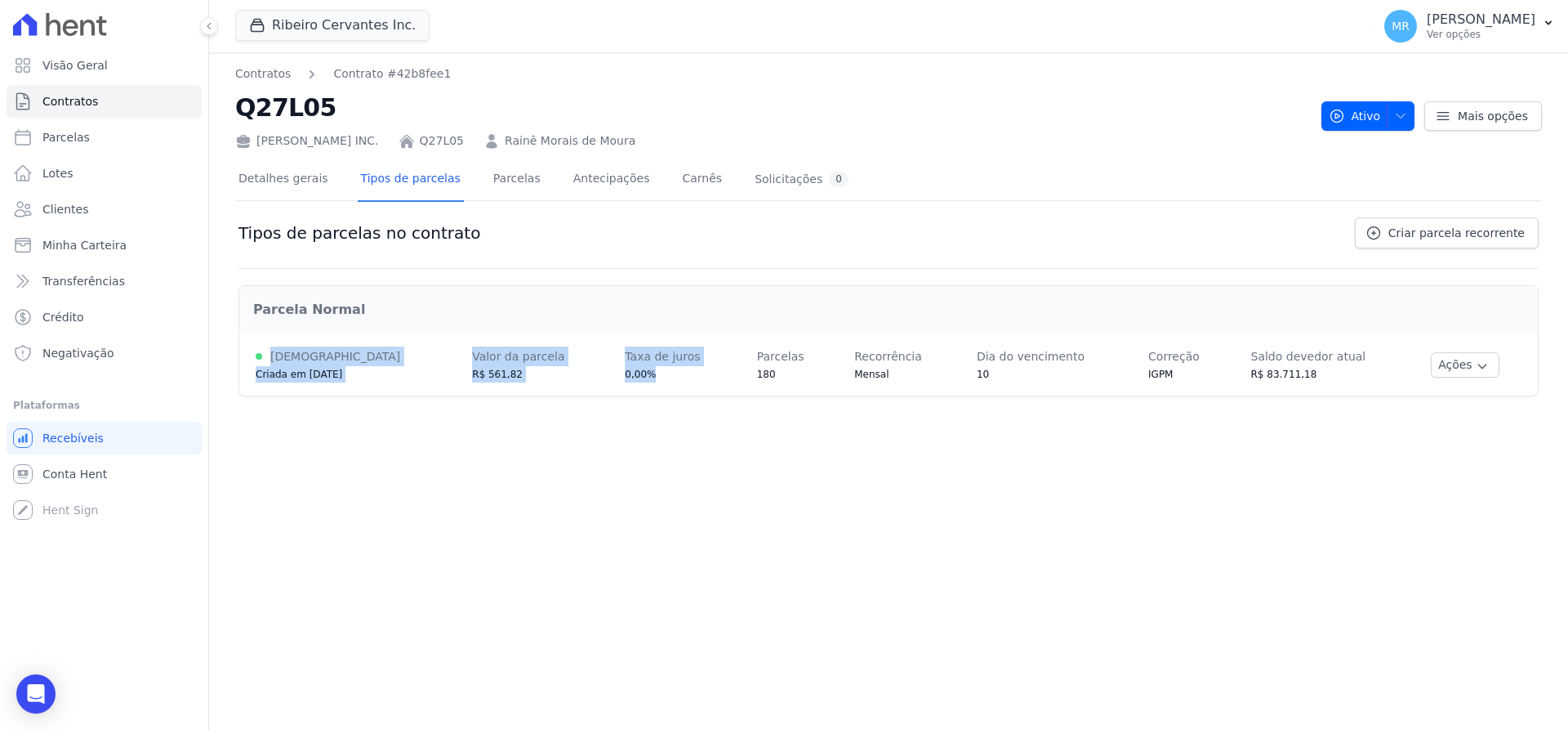
drag, startPoint x: 628, startPoint y: 377, endPoint x: 258, endPoint y: 365, distance: 370.2
click at [258, 365] on tr "[DEMOGRAPHIC_DATA] Criada em [DATE] Valor da parcela R$ 561,82 Taxa [PERSON_NAM…" at bounding box center [888, 364] width 1299 height 62
copy tr "Ativa Criada em [DATE] Valor da parcela R$ 561,82 Taxa [PERSON_NAME] 0,00%"
click at [35, 691] on icon "Open Intercom Messenger" at bounding box center [36, 693] width 19 height 21
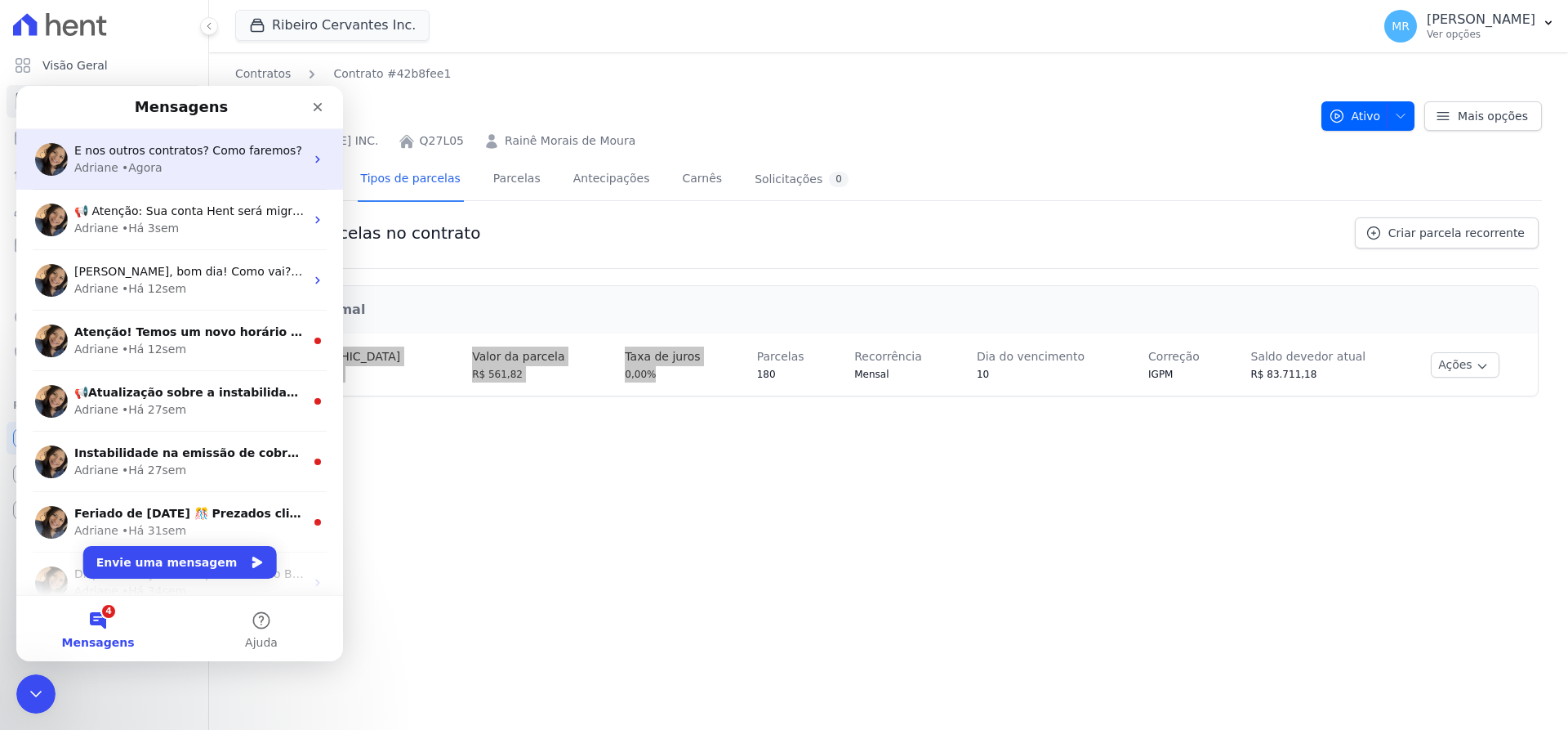
click at [138, 161] on div "• Agora" at bounding box center [142, 168] width 41 height 17
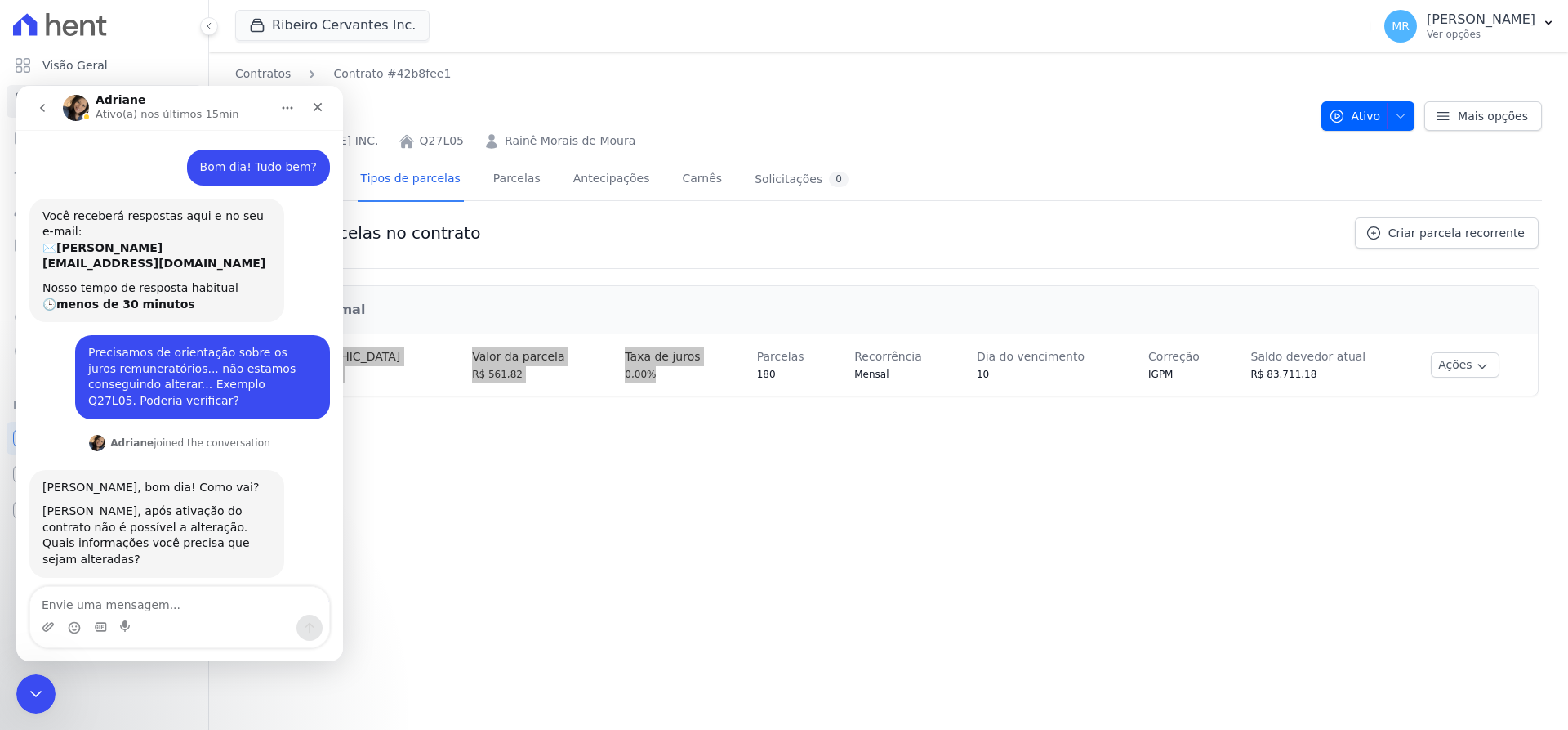
scroll to position [384, 0]
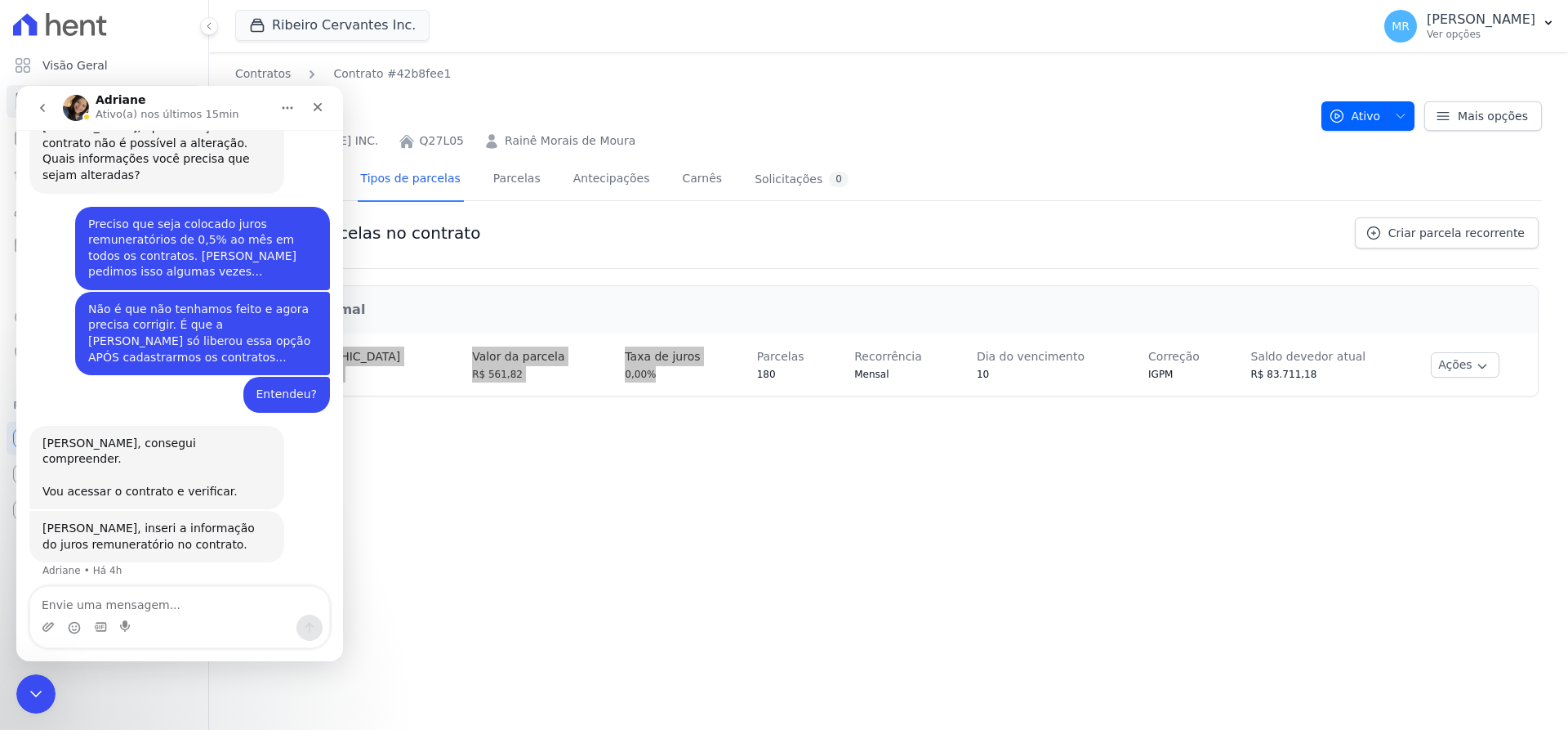
click at [161, 597] on textarea "Envie uma mensagem..." at bounding box center [180, 601] width 299 height 28
type textarea "Ativa Criada em [DATE] Valor da parcela R$ 561,82 Taxa [PERSON_NAME] 0,00%"
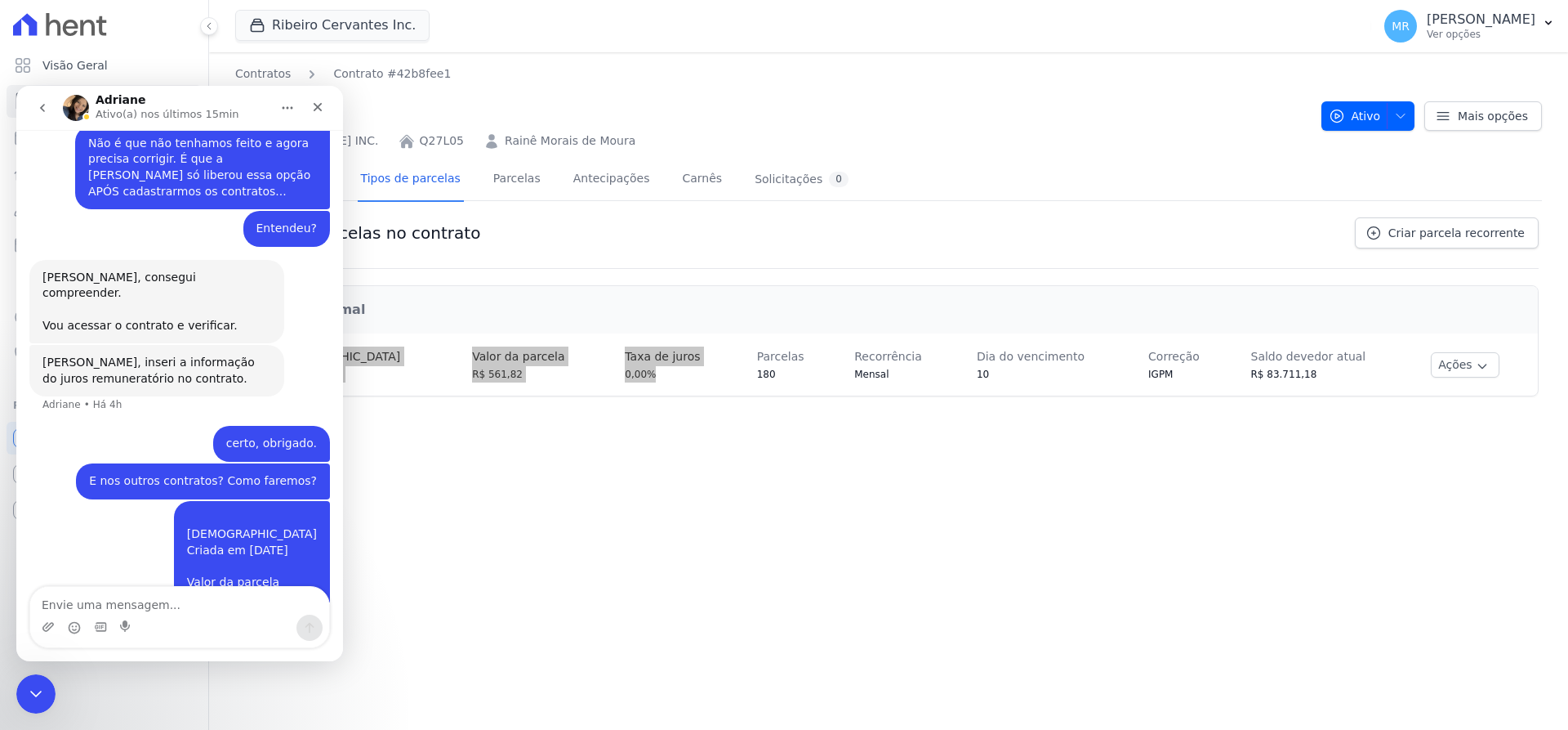
scroll to position [565, 0]
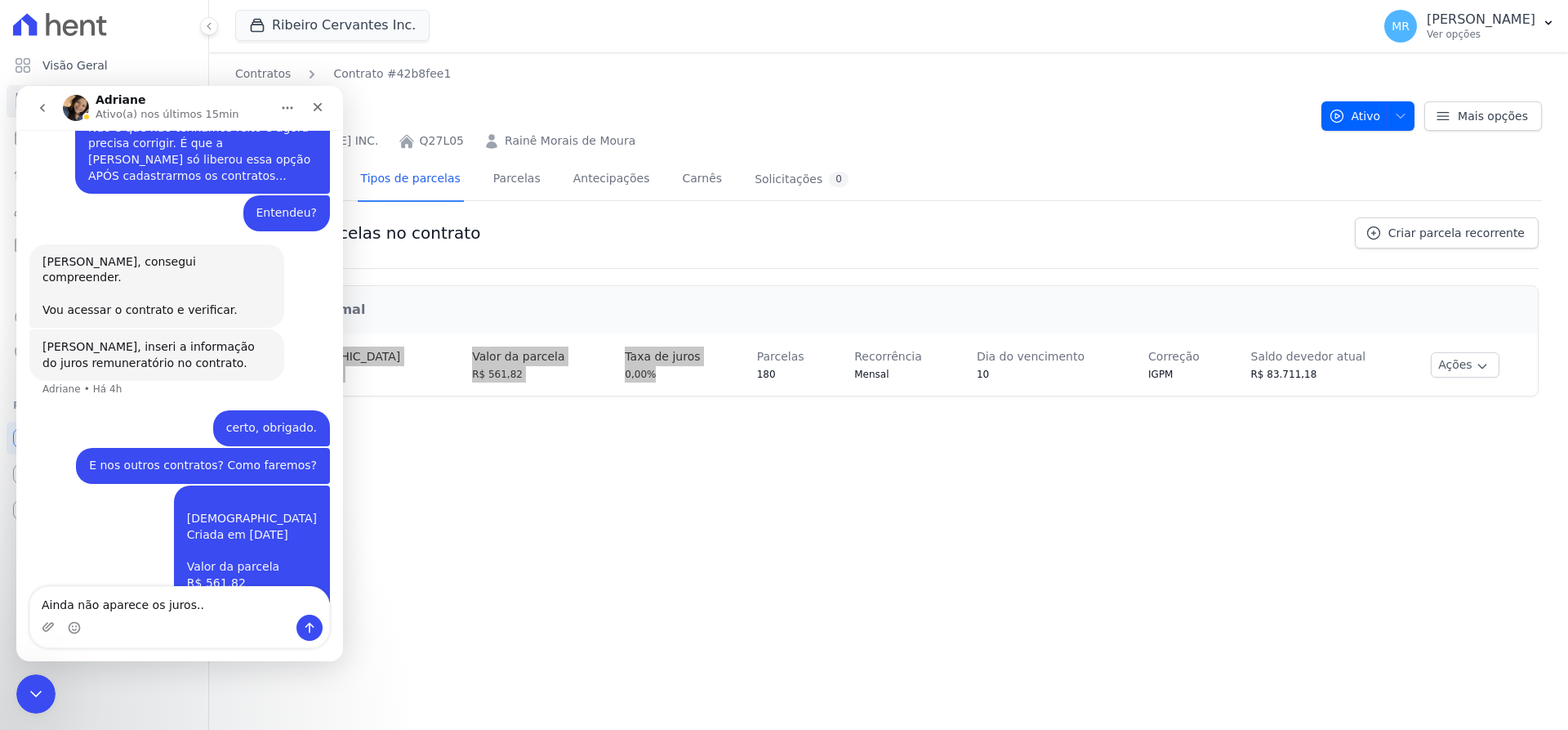
type textarea "Ainda não aparece os juros..."
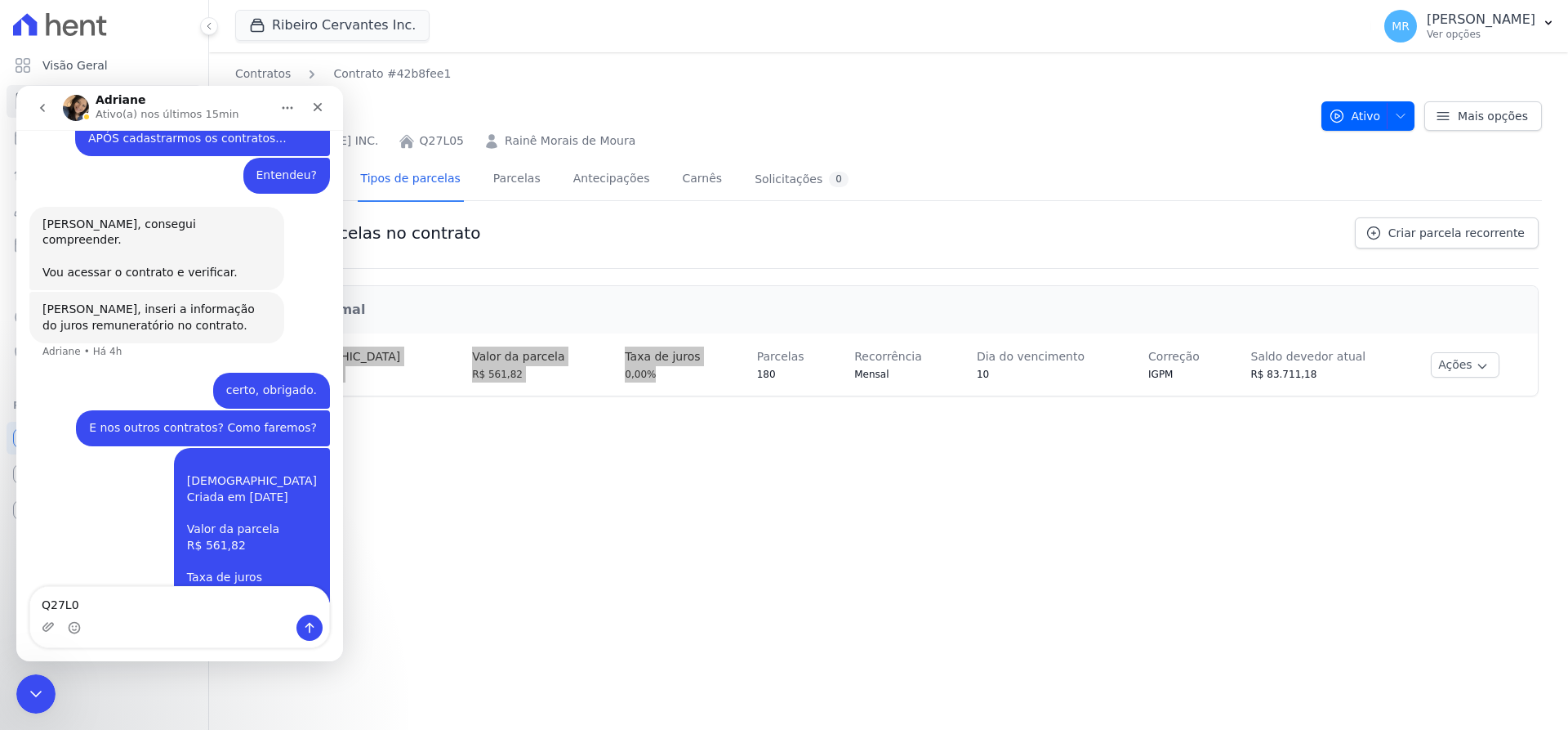
type textarea "Q27L05"
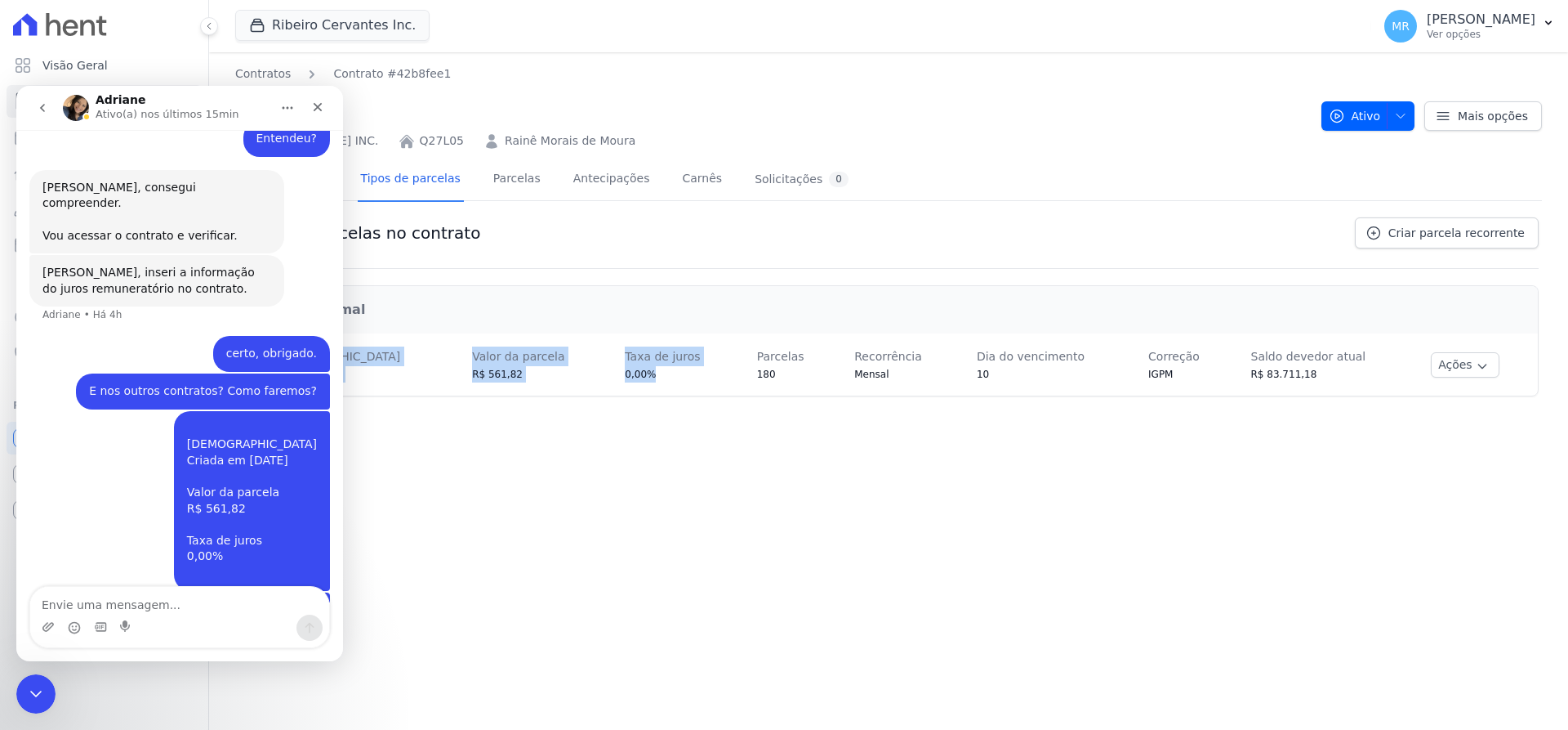
click at [656, 374] on div "0,00%" at bounding box center [674, 374] width 98 height 17
click at [625, 382] on div "0,00%" at bounding box center [674, 374] width 98 height 17
click at [31, 702] on div "Encerramento do Messenger da Intercom" at bounding box center [33, 691] width 39 height 39
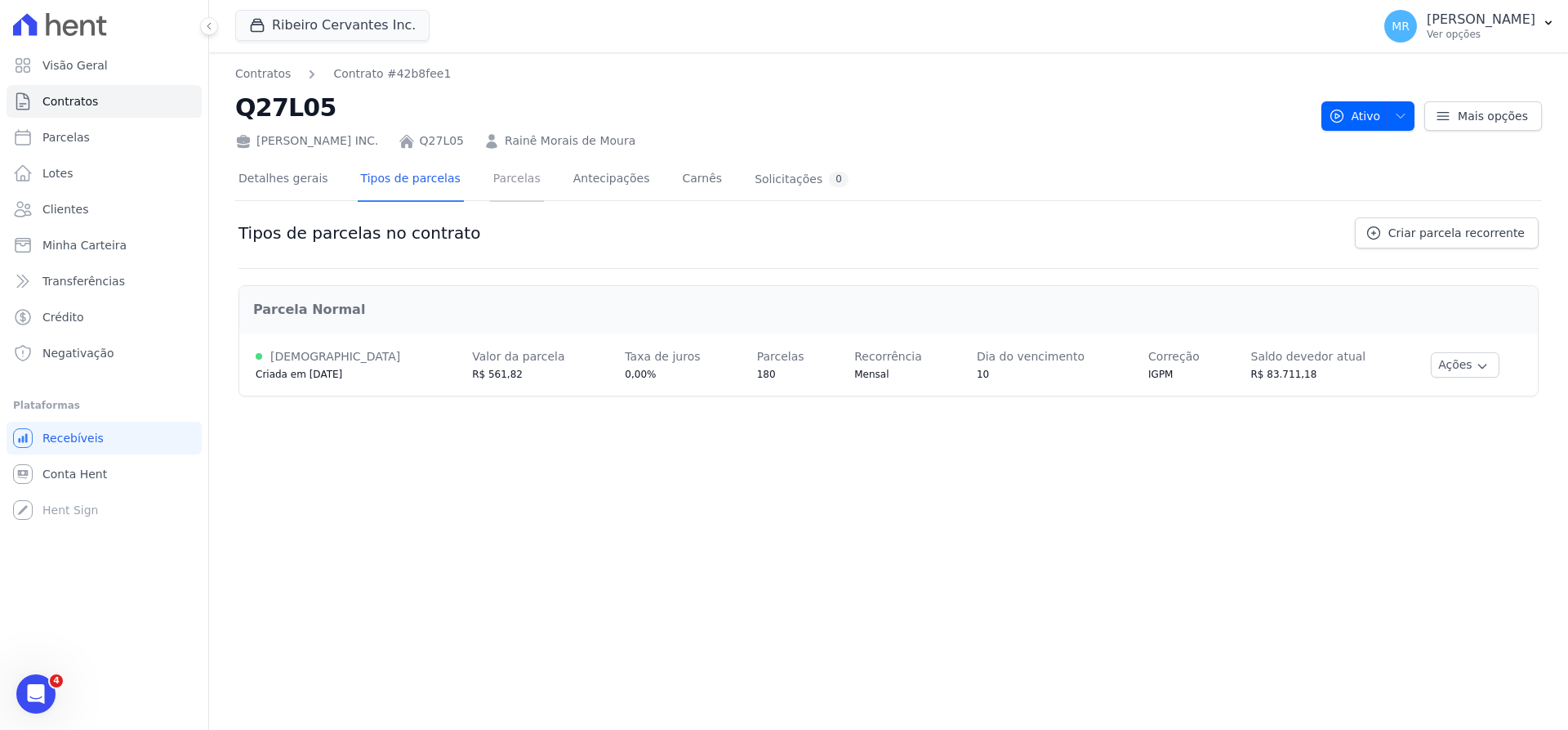
click at [490, 188] on link "Parcelas" at bounding box center [517, 181] width 54 height 44
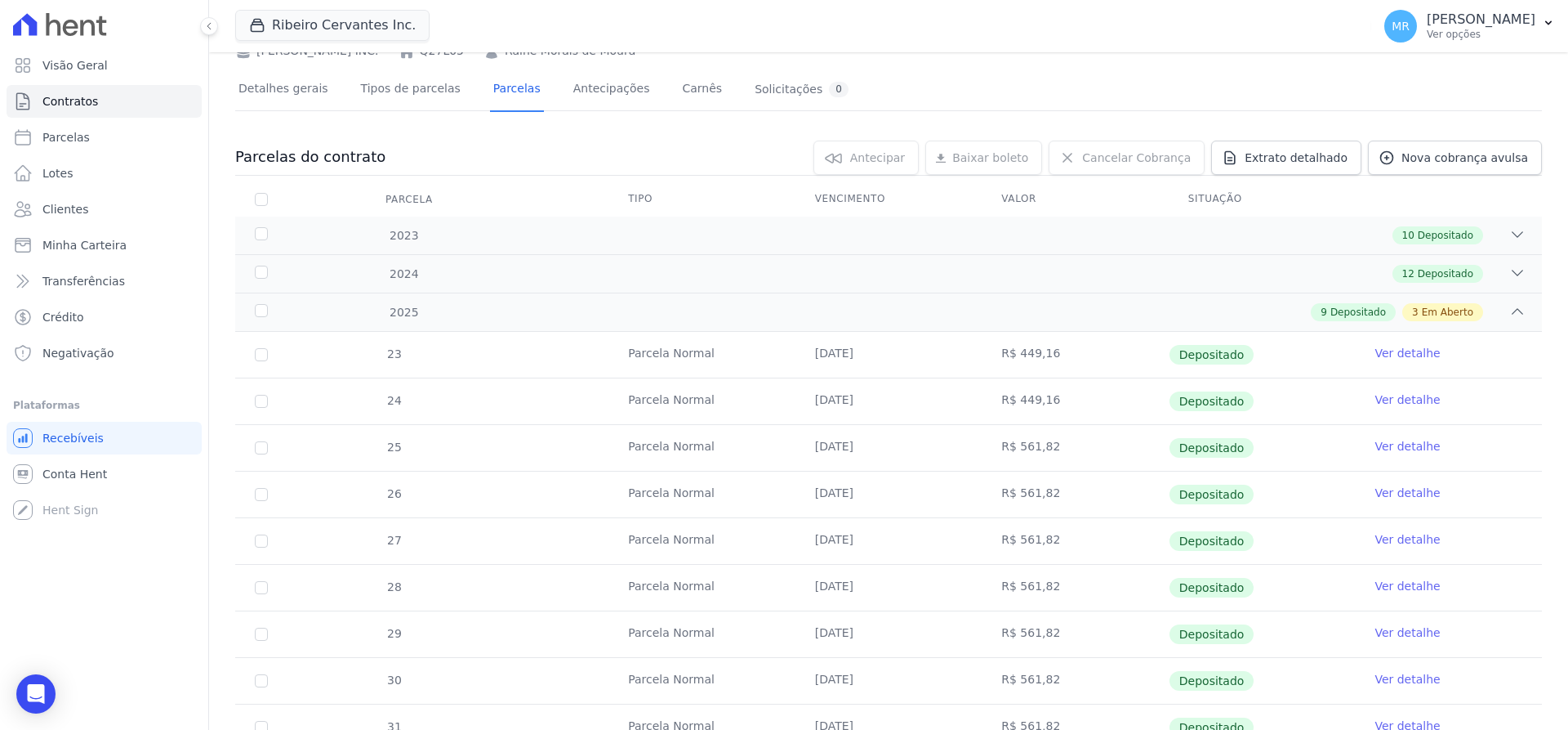
scroll to position [78, 0]
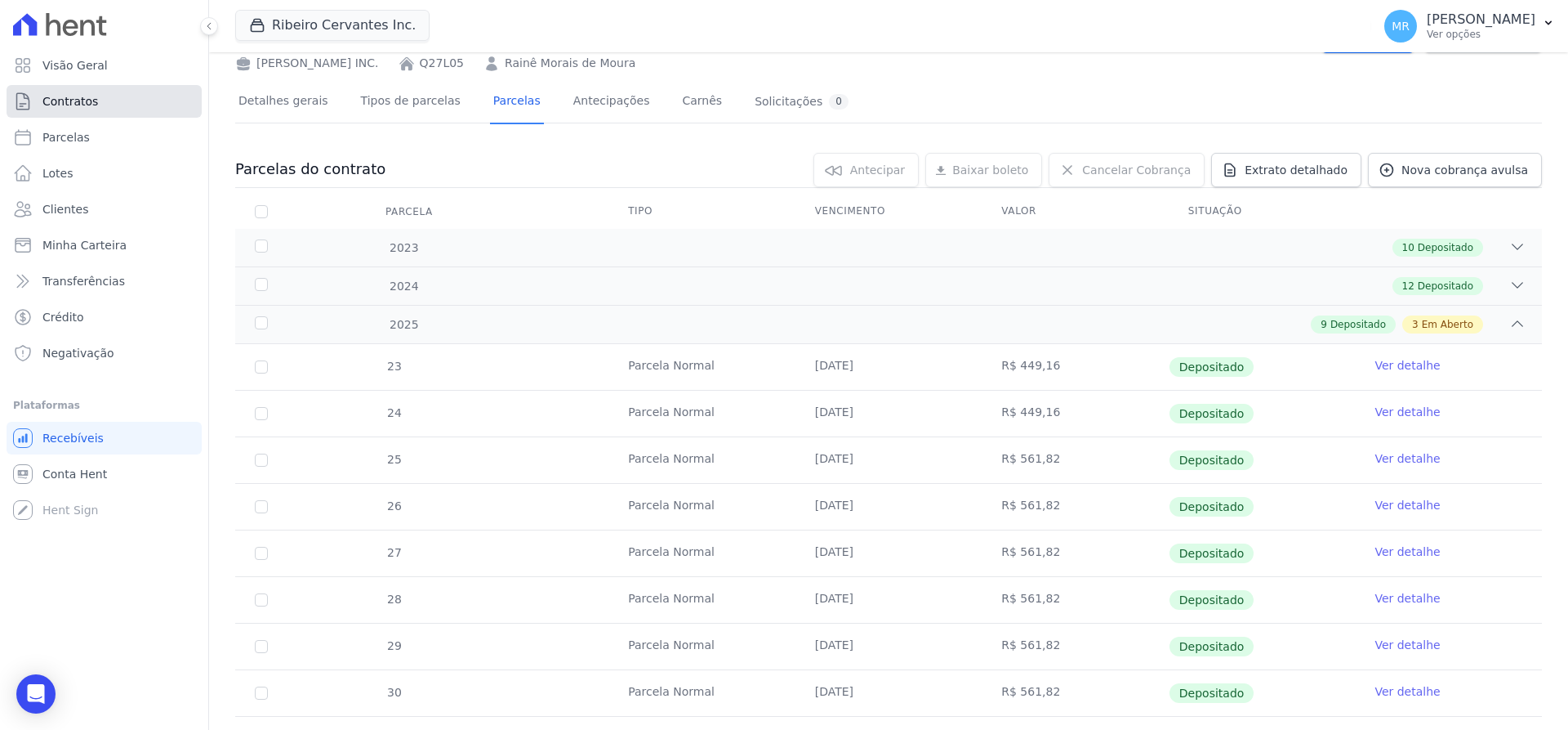
click at [84, 107] on span "Contratos" at bounding box center [71, 101] width 56 height 17
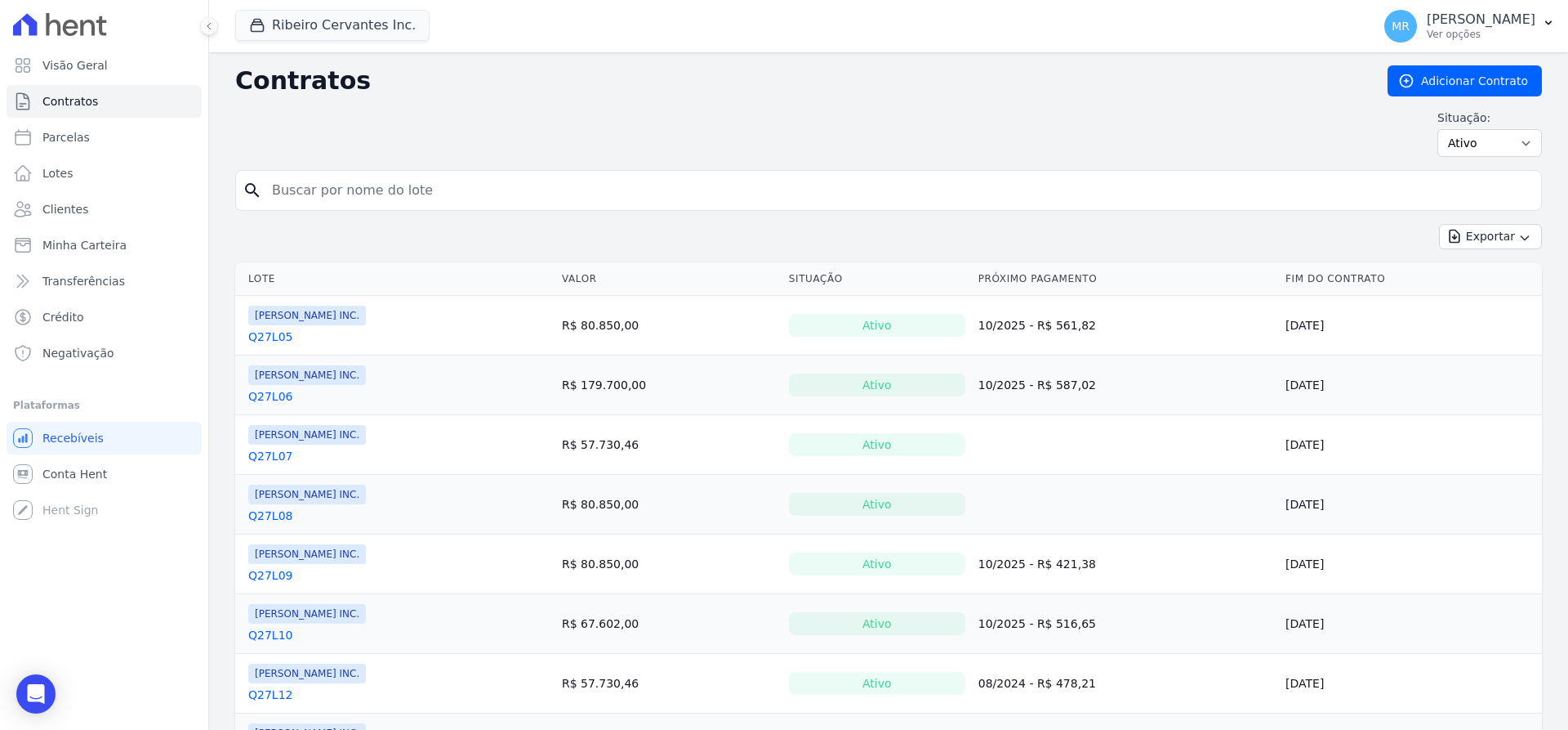
click at [422, 189] on input "search" at bounding box center [899, 190] width 1273 height 32
click at [522, 204] on input "search" at bounding box center [899, 190] width 1273 height 32
type input "q27l06"
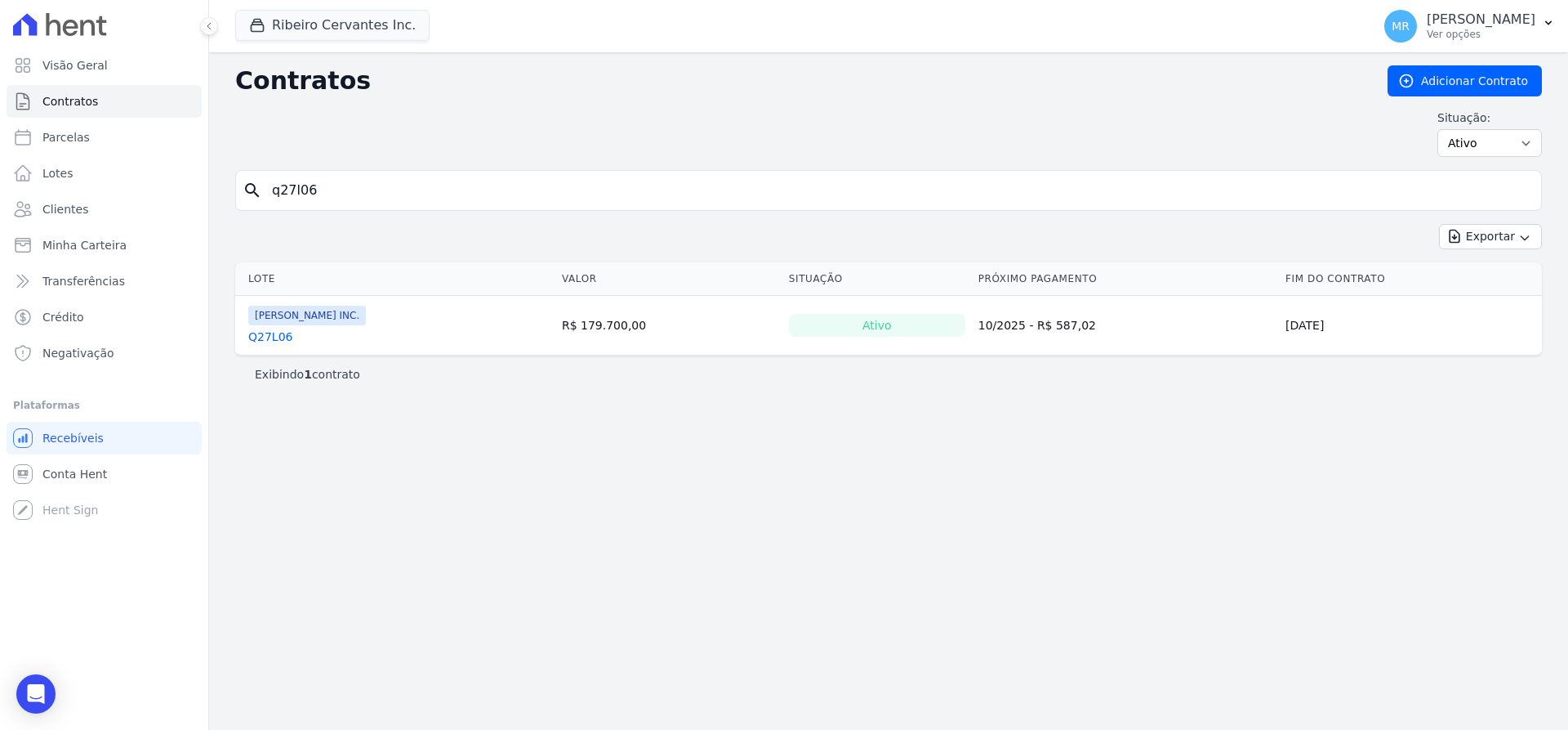
click at [284, 340] on link "Q27L06" at bounding box center [270, 337] width 44 height 17
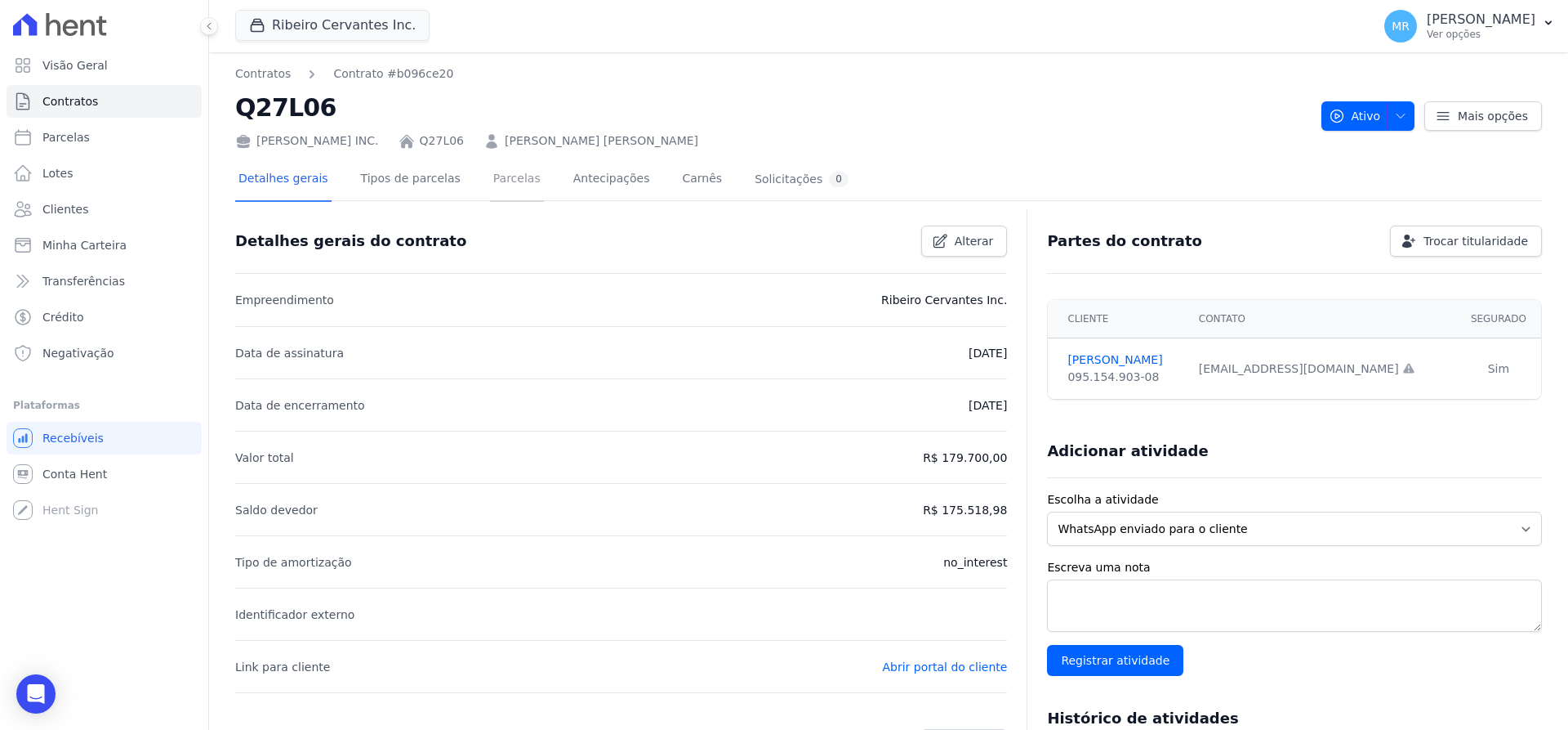
click at [503, 179] on link "Parcelas" at bounding box center [517, 181] width 54 height 44
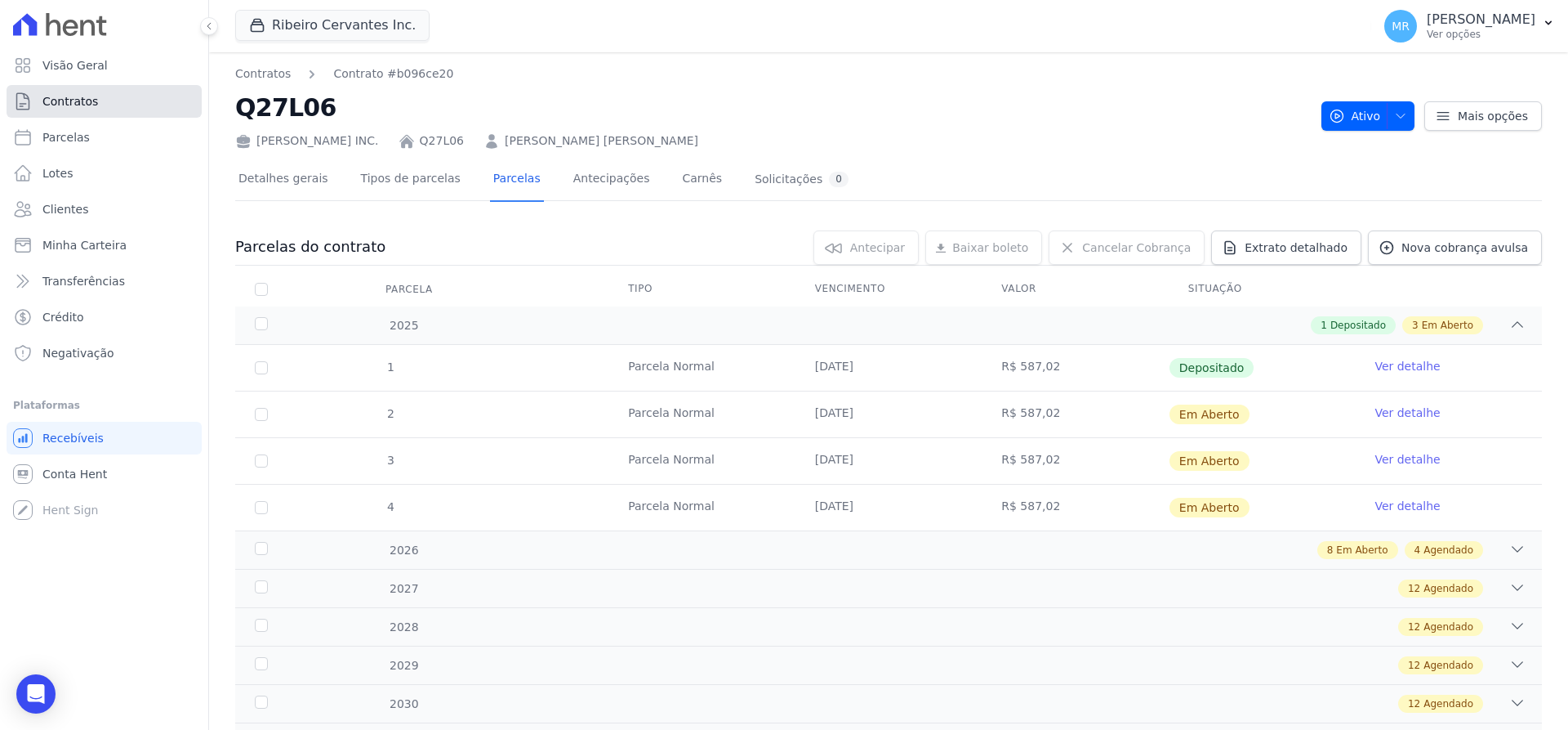
click at [84, 110] on link "Contratos" at bounding box center [104, 100] width 195 height 32
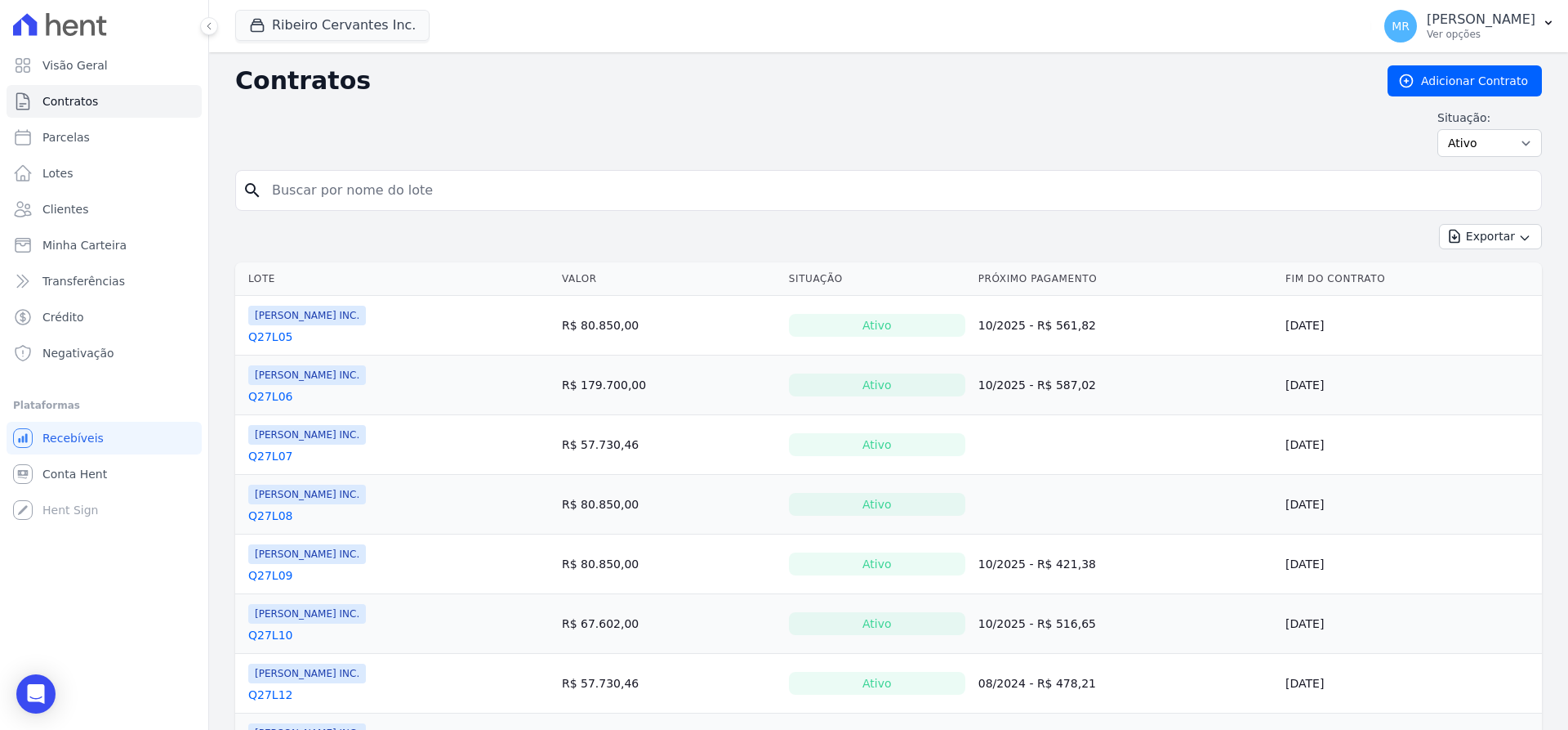
click at [340, 200] on input "search" at bounding box center [899, 190] width 1273 height 32
type input "q61l30"
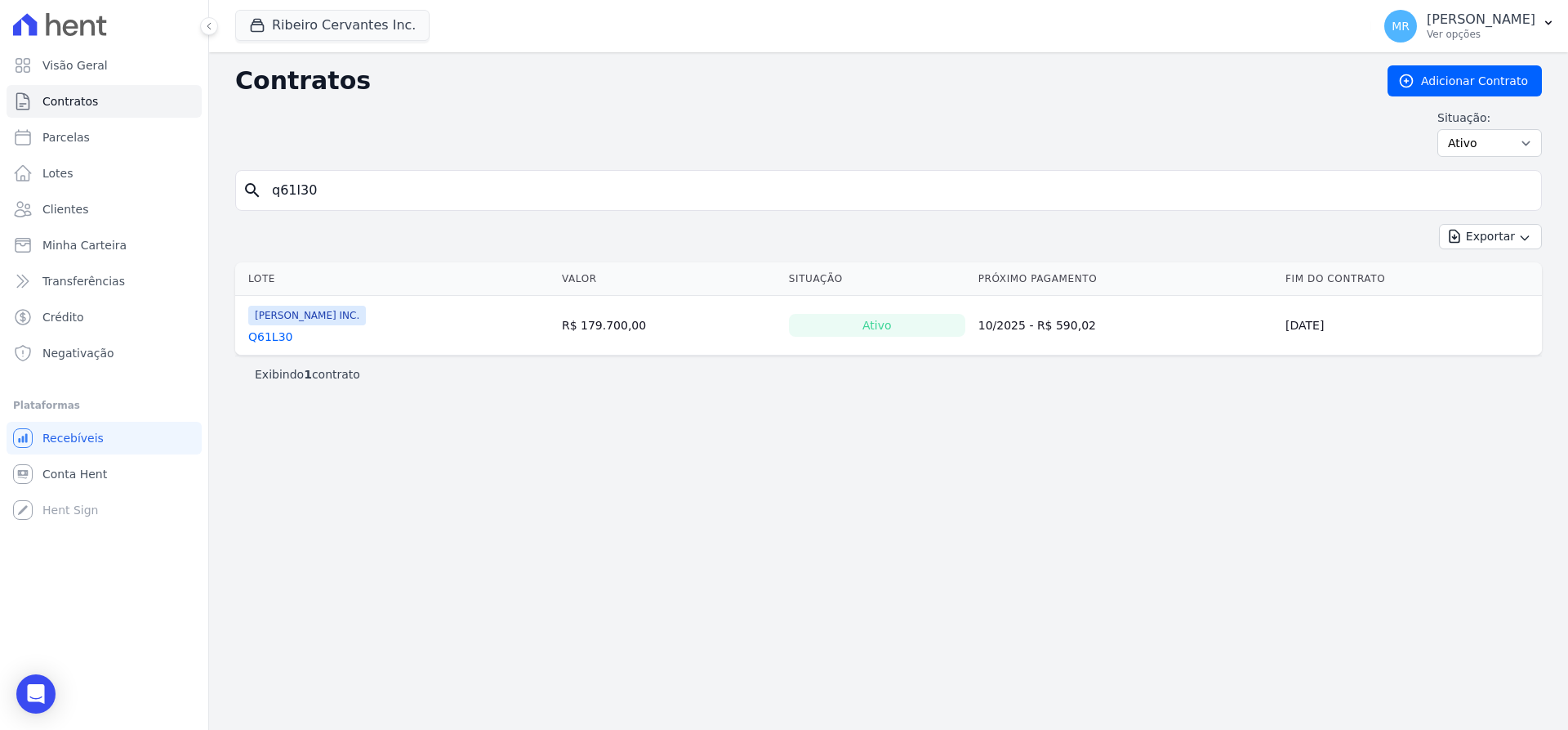
click at [278, 342] on link "Q61L30" at bounding box center [270, 337] width 44 height 17
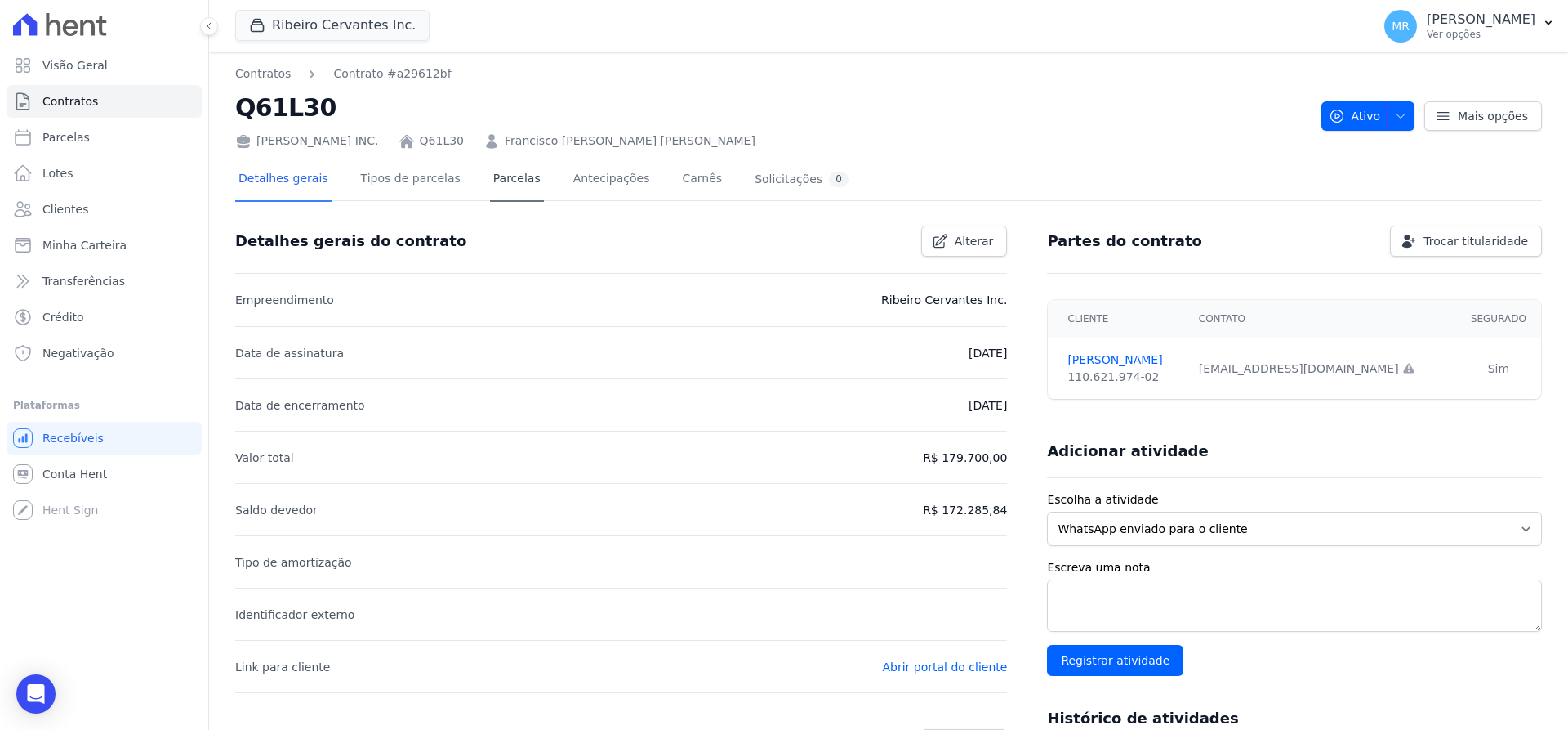
click at [512, 161] on div "Detalhes gerais Tipos de parcelas [GEOGRAPHIC_DATA] Antecipações [PERSON_NAME] …" at bounding box center [543, 181] width 616 height 44
click at [490, 179] on link "Parcelas" at bounding box center [517, 181] width 54 height 44
